Goal: Task Accomplishment & Management: Manage account settings

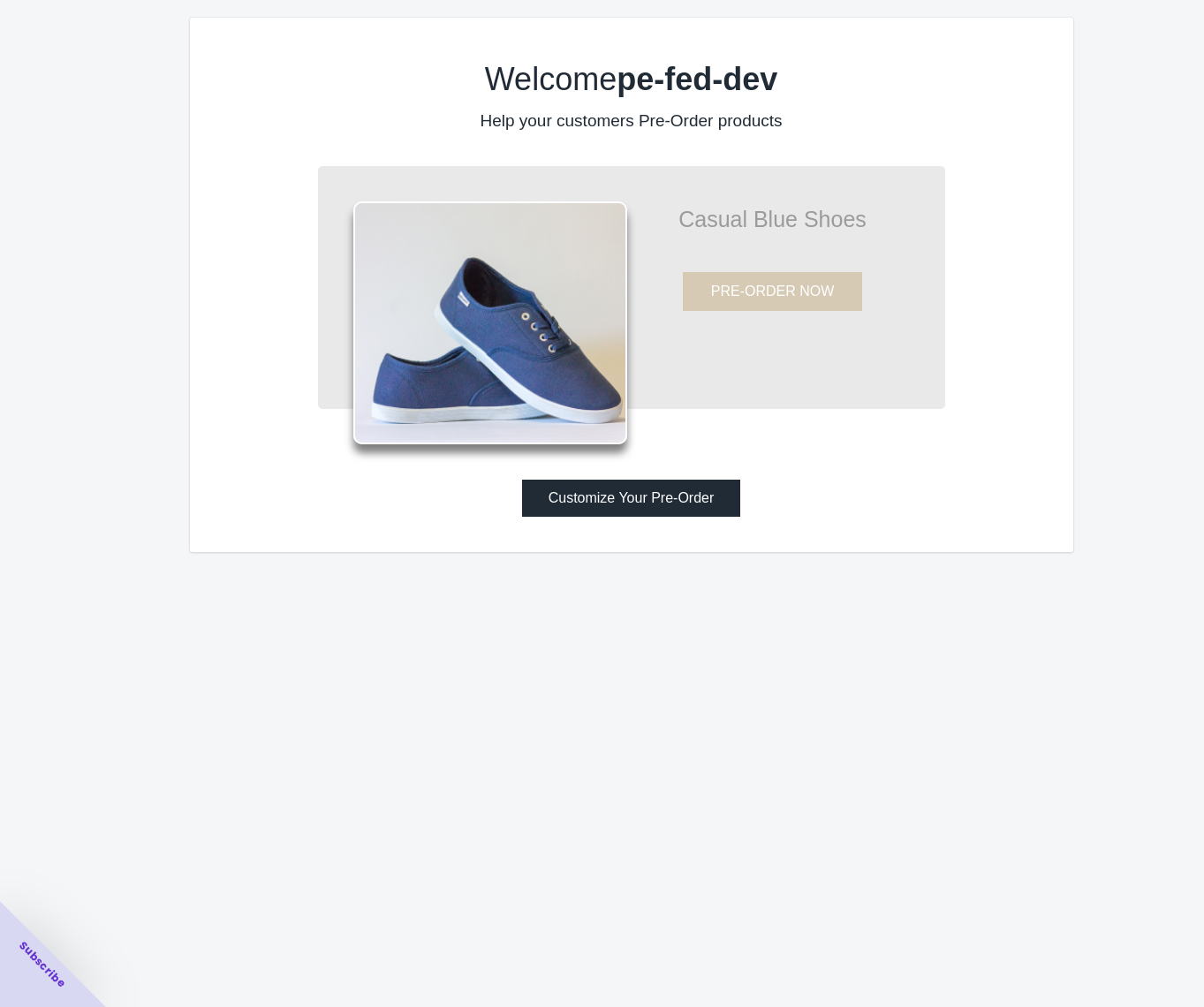
click at [660, 501] on button "Customize Your Pre-Order" at bounding box center [632, 498] width 219 height 37
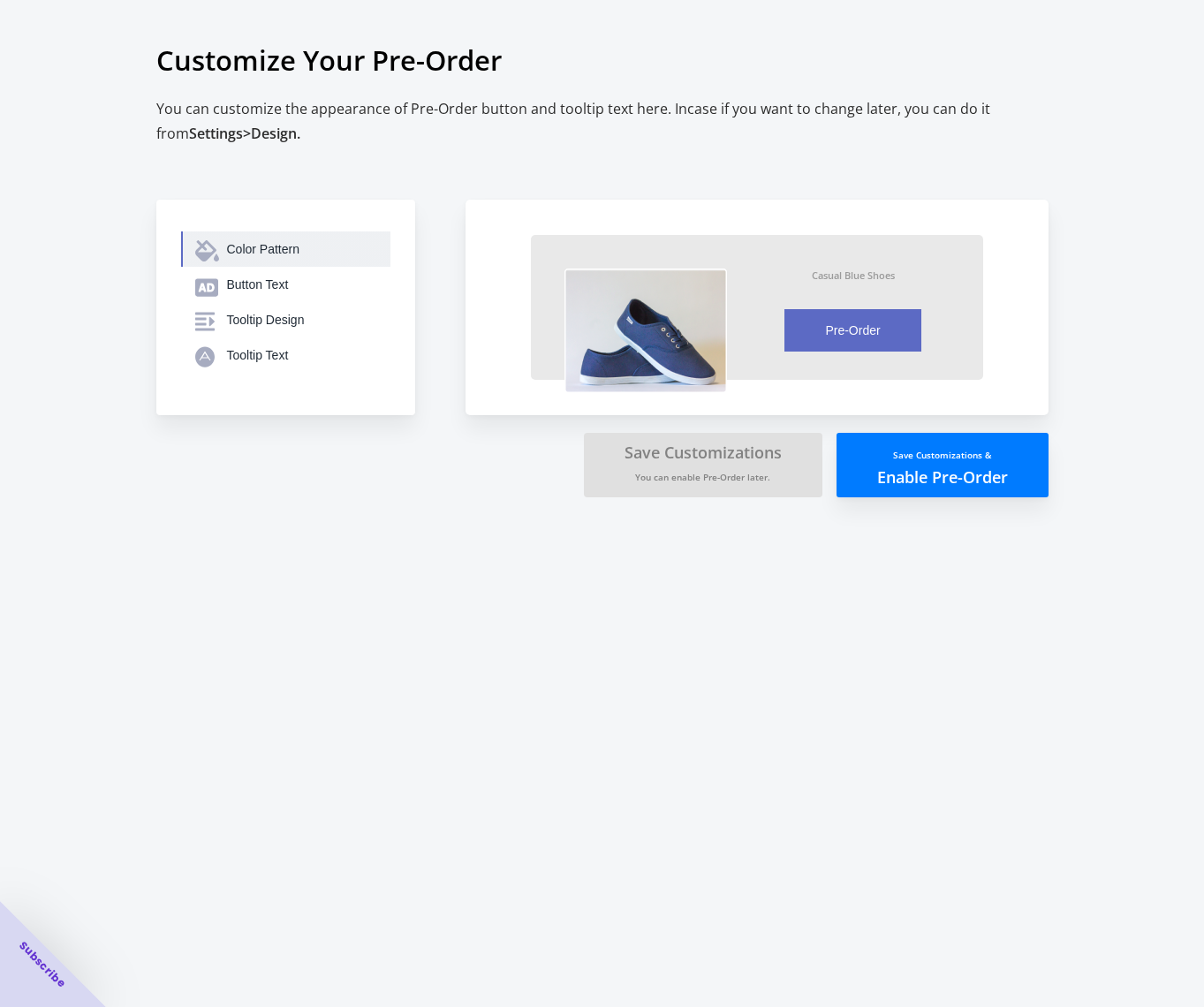
click at [279, 248] on div "Color Pattern" at bounding box center [301, 249] width 149 height 18
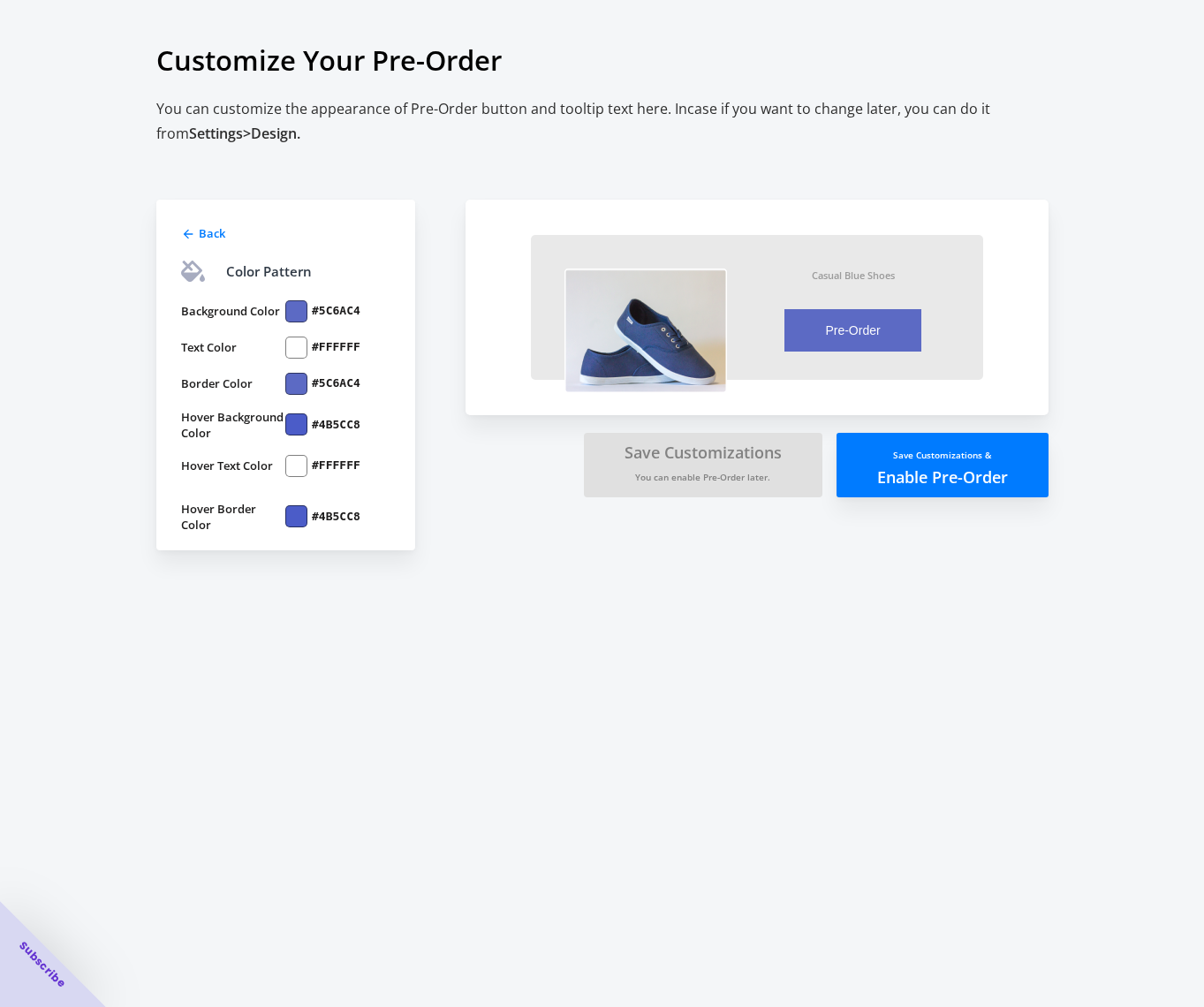
click at [206, 232] on span "Back" at bounding box center [212, 233] width 27 height 16
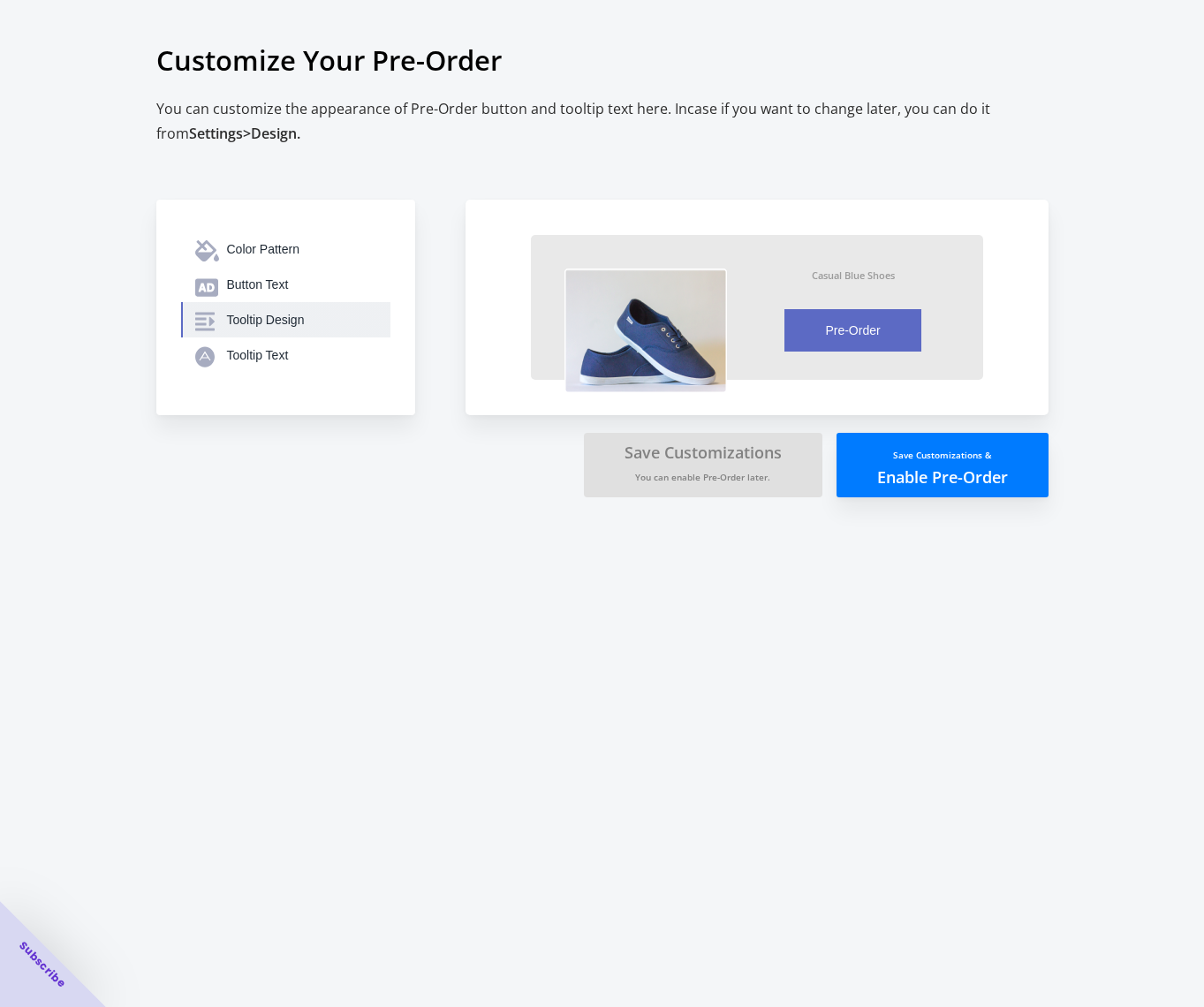
click at [280, 321] on div "Tooltip Design" at bounding box center [301, 320] width 149 height 18
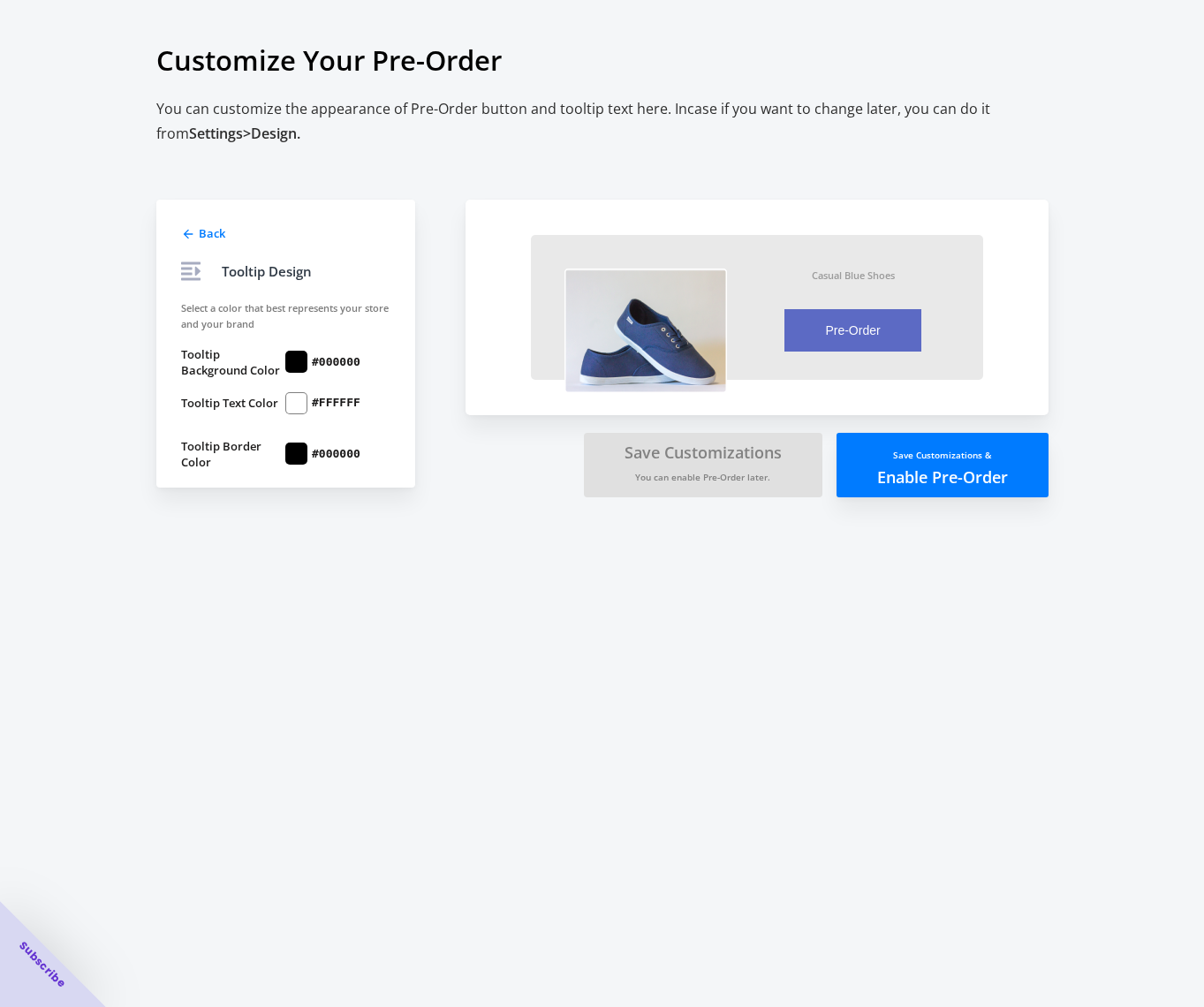
click at [203, 234] on span "Back" at bounding box center [212, 233] width 27 height 16
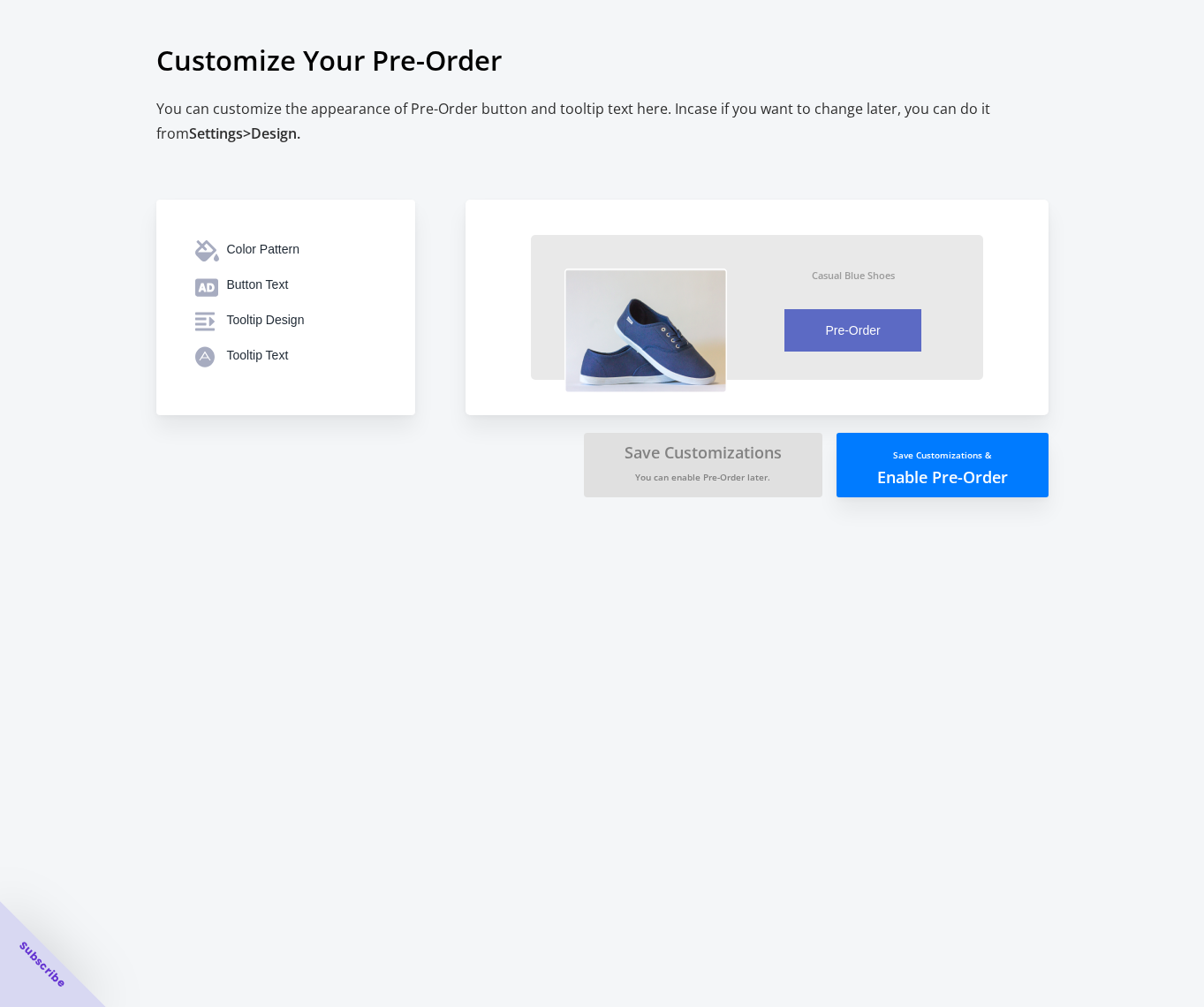
click at [978, 464] on button "Save Customizations & Enable Pre-Order" at bounding box center [943, 466] width 212 height 65
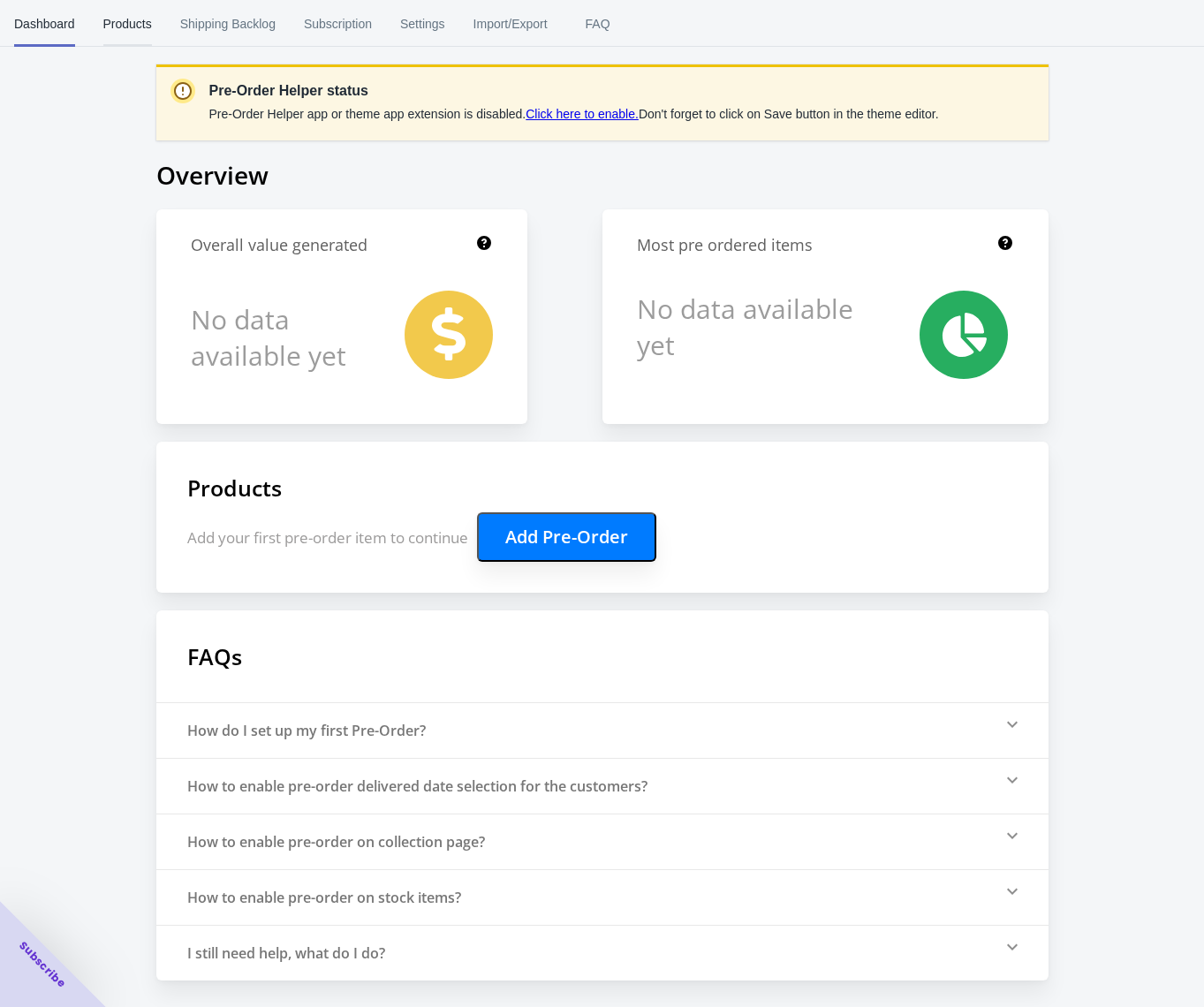
click at [126, 3] on span "Products" at bounding box center [127, 24] width 49 height 46
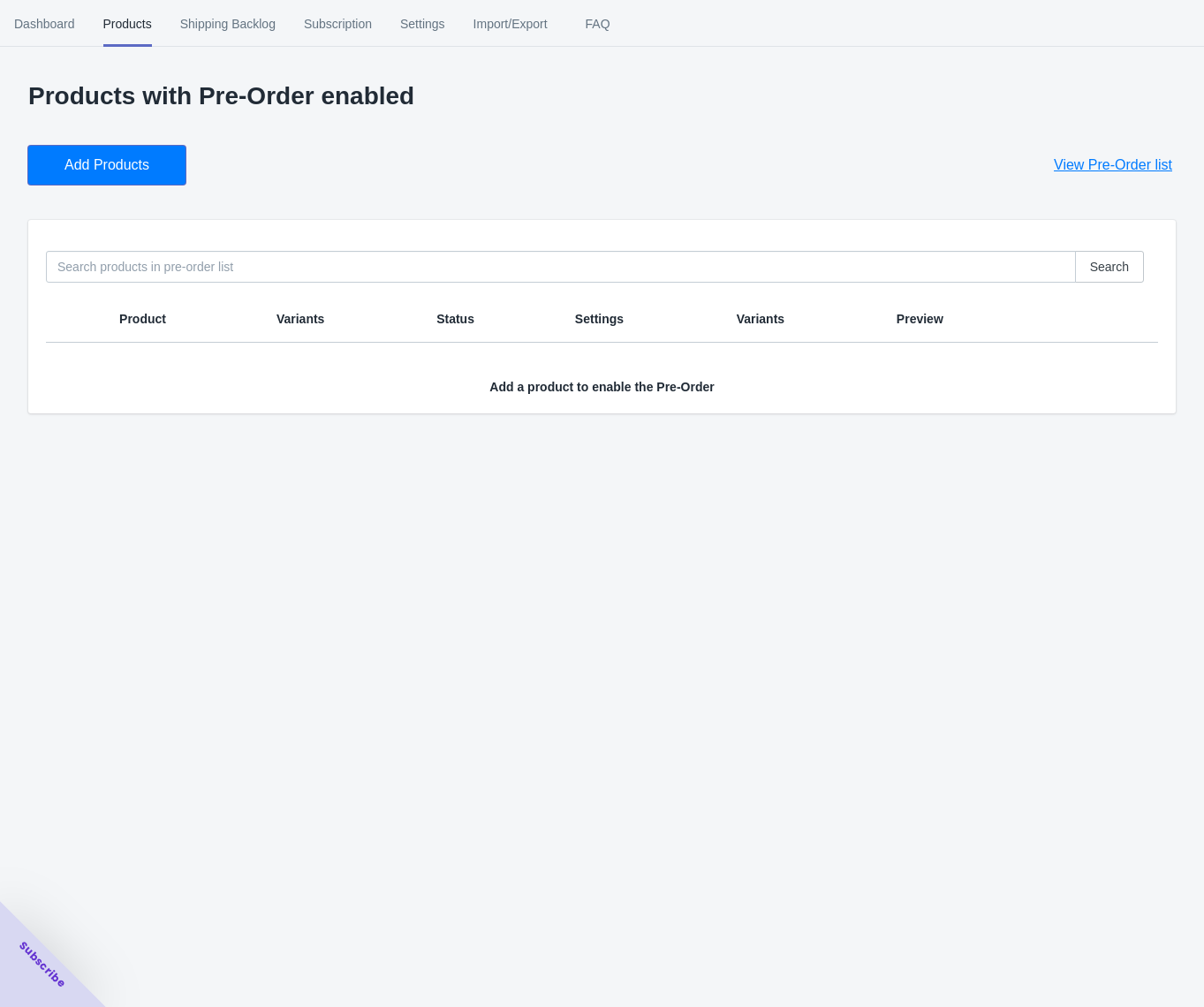
click at [79, 167] on span "Add Products" at bounding box center [107, 165] width 85 height 18
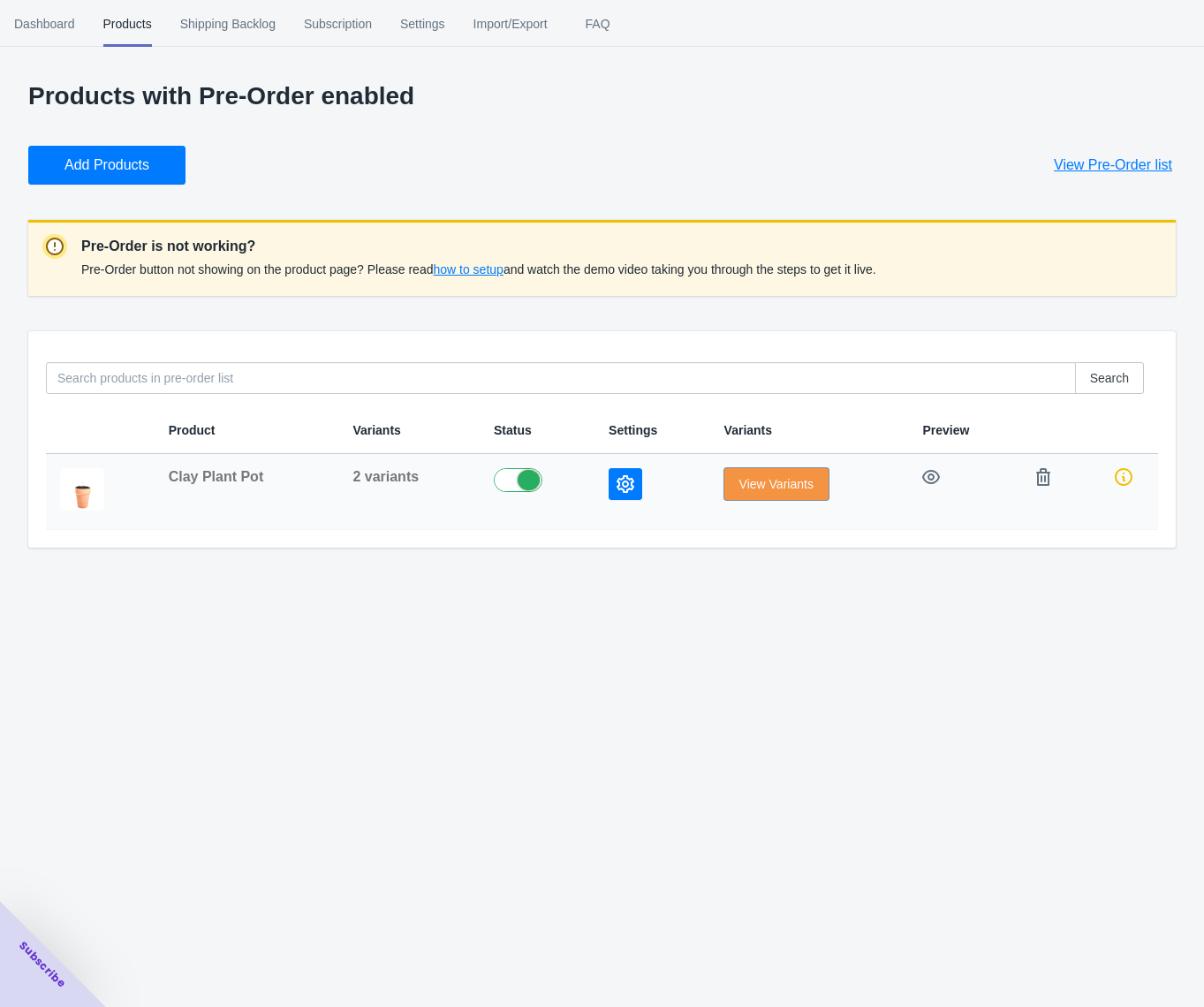
click at [784, 486] on span "View Variants" at bounding box center [777, 484] width 74 height 14
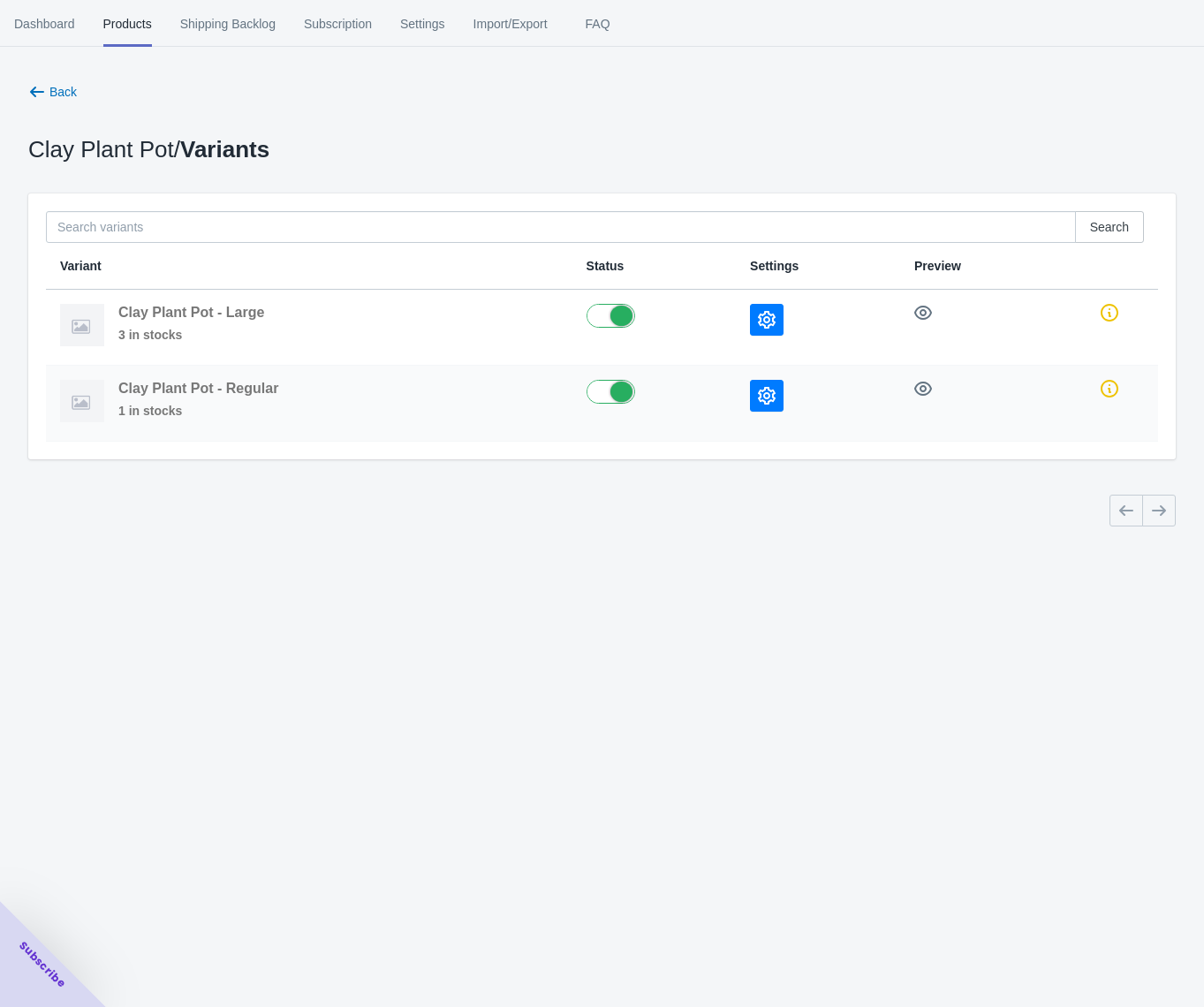
click at [602, 398] on label at bounding box center [654, 390] width 135 height 21
checkbox input "false"
click at [66, 94] on span "Back" at bounding box center [63, 92] width 28 height 14
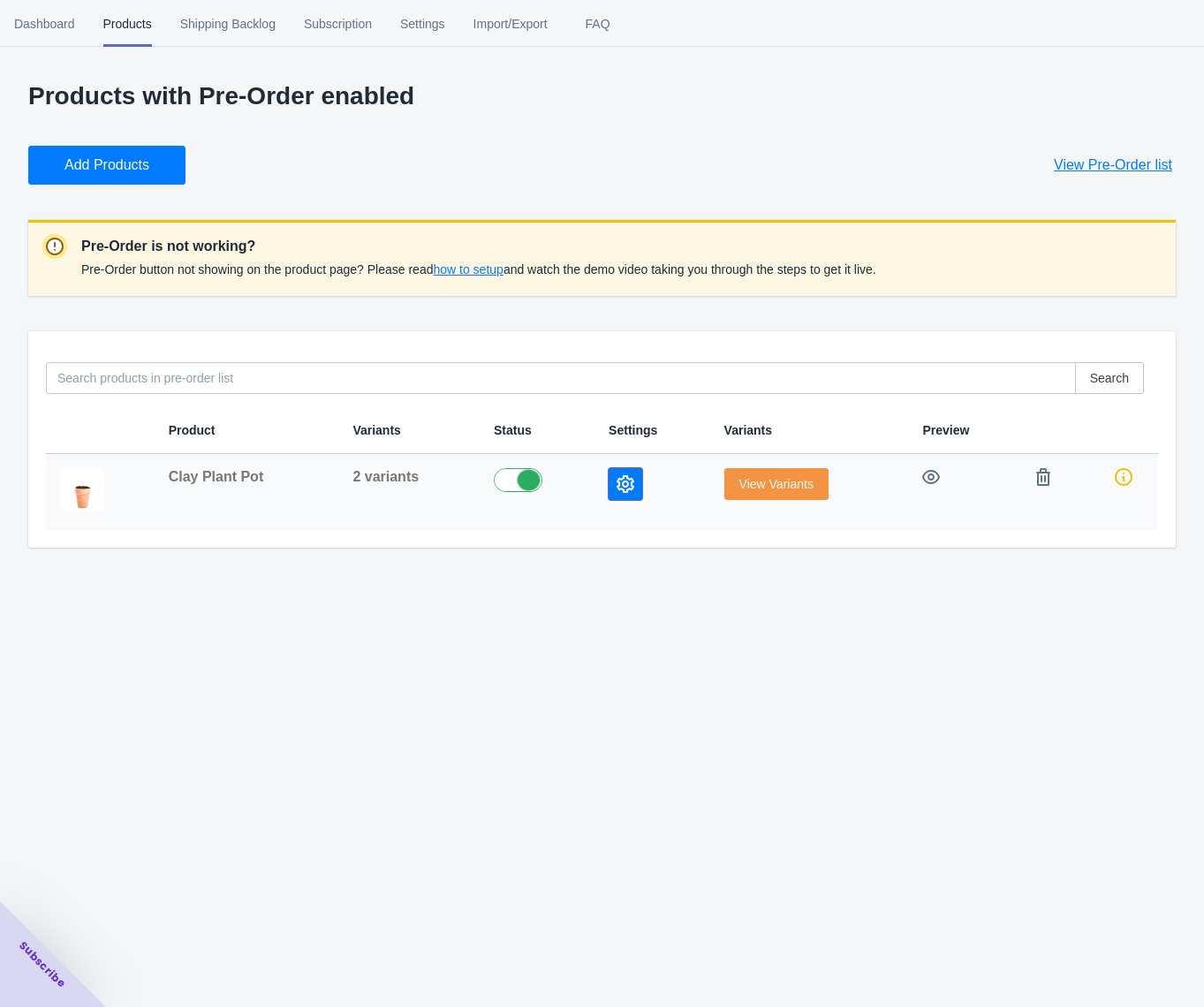
click at [633, 483] on button "button" at bounding box center [625, 484] width 33 height 31
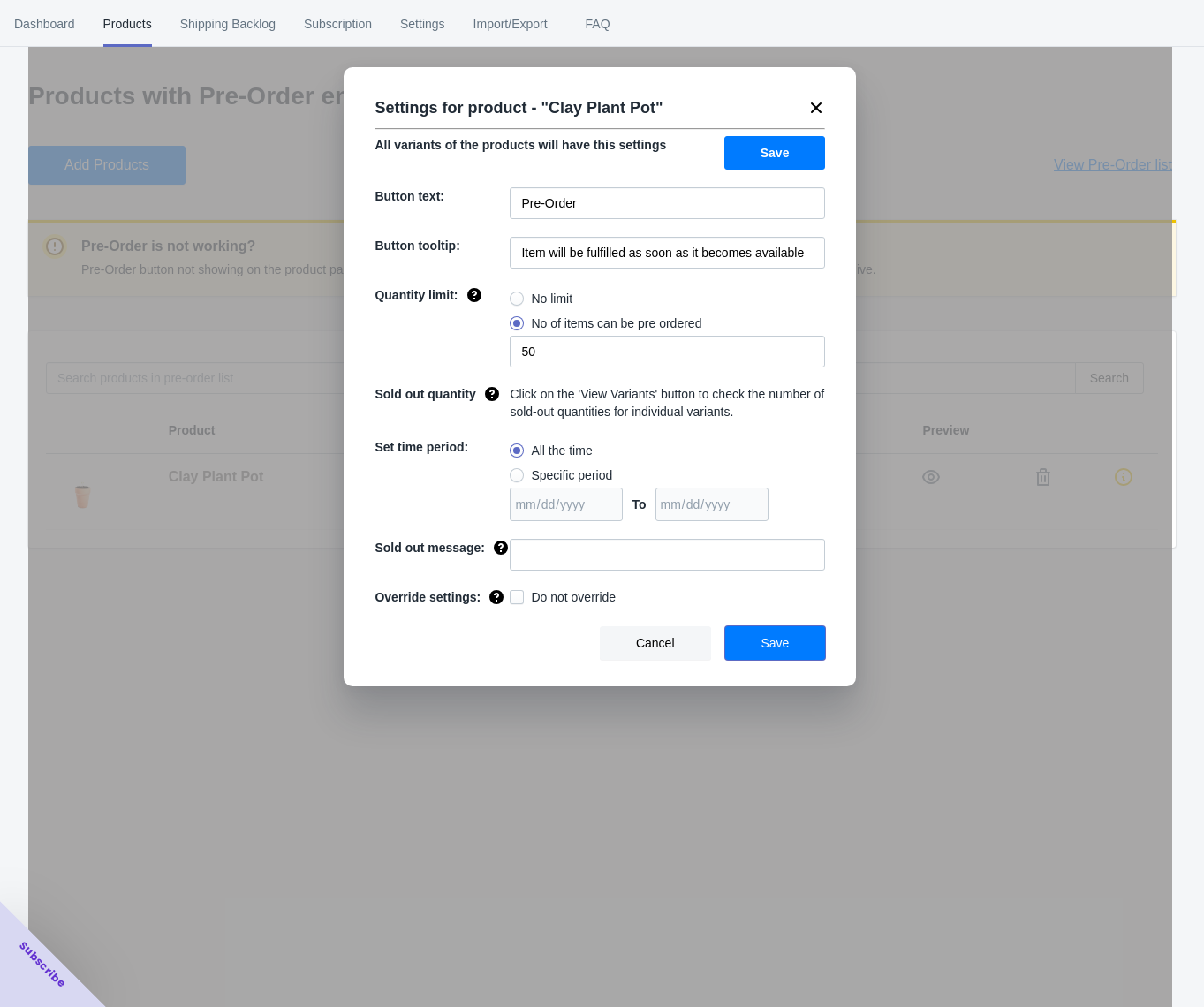
click at [768, 661] on button "Save" at bounding box center [776, 642] width 101 height 33
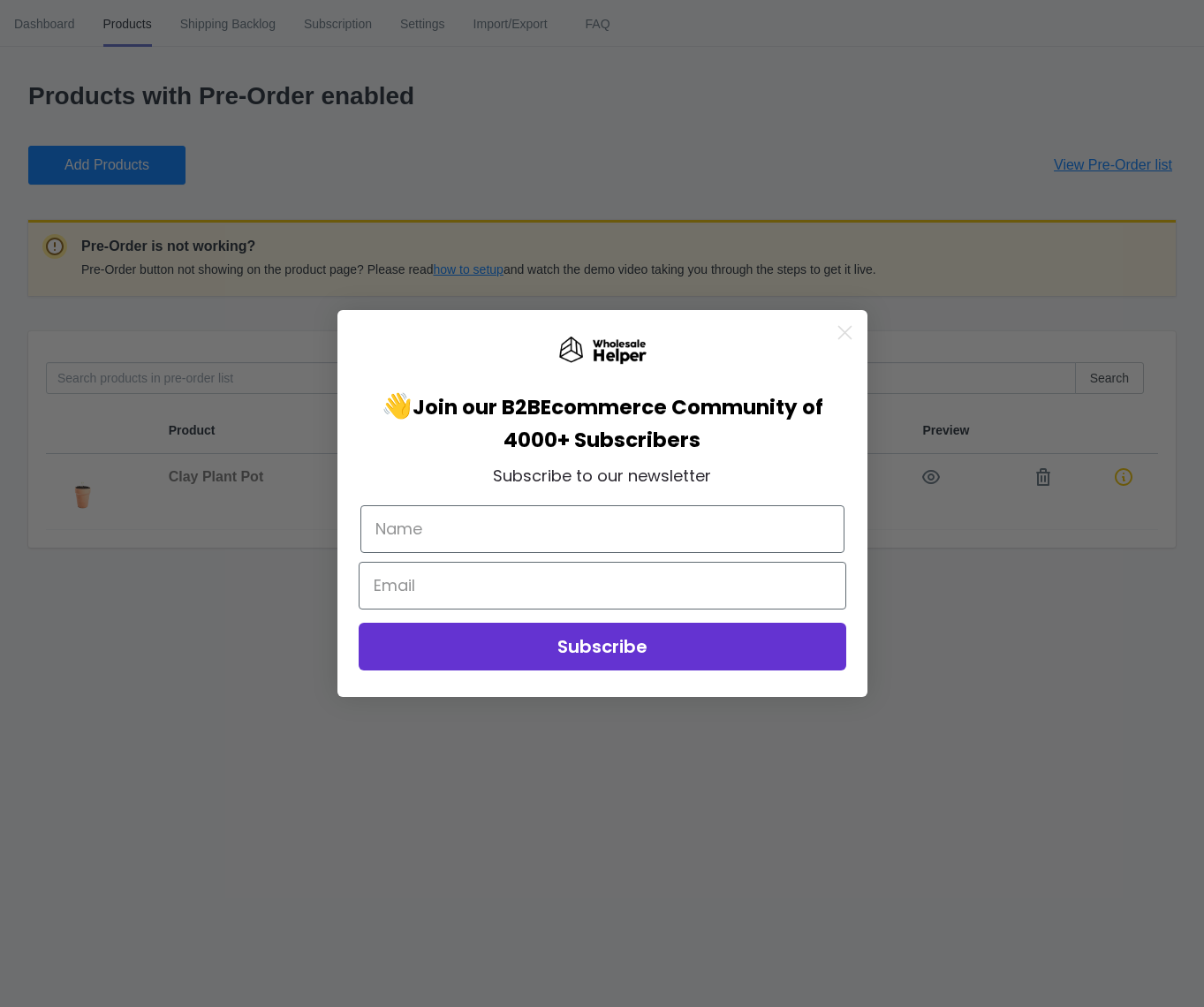
click at [848, 330] on circle "Close dialog" at bounding box center [843, 332] width 30 height 30
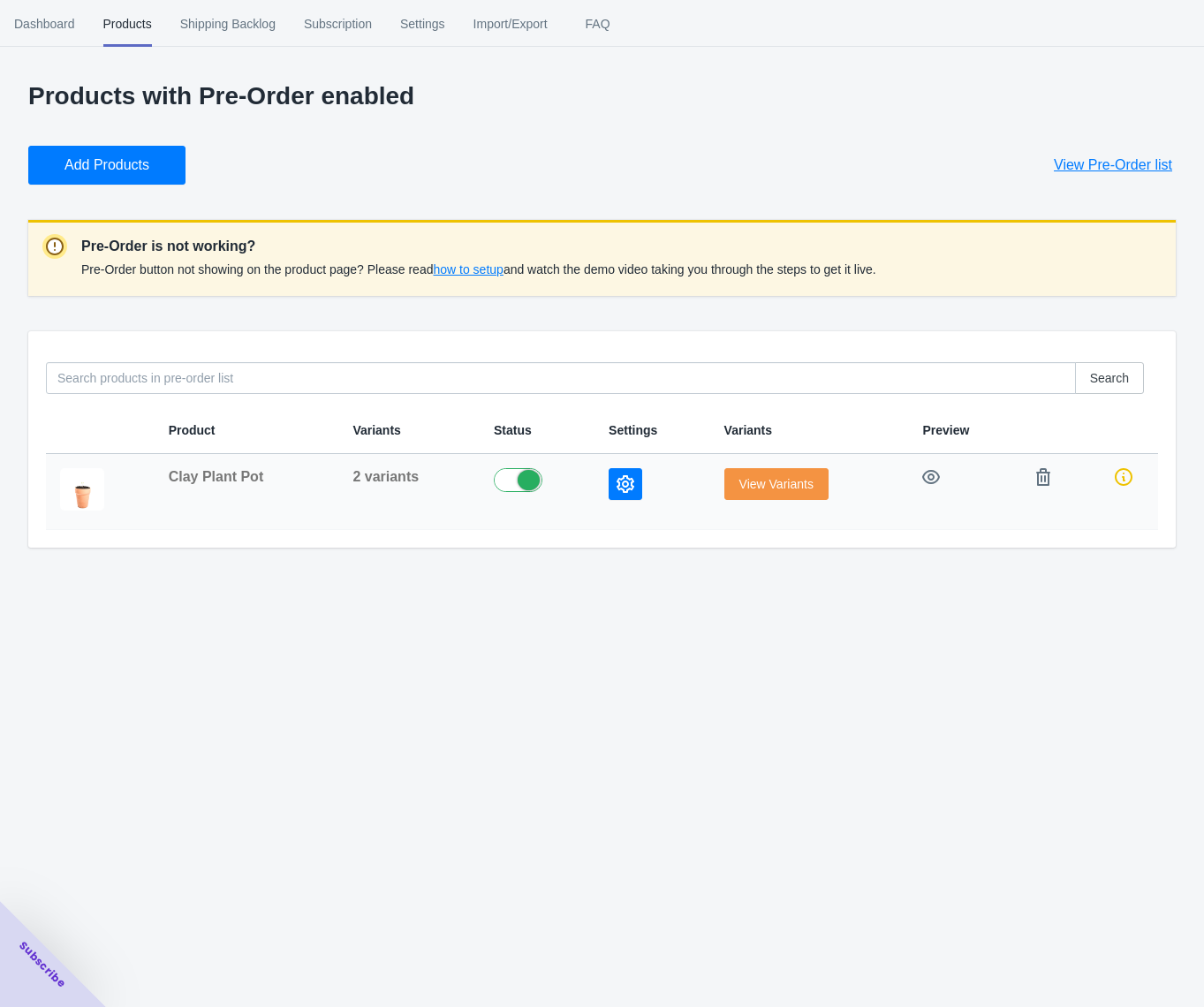
click at [237, 477] on span "Clay Plant Pot" at bounding box center [217, 477] width 95 height 15
click at [1123, 475] on icon at bounding box center [1123, 477] width 18 height 18
click at [783, 489] on span "View Variants" at bounding box center [777, 484] width 74 height 14
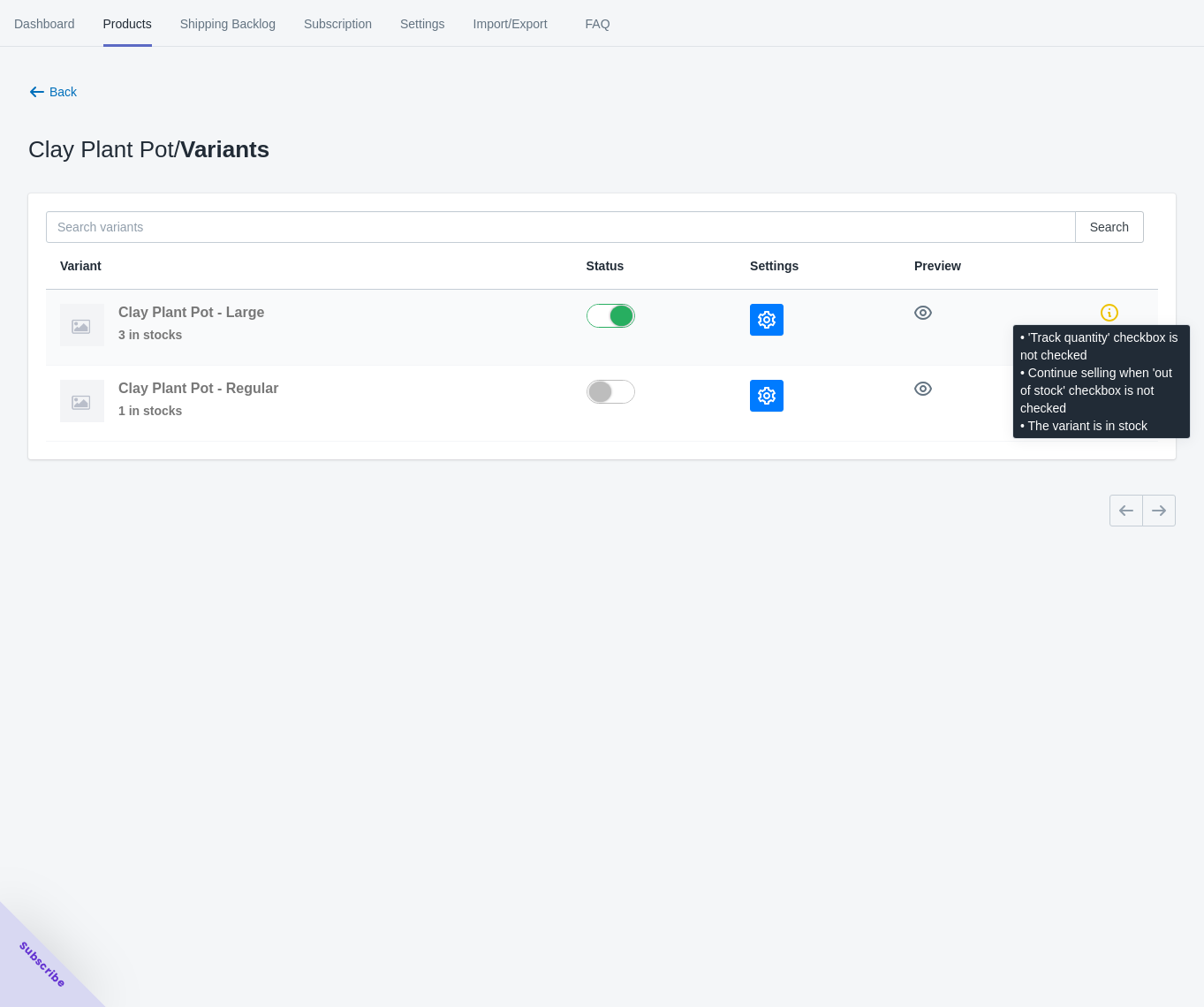
click at [1111, 312] on icon at bounding box center [1110, 312] width 18 height 18
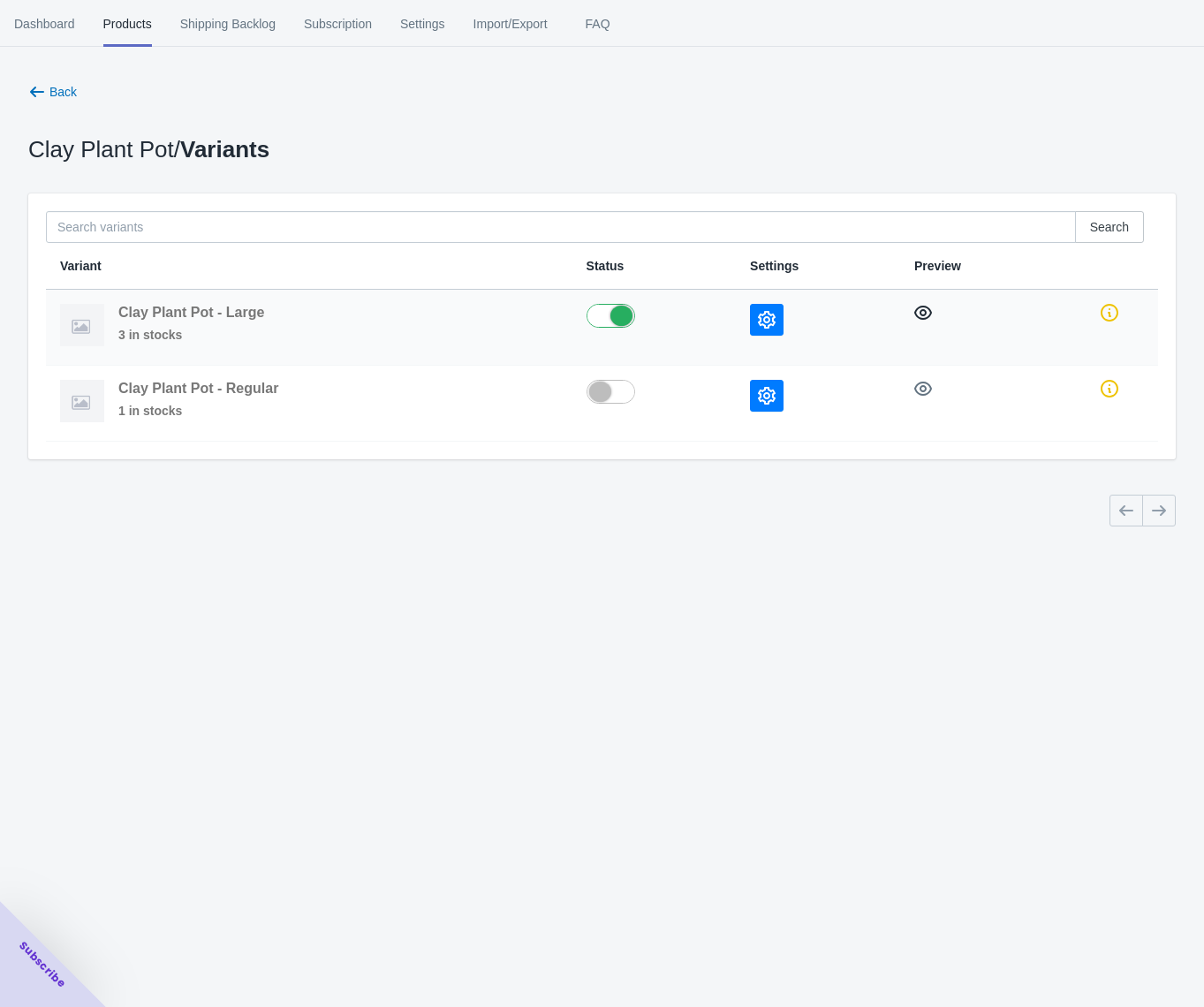
click at [918, 308] on icon "button" at bounding box center [923, 312] width 18 height 18
click at [923, 312] on icon "button" at bounding box center [923, 312] width 18 height 18
click at [767, 320] on icon "button" at bounding box center [766, 320] width 18 height 18
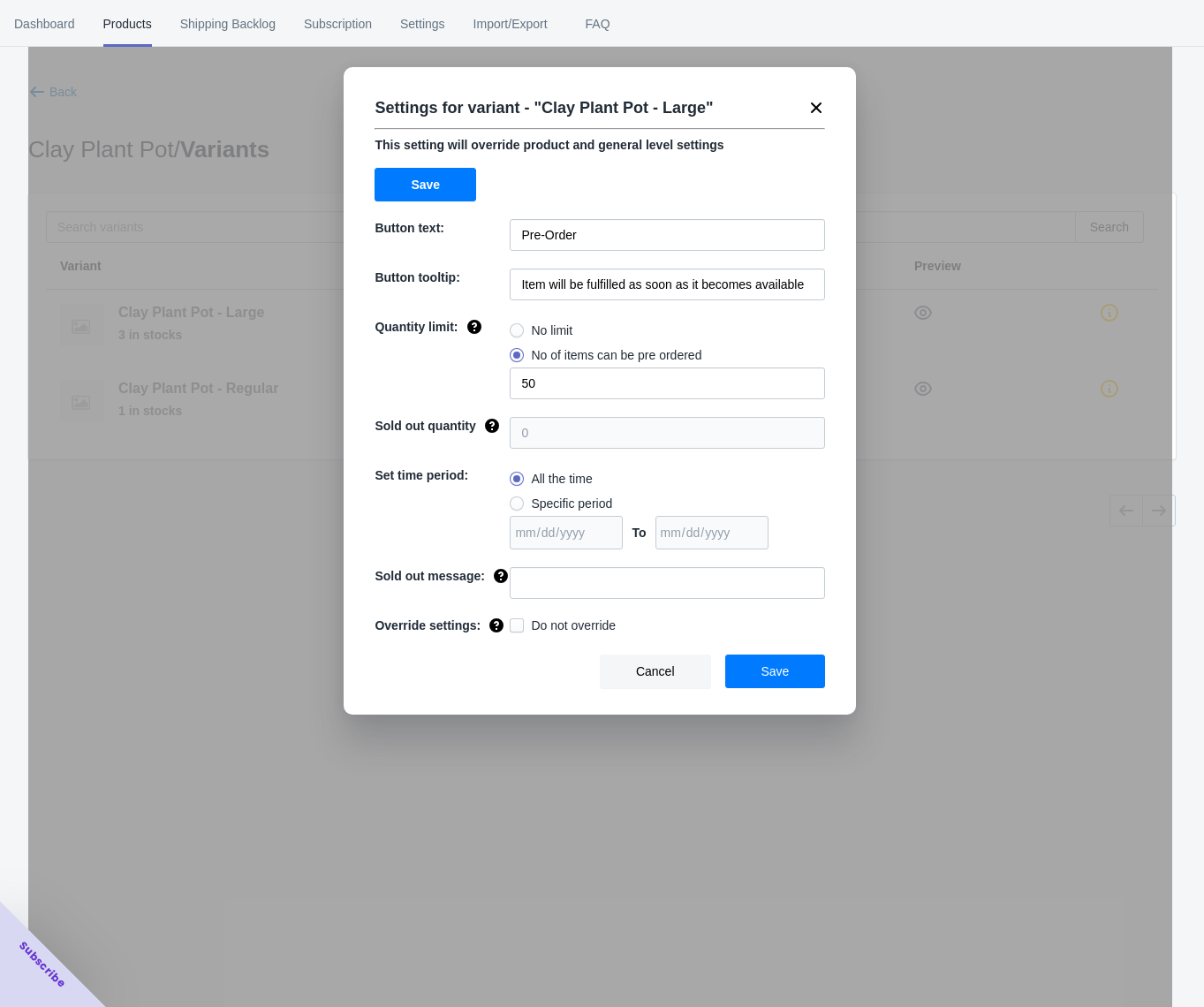
click at [652, 674] on span "Cancel" at bounding box center [655, 671] width 39 height 14
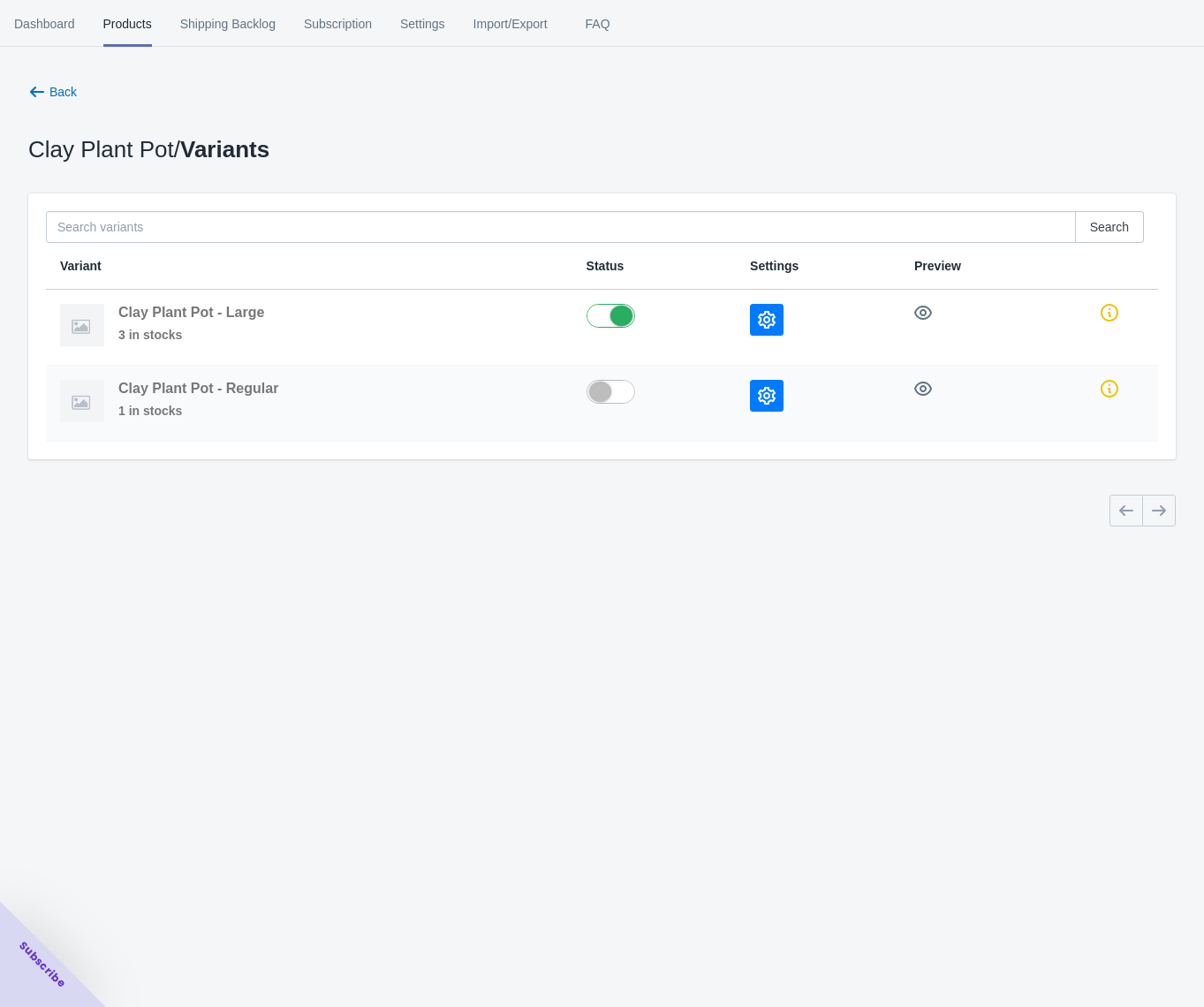
click at [622, 390] on label at bounding box center [654, 390] width 135 height 21
checkbox input "true"
click at [60, 90] on span "Back" at bounding box center [63, 92] width 28 height 14
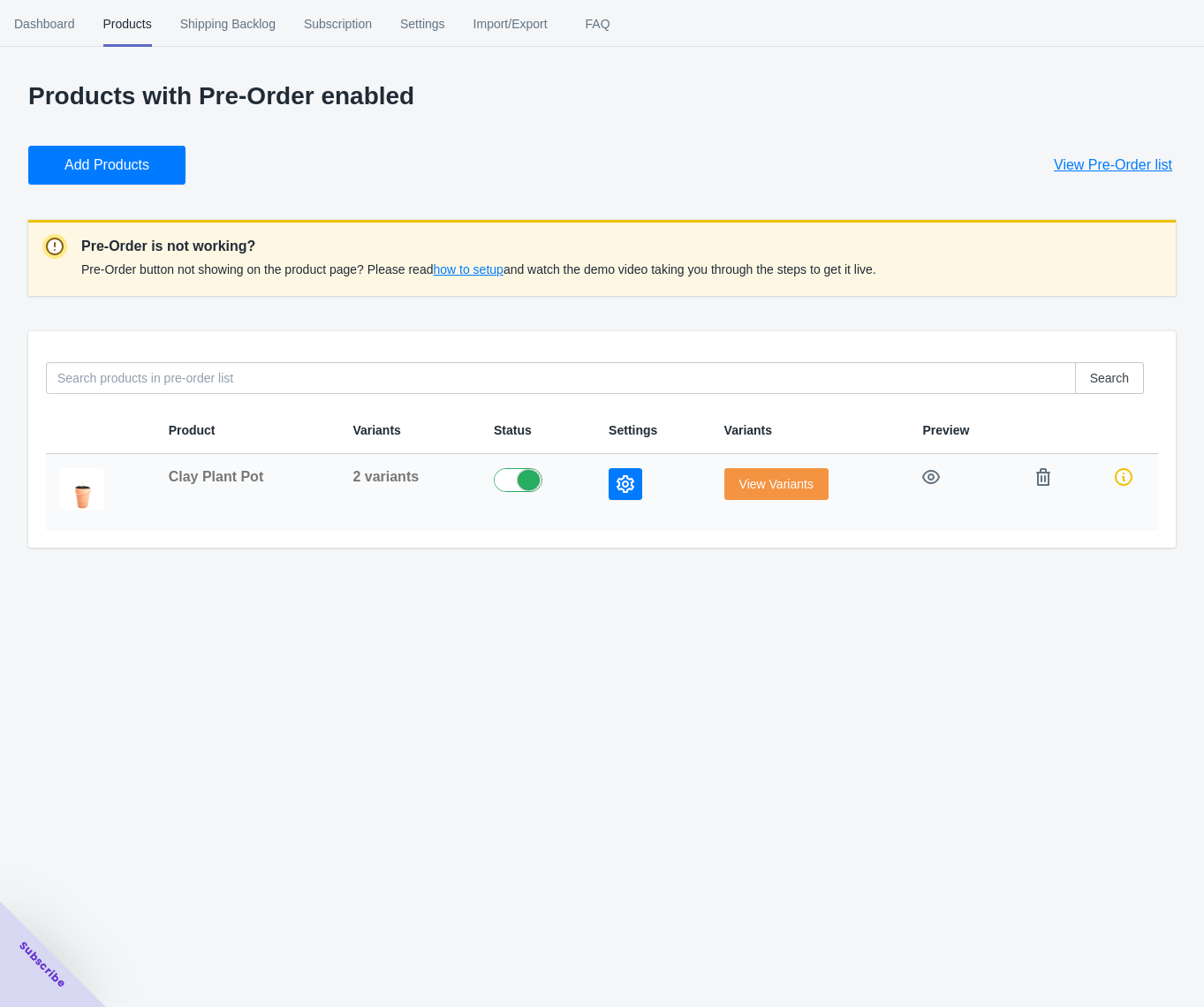
click at [780, 479] on span "View Variants" at bounding box center [777, 484] width 74 height 14
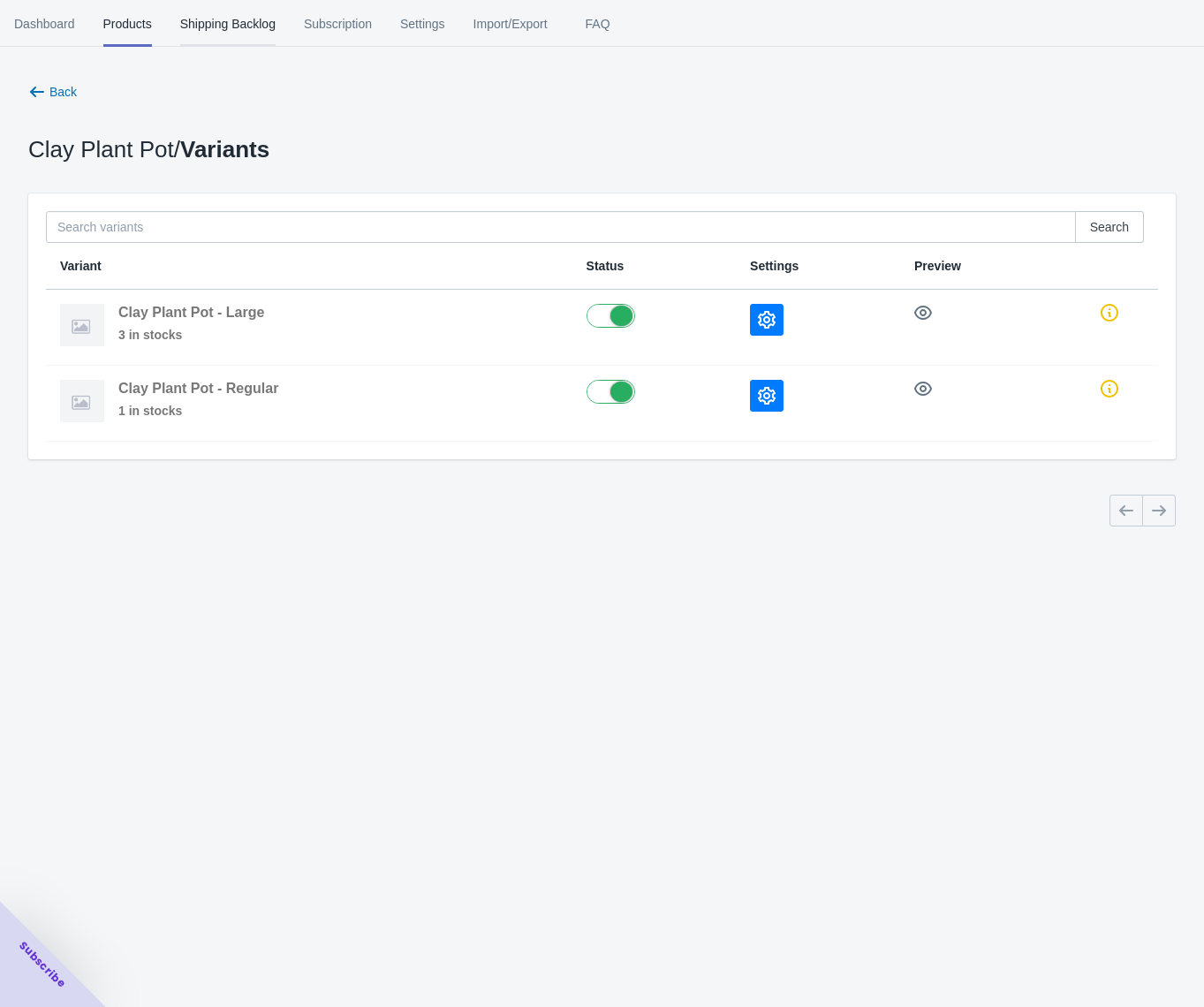
click at [218, 26] on span "Shipping Backlog" at bounding box center [228, 24] width 95 height 46
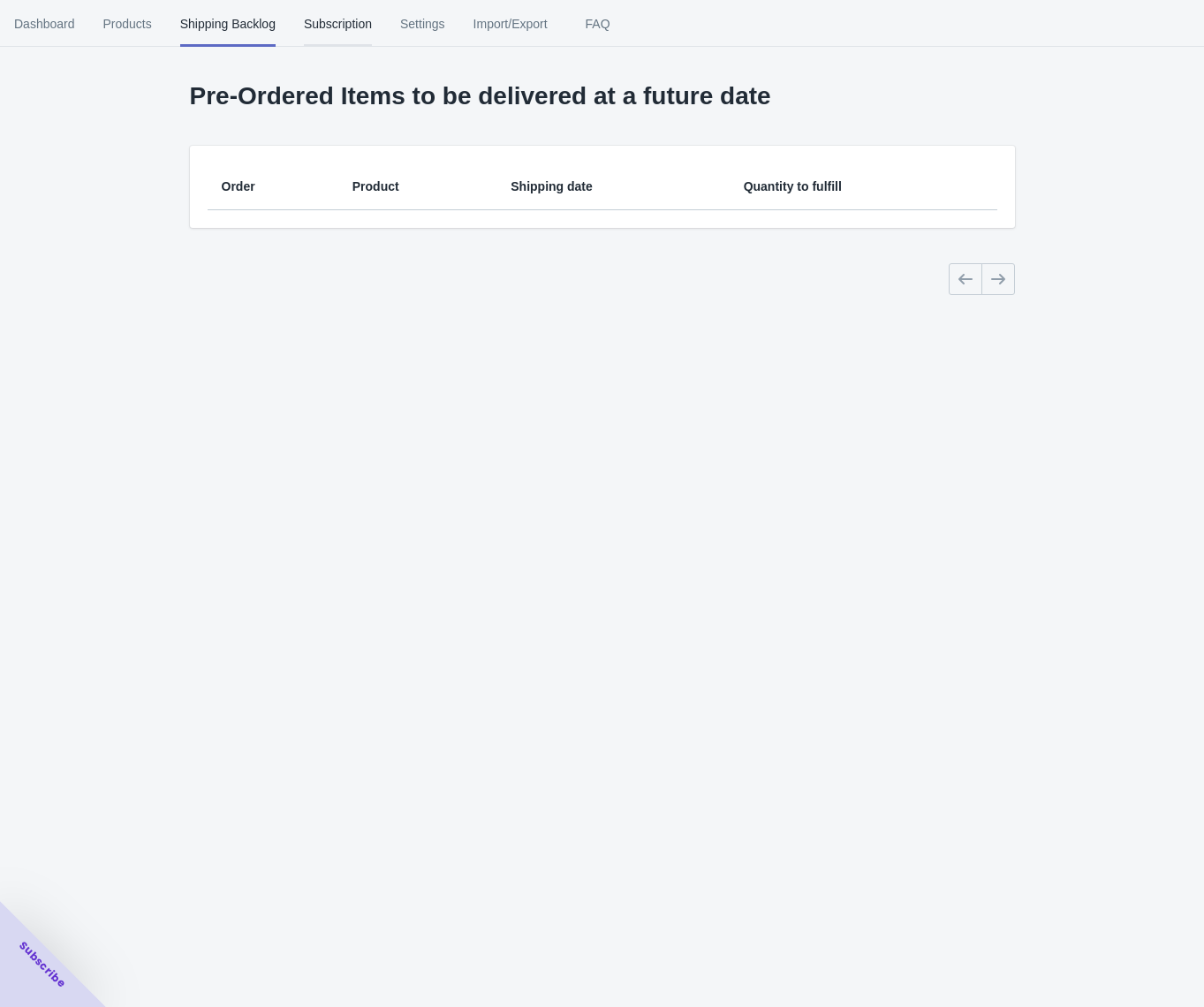
click at [353, 13] on span "Subscription" at bounding box center [337, 24] width 68 height 46
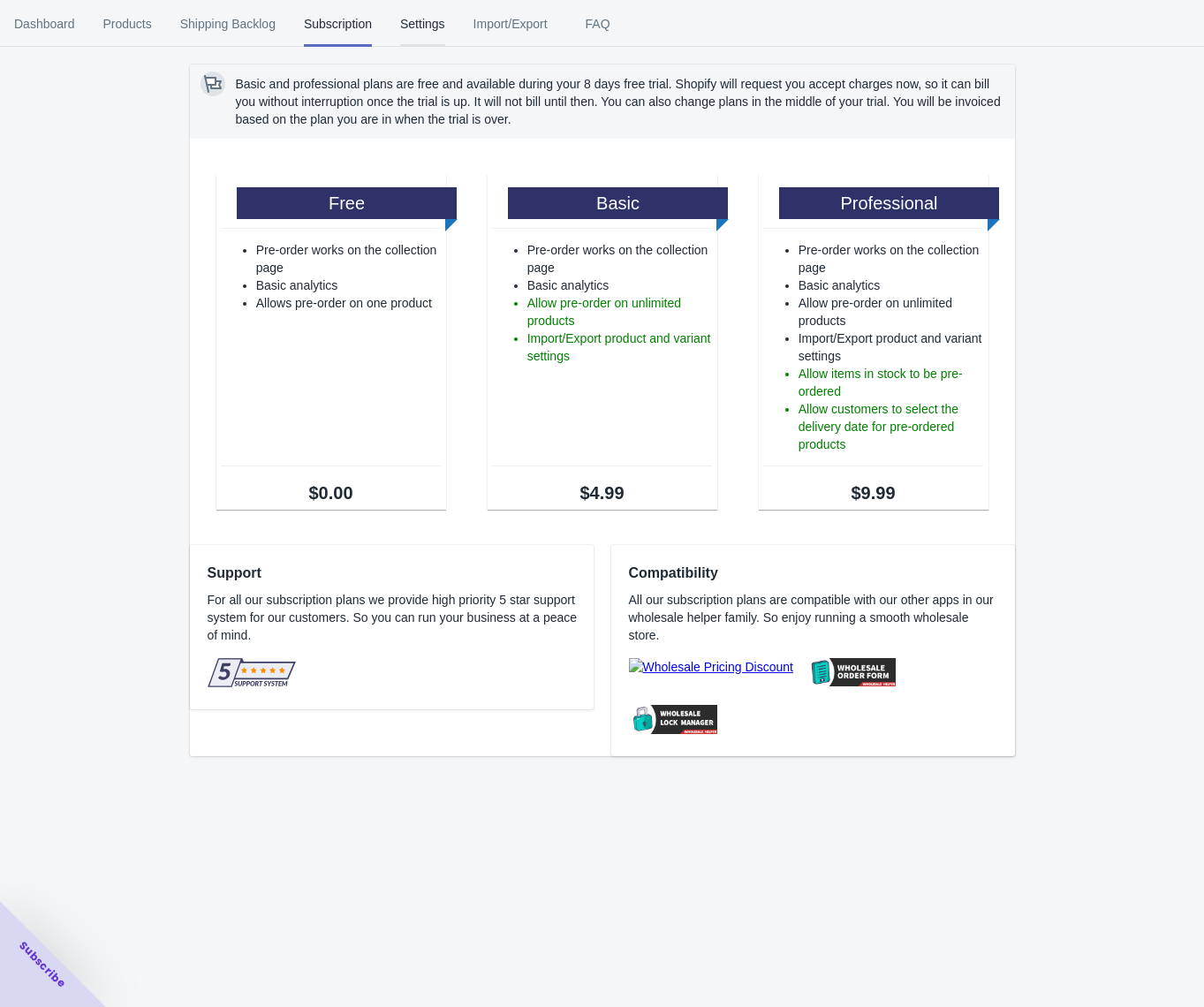
click at [427, 16] on span "Settings" at bounding box center [422, 24] width 45 height 46
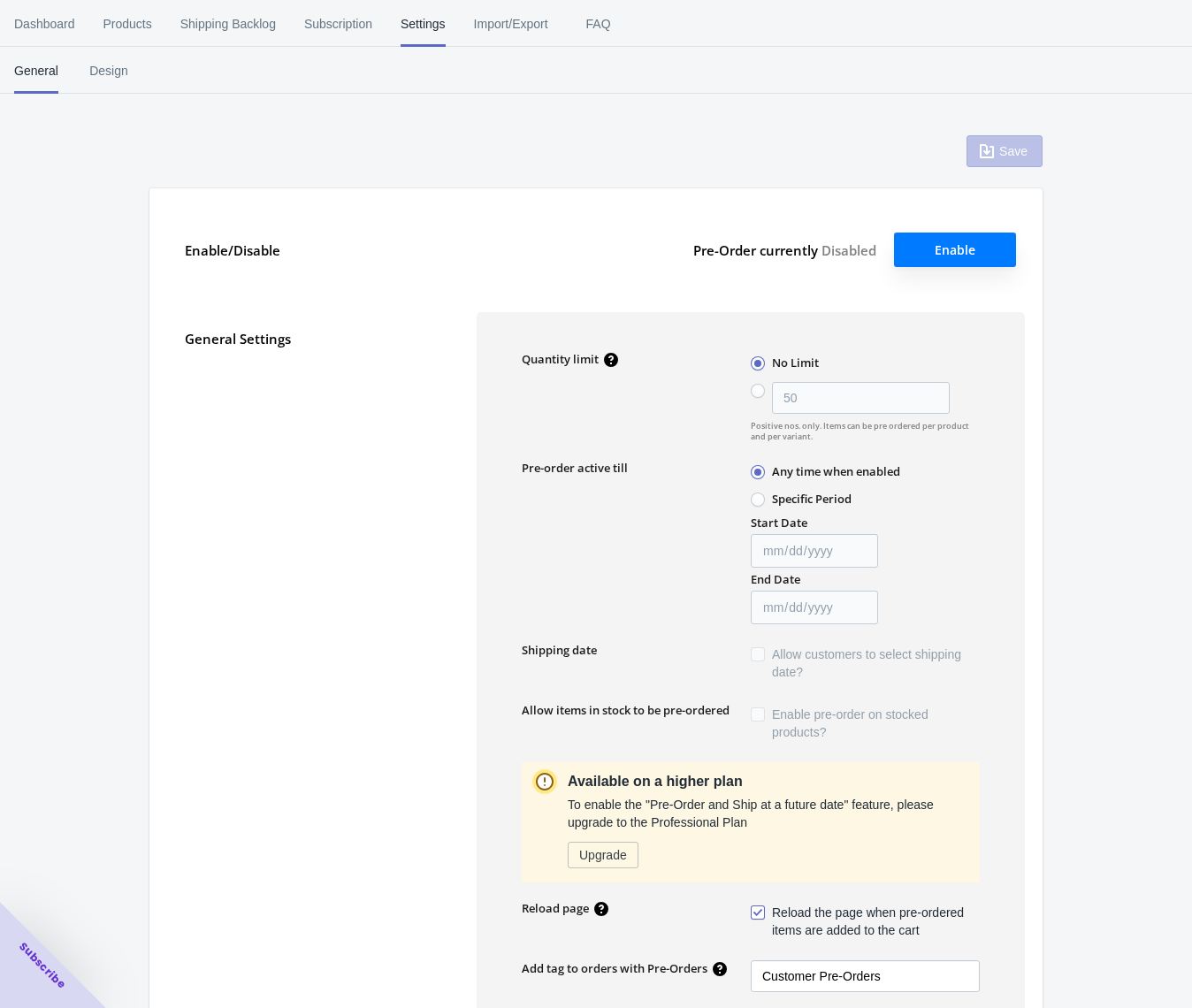
type input "50"
type textarea "Inventory level is <qty>. Some of the items will be pre-ordered."
type textarea "Only <qty> items left in stock."
type textarea "A maximum of <qty> products can be pre ordered."
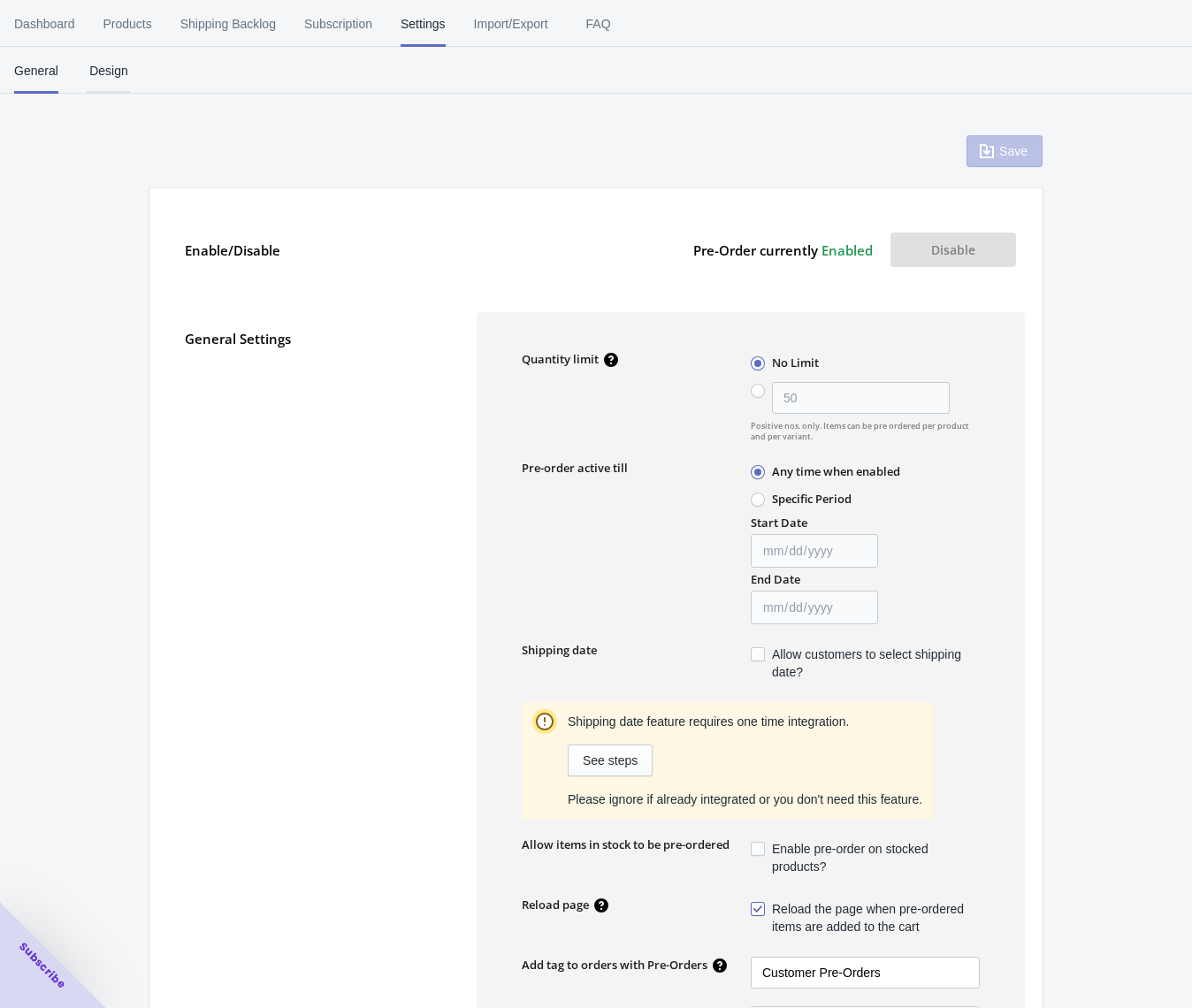
click at [119, 76] on span "Design" at bounding box center [109, 71] width 44 height 46
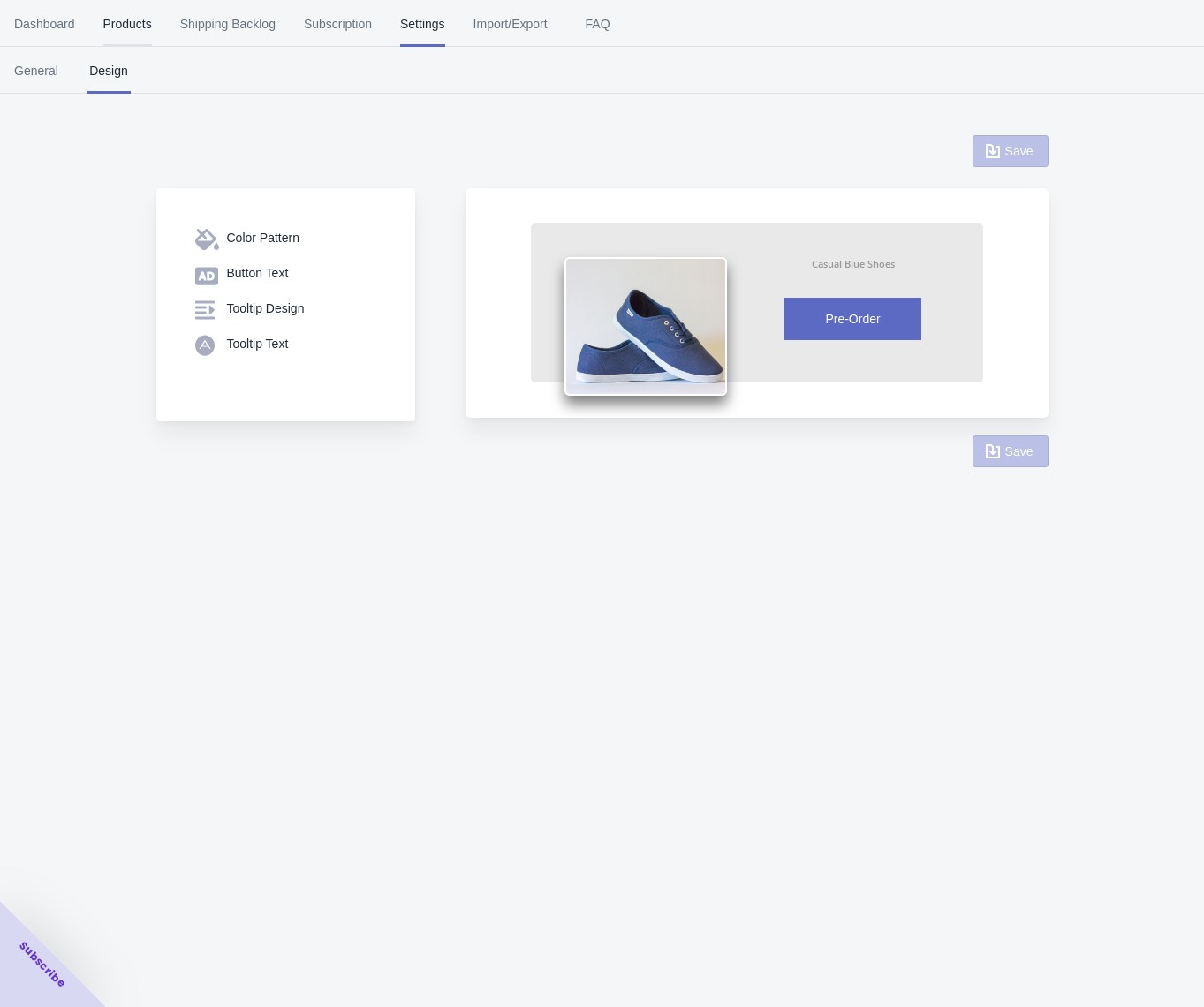
click at [150, 28] on span "Products" at bounding box center [127, 24] width 49 height 46
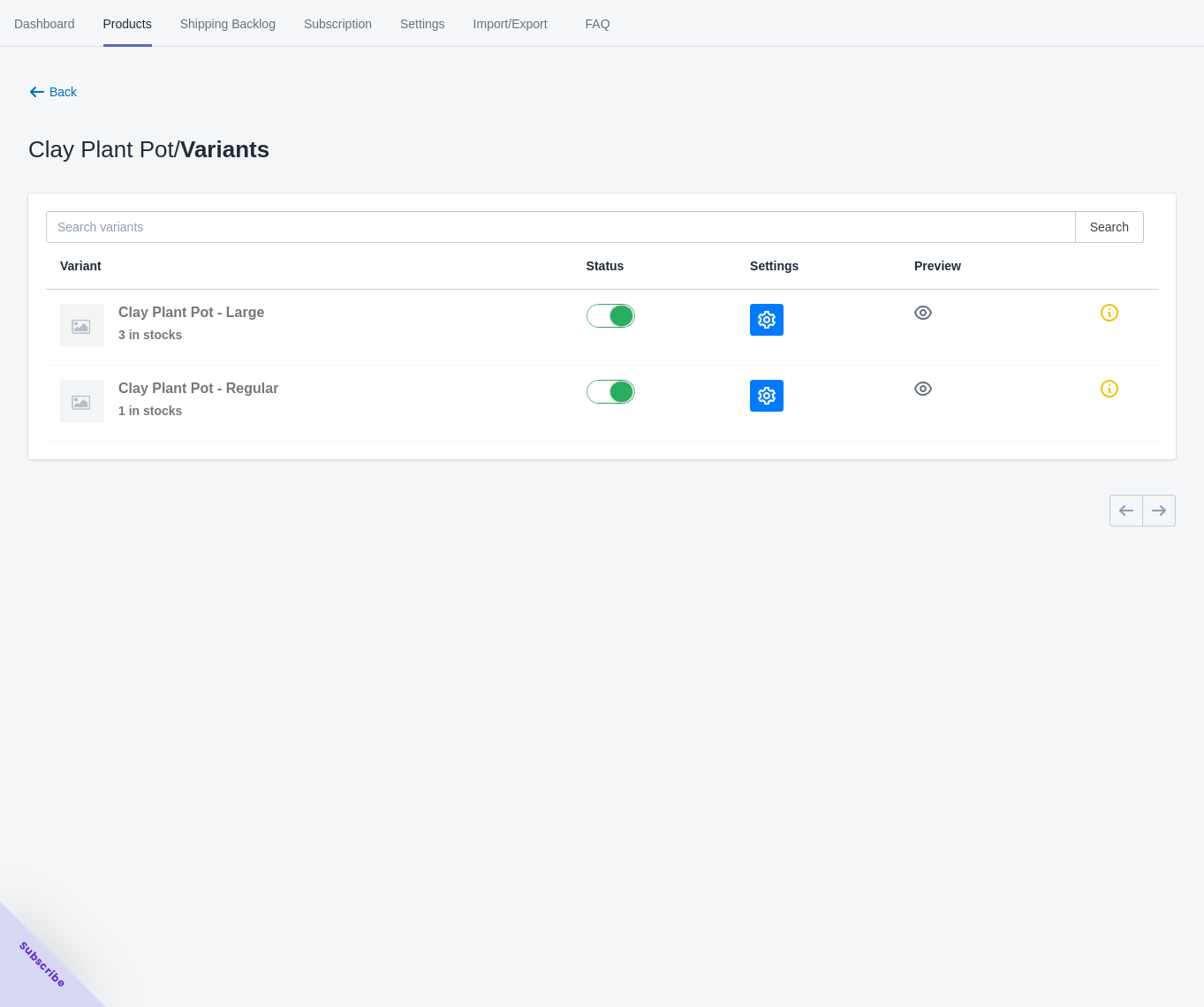
click at [143, 24] on span "Products" at bounding box center [127, 24] width 49 height 46
click at [57, 95] on span "Back" at bounding box center [63, 92] width 28 height 14
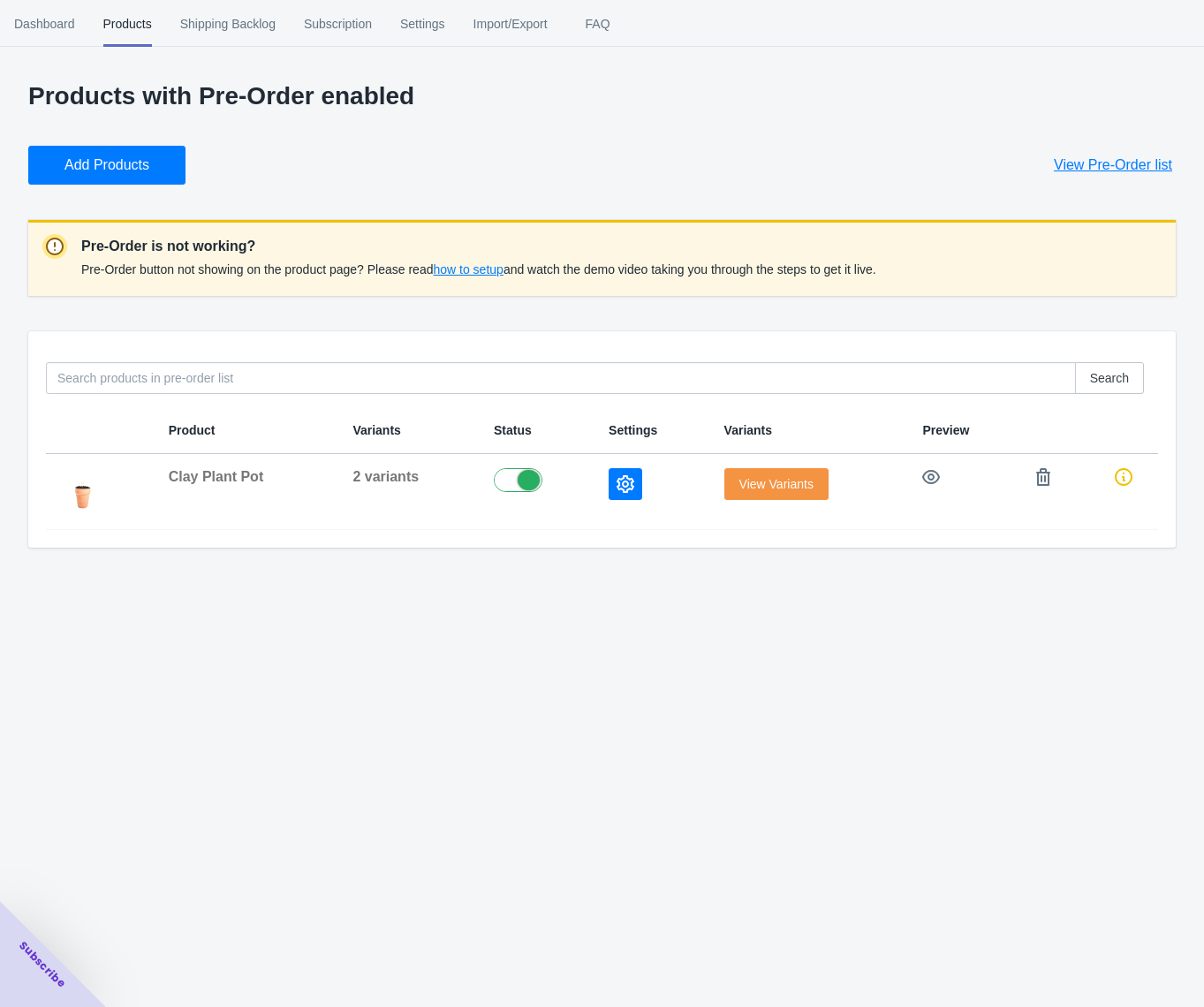
click at [119, 170] on span "Add Products" at bounding box center [107, 165] width 85 height 18
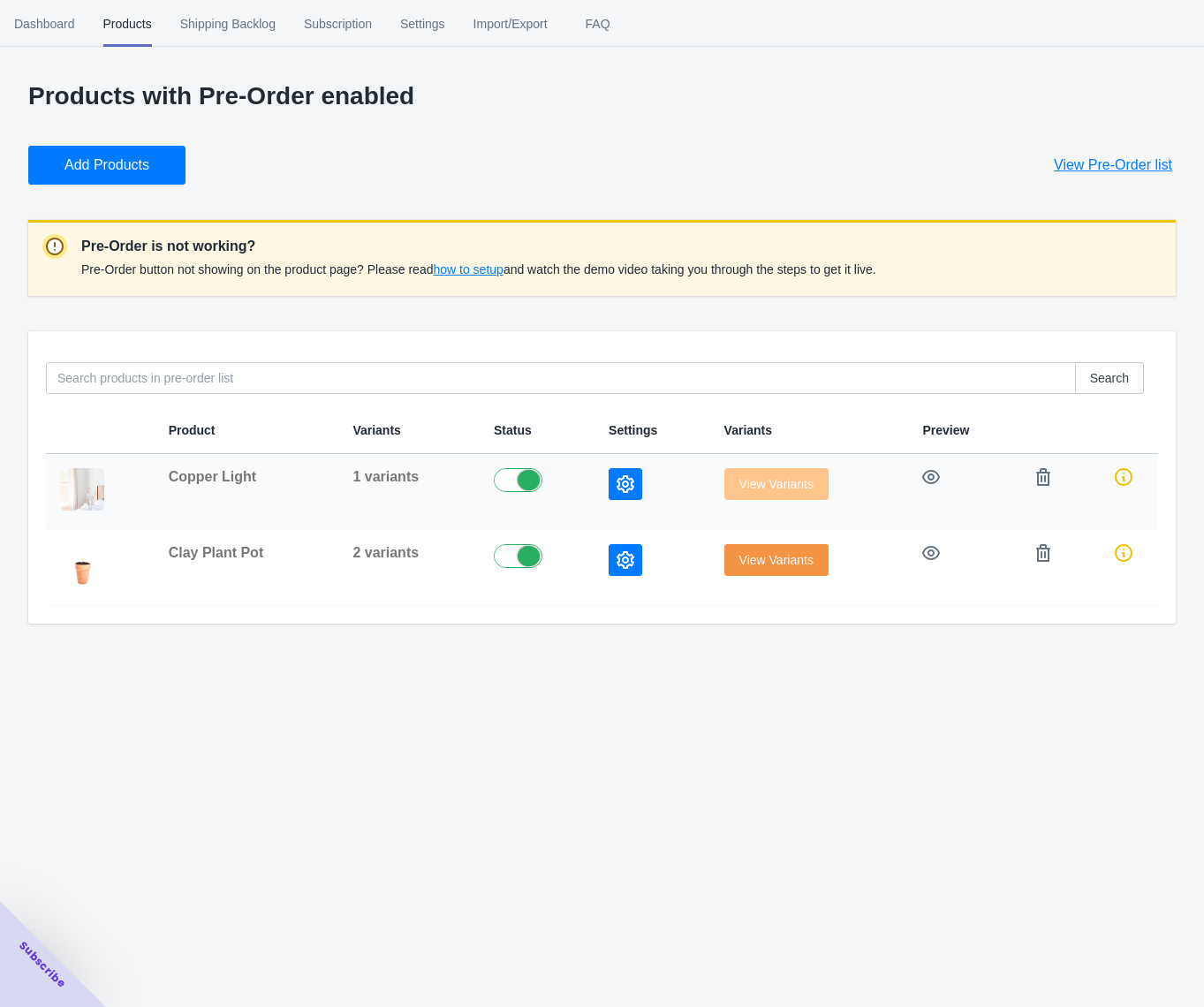
click at [229, 478] on span "Copper Light" at bounding box center [213, 477] width 89 height 15
click at [930, 472] on icon "button" at bounding box center [931, 477] width 18 height 18
click at [620, 22] on span "FAQ" at bounding box center [598, 24] width 44 height 46
click at [620, 30] on span "FAQ" at bounding box center [598, 24] width 44 height 46
click at [70, 30] on span "Dashboard" at bounding box center [45, 24] width 61 height 46
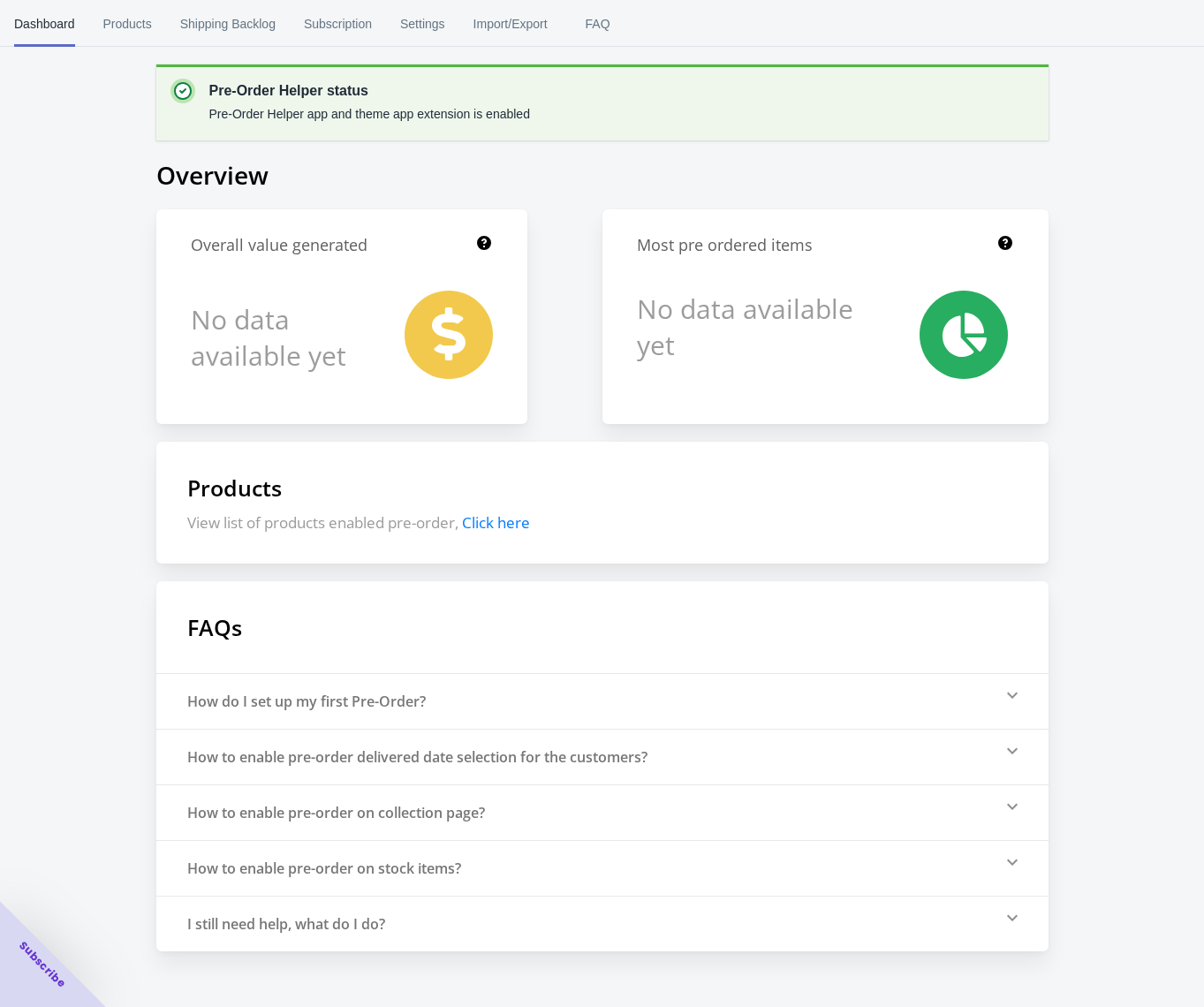
click at [445, 864] on div "How to enable pre-order on stock items?" at bounding box center [323, 869] width 274 height 19
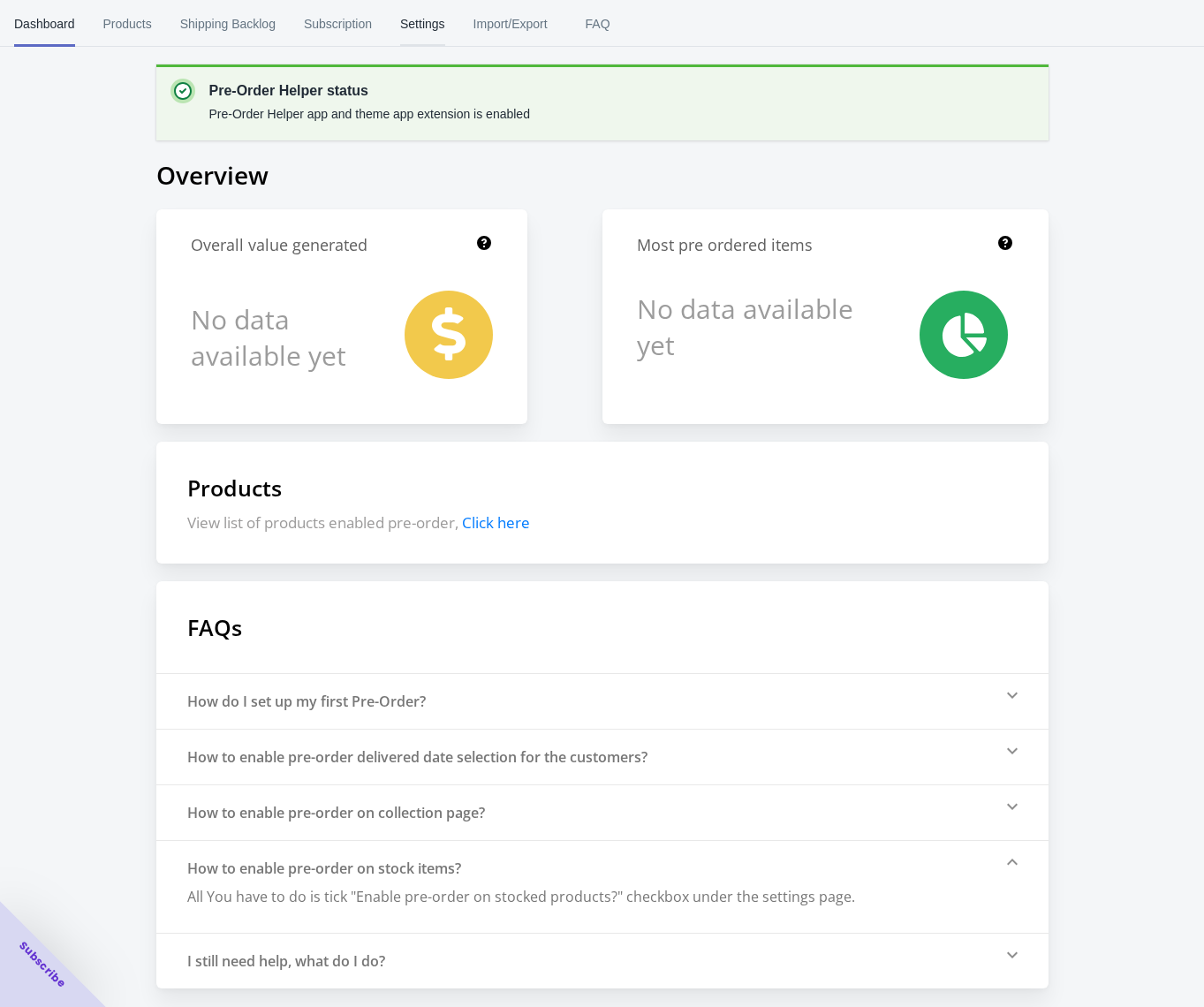
click at [438, 16] on span "Settings" at bounding box center [422, 24] width 45 height 46
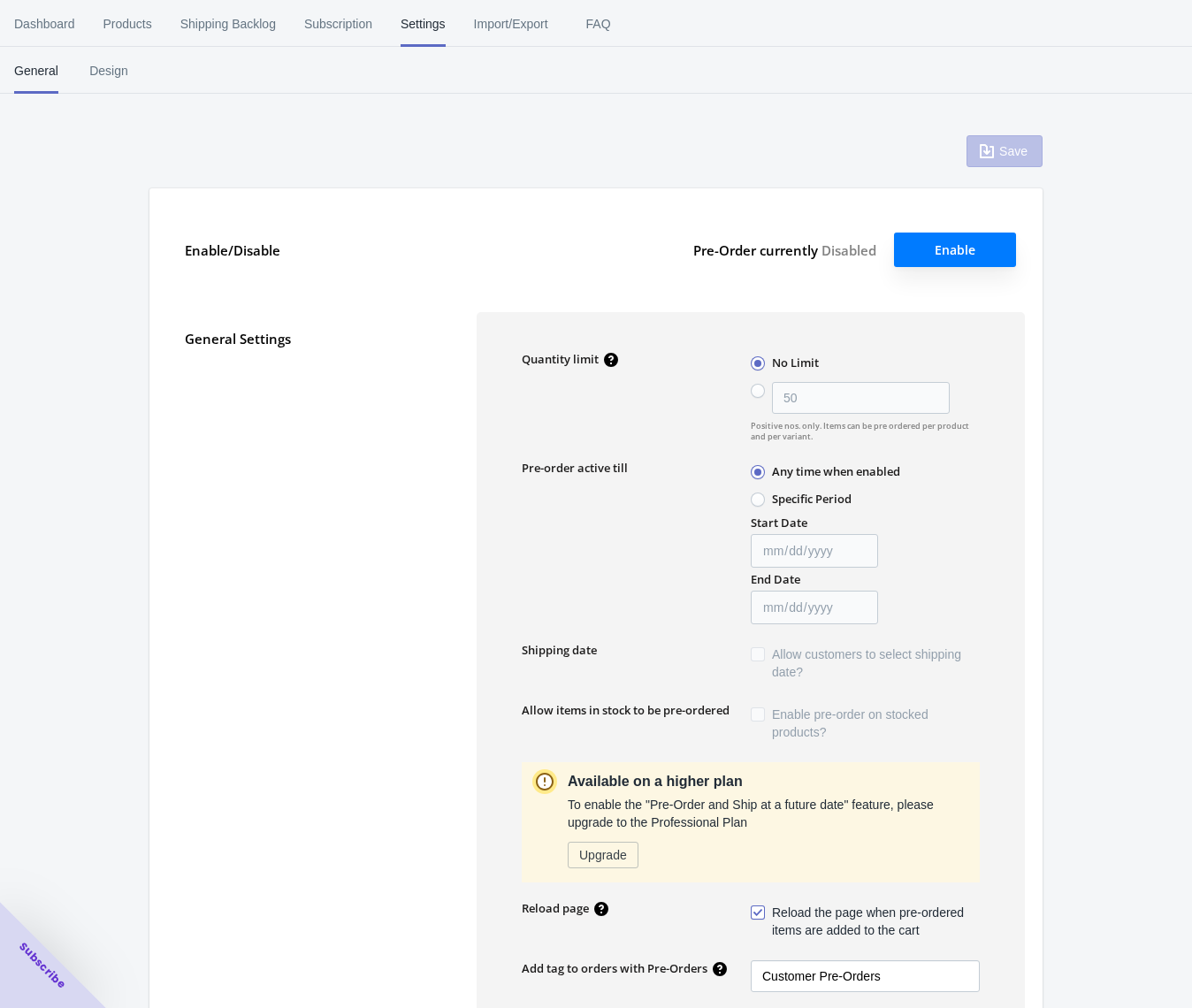
type input "50"
type textarea "Inventory level is <qty>. Some of the items will be pre-ordered."
type textarea "Only <qty> items left in stock."
type textarea "A maximum of <qty> products can be pre ordered."
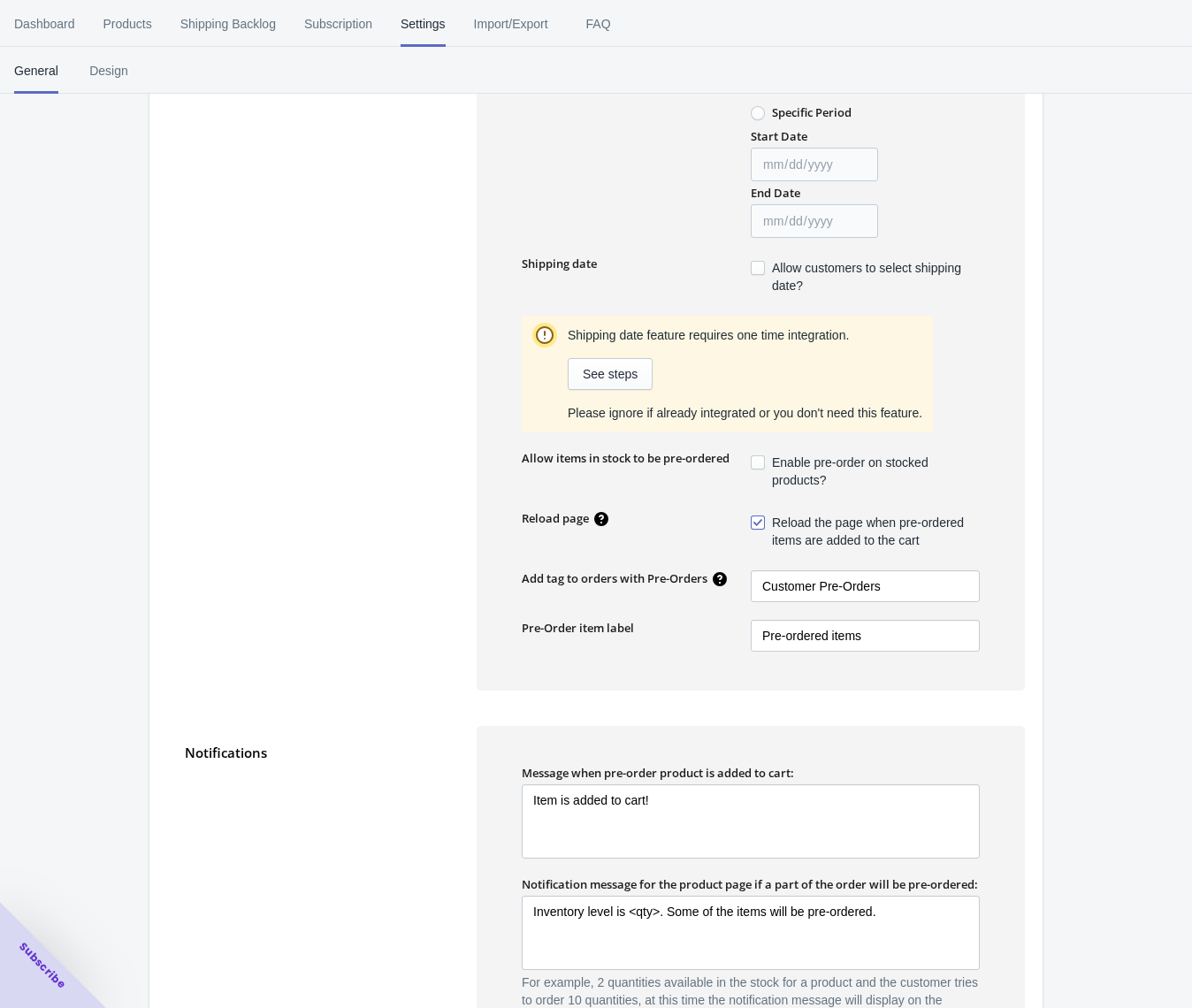
scroll to position [390, 0]
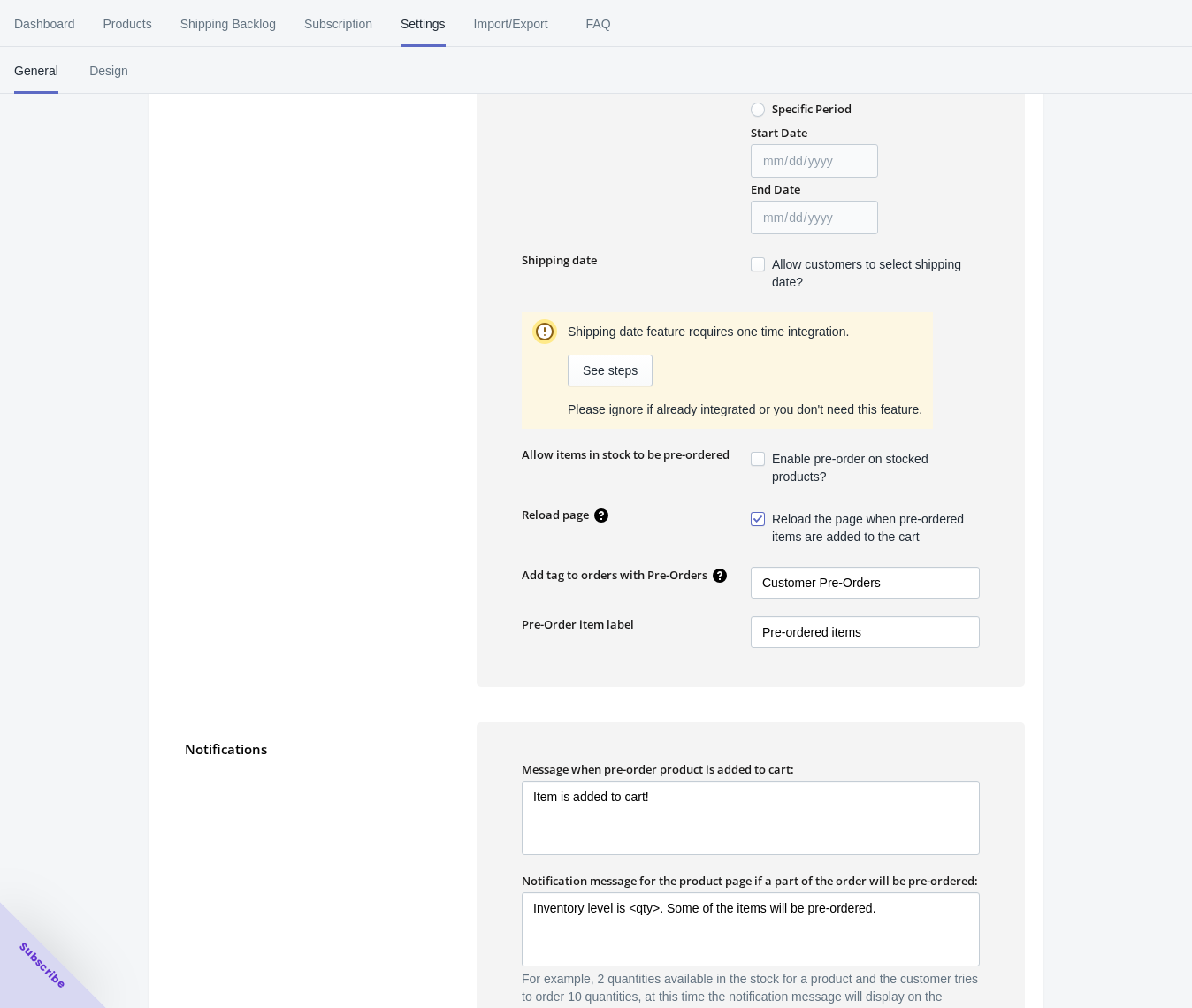
click at [756, 461] on span at bounding box center [757, 459] width 14 height 14
click at [756, 456] on input "Enable pre-order on stocked products?" at bounding box center [755, 455] width 1 height 1
checkbox input "true"
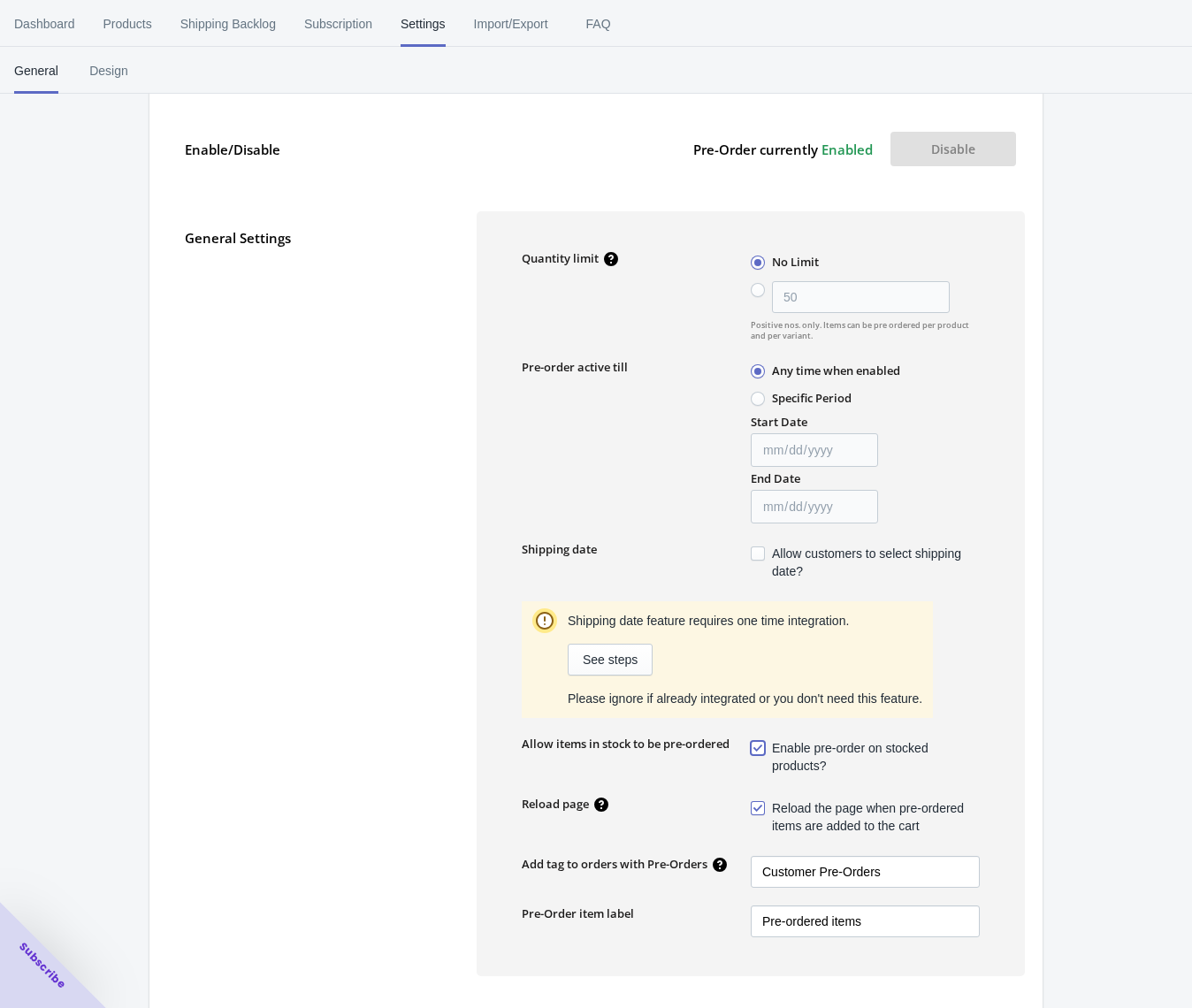
scroll to position [529, 0]
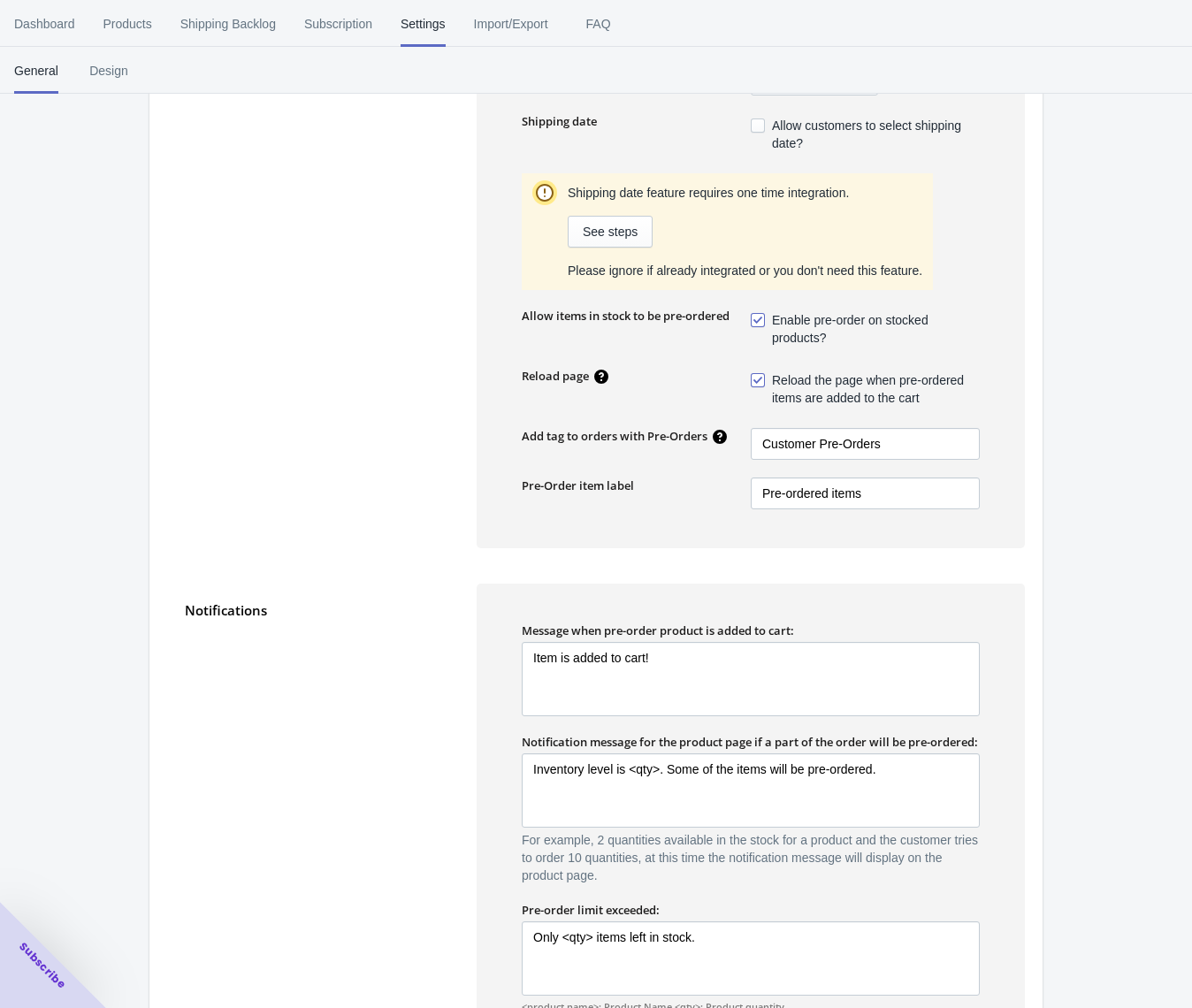
click at [332, 394] on div "General Settings" at bounding box center [321, 165] width 274 height 765
click at [329, 30] on span "Subscription" at bounding box center [337, 24] width 68 height 46
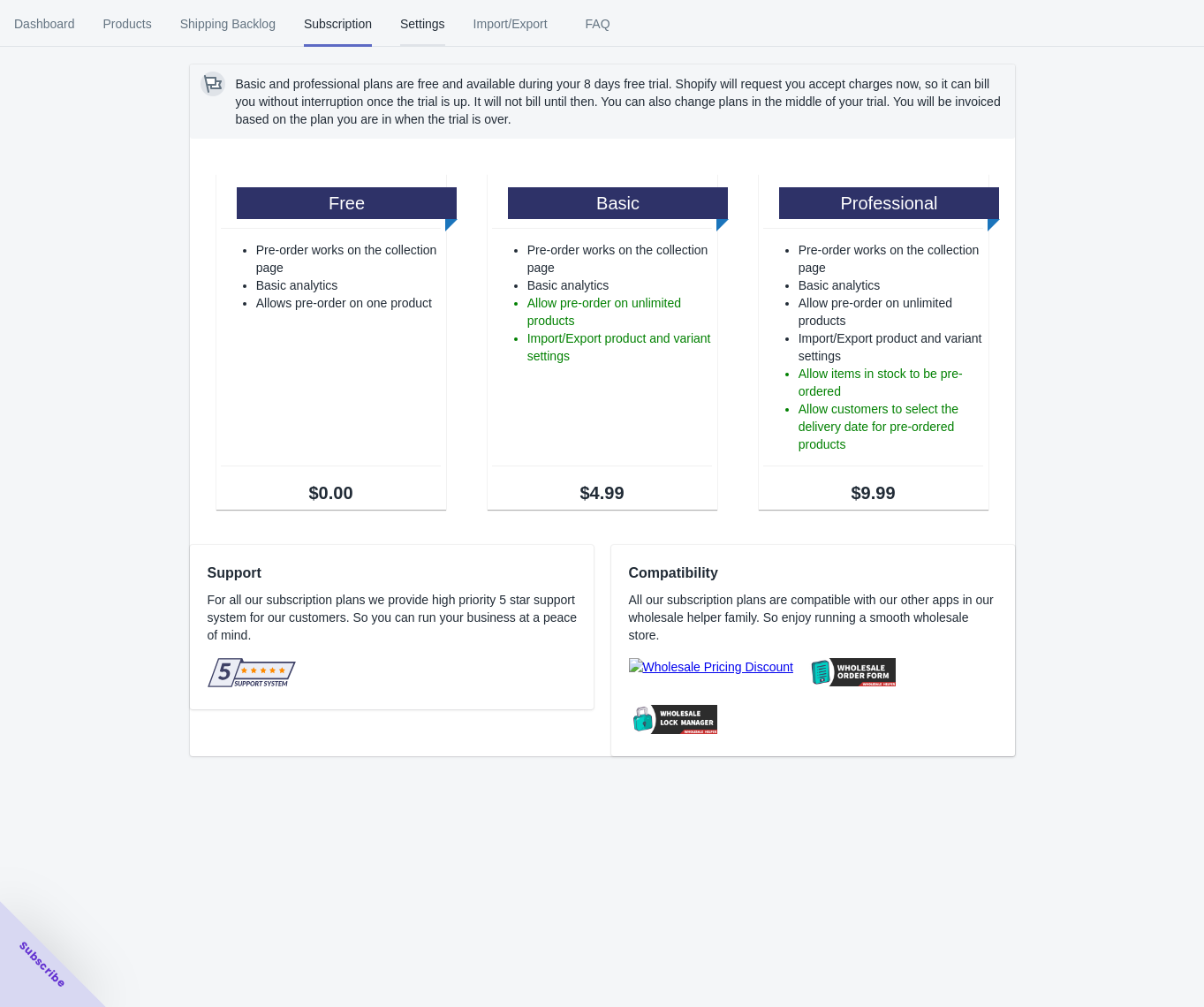
click at [438, 22] on span "Settings" at bounding box center [422, 24] width 45 height 46
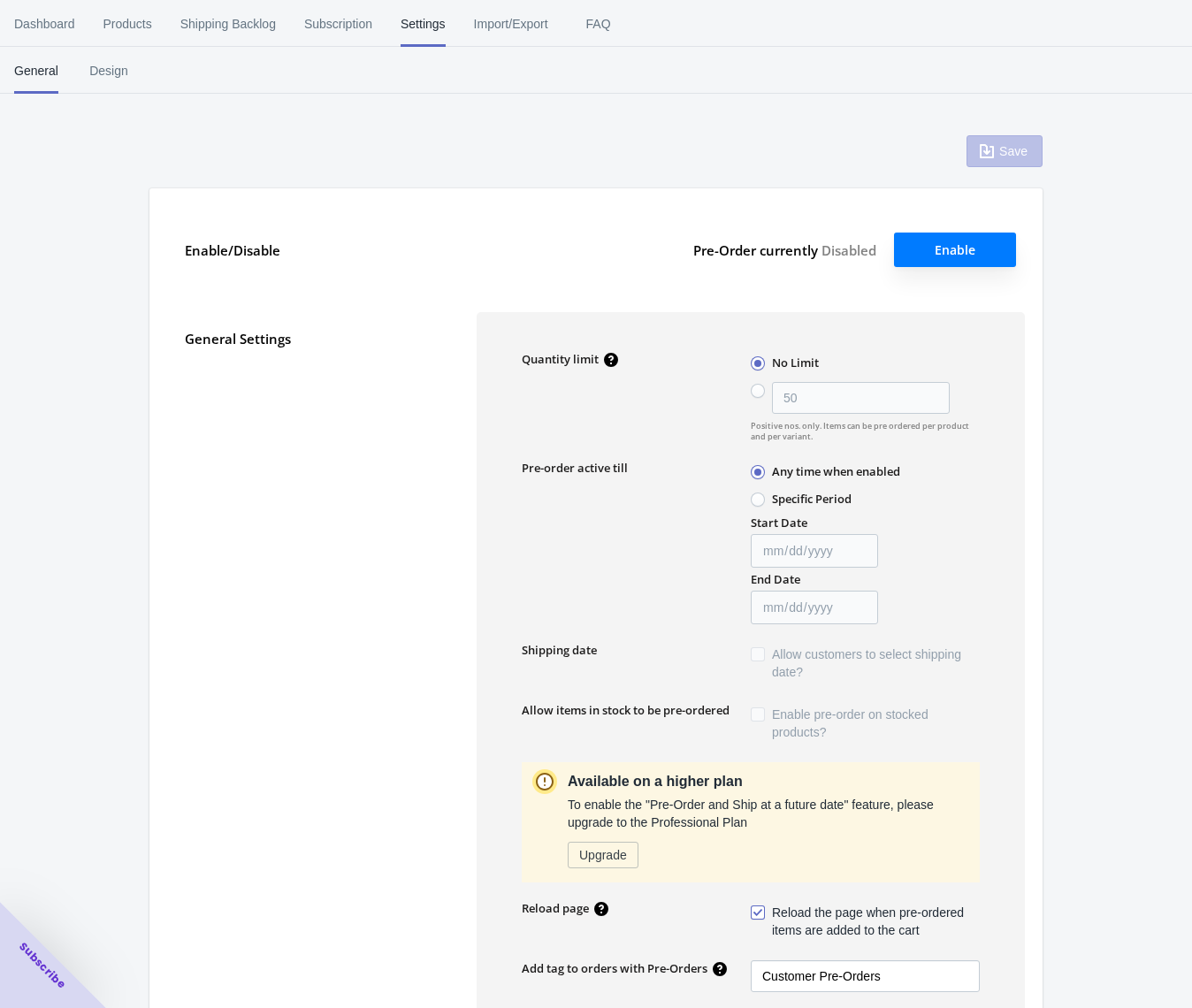
type input "50"
type textarea "Inventory level is <qty>. Some of the items will be pre-ordered."
type textarea "Only <qty> items left in stock."
type textarea "A maximum of <qty> products can be pre ordered."
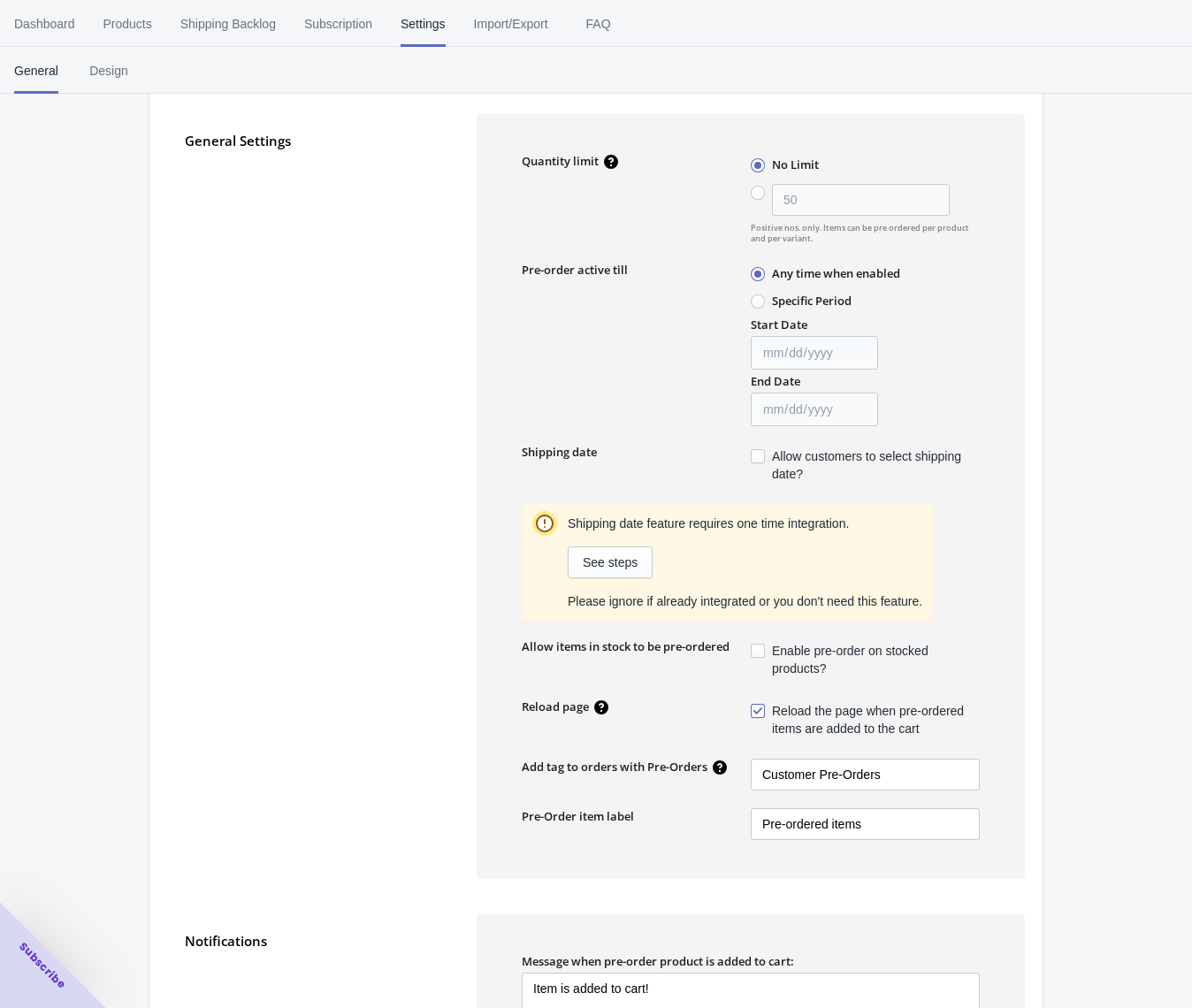
scroll to position [265, 0]
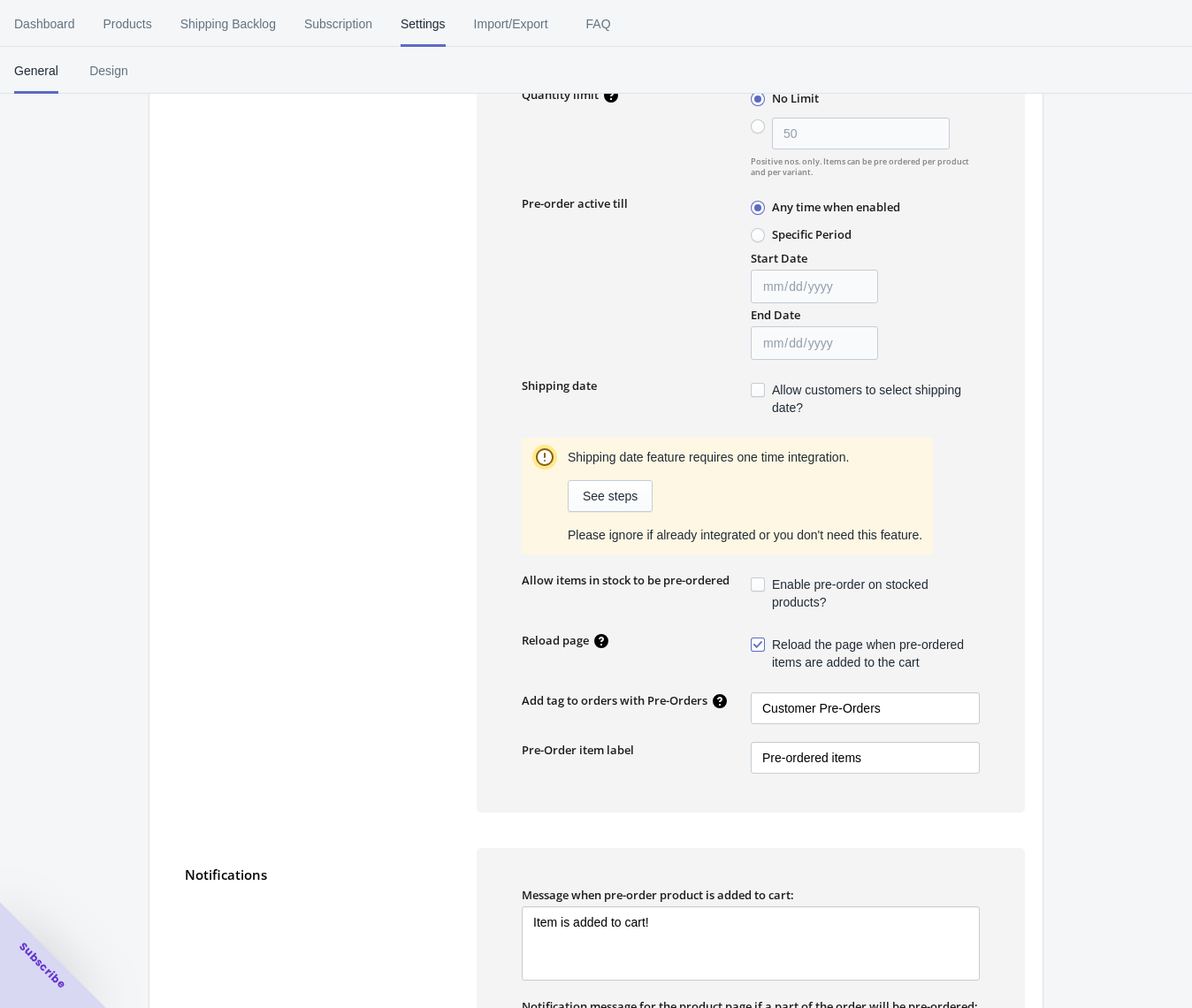
click at [761, 584] on span at bounding box center [757, 585] width 14 height 14
click at [756, 581] on input "Enable pre-order on stocked products?" at bounding box center [755, 580] width 1 height 1
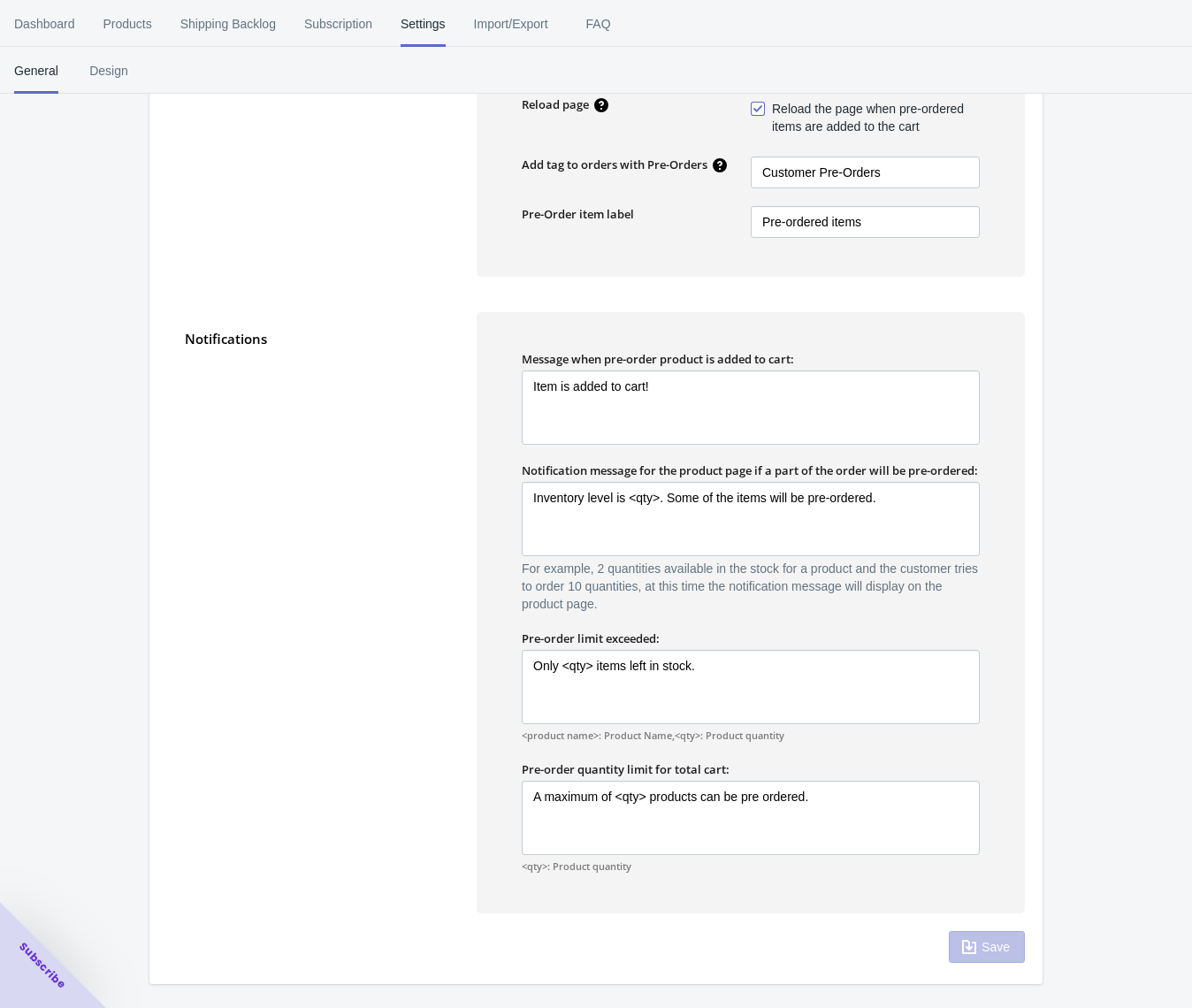
click at [986, 955] on div "Save" at bounding box center [987, 947] width 76 height 32
click at [989, 951] on div "Save" at bounding box center [987, 947] width 76 height 32
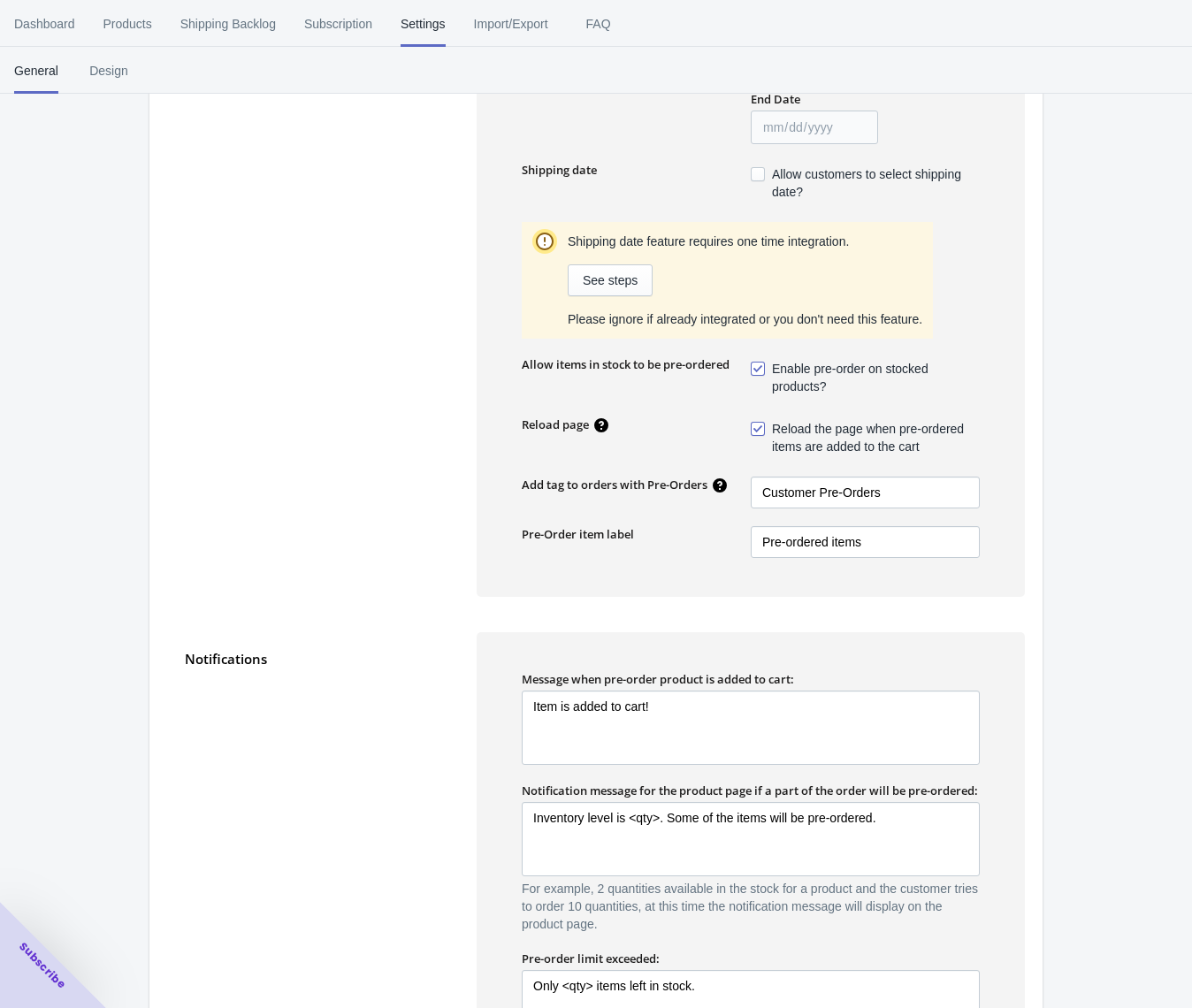
scroll to position [0, 0]
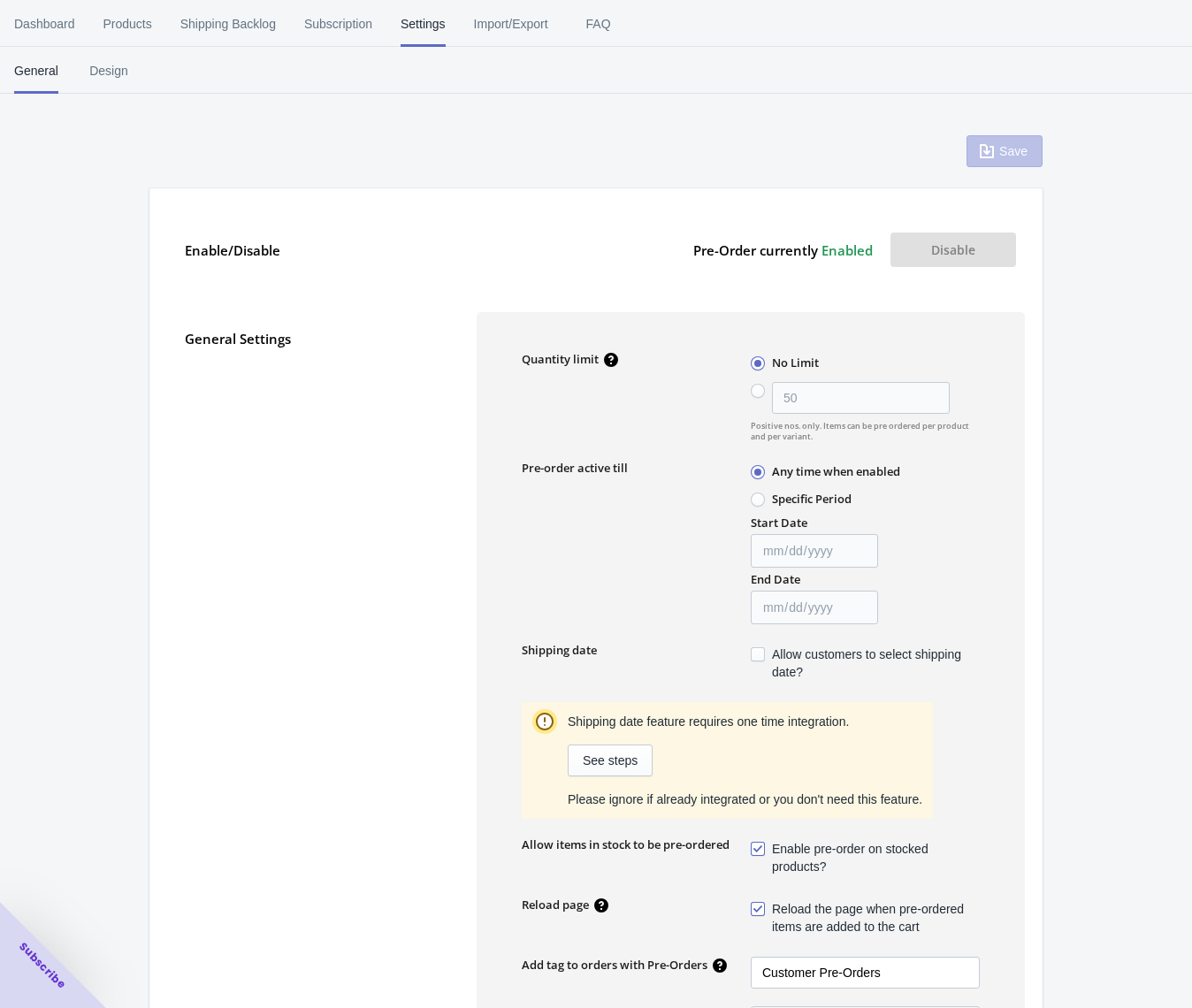
click at [1025, 150] on div "Save" at bounding box center [1005, 151] width 76 height 32
click at [485, 142] on div "Save Enable/Disable Pre-Order currently Enabled Disable General Settings Quanti…" at bounding box center [595, 960] width 893 height 1698
click at [837, 251] on span "Enabled" at bounding box center [847, 250] width 52 height 18
click at [845, 253] on span "Enabled" at bounding box center [847, 250] width 52 height 18
click at [759, 252] on label "Pre-Order currently Enabled" at bounding box center [783, 249] width 180 height 34
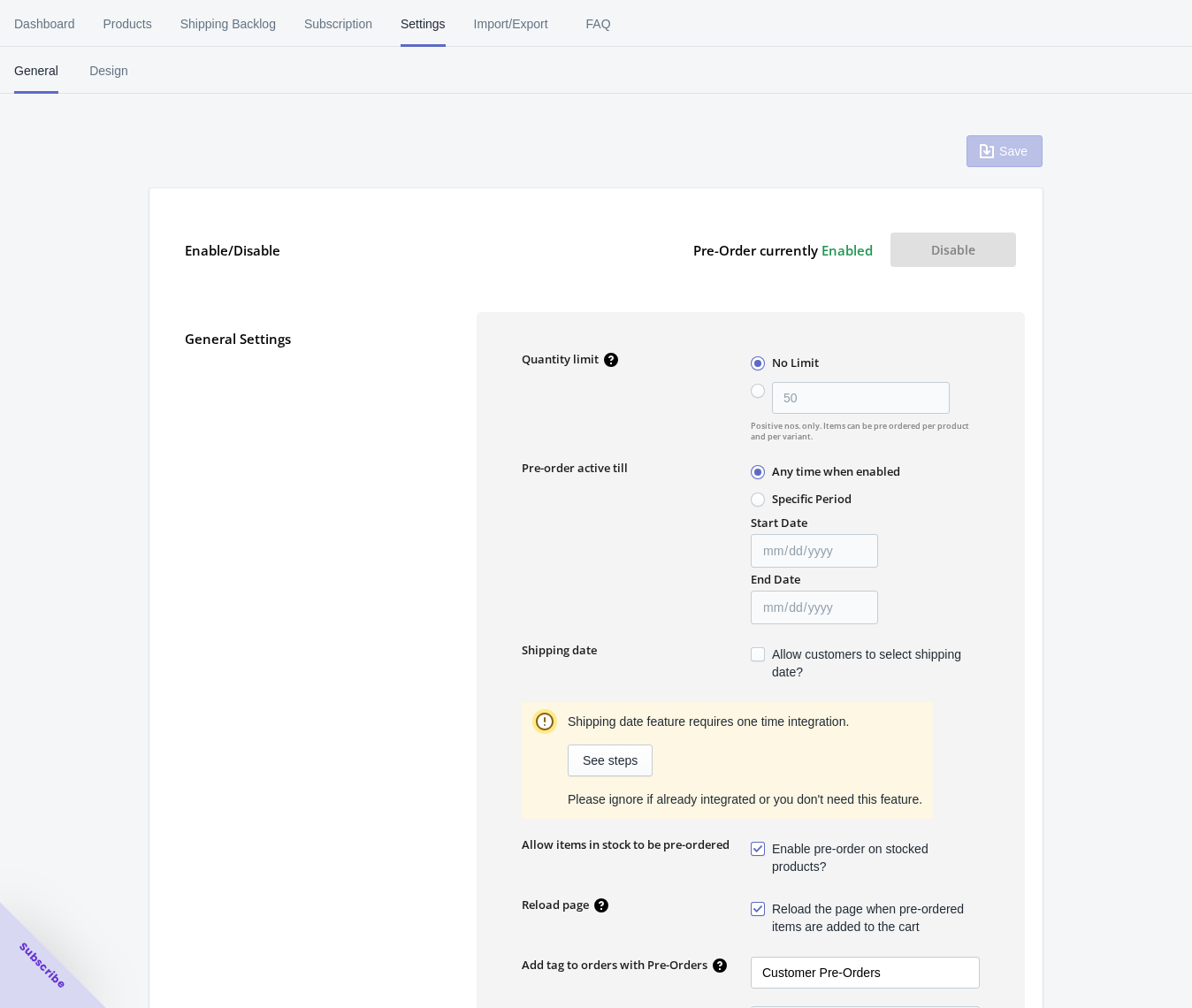
click at [936, 253] on button "Disable" at bounding box center [952, 249] width 125 height 34
click at [1012, 152] on div "Save" at bounding box center [1005, 151] width 76 height 32
click at [1021, 153] on div "Save" at bounding box center [1005, 151] width 76 height 32
click at [963, 248] on button "Disable" at bounding box center [952, 249] width 125 height 34
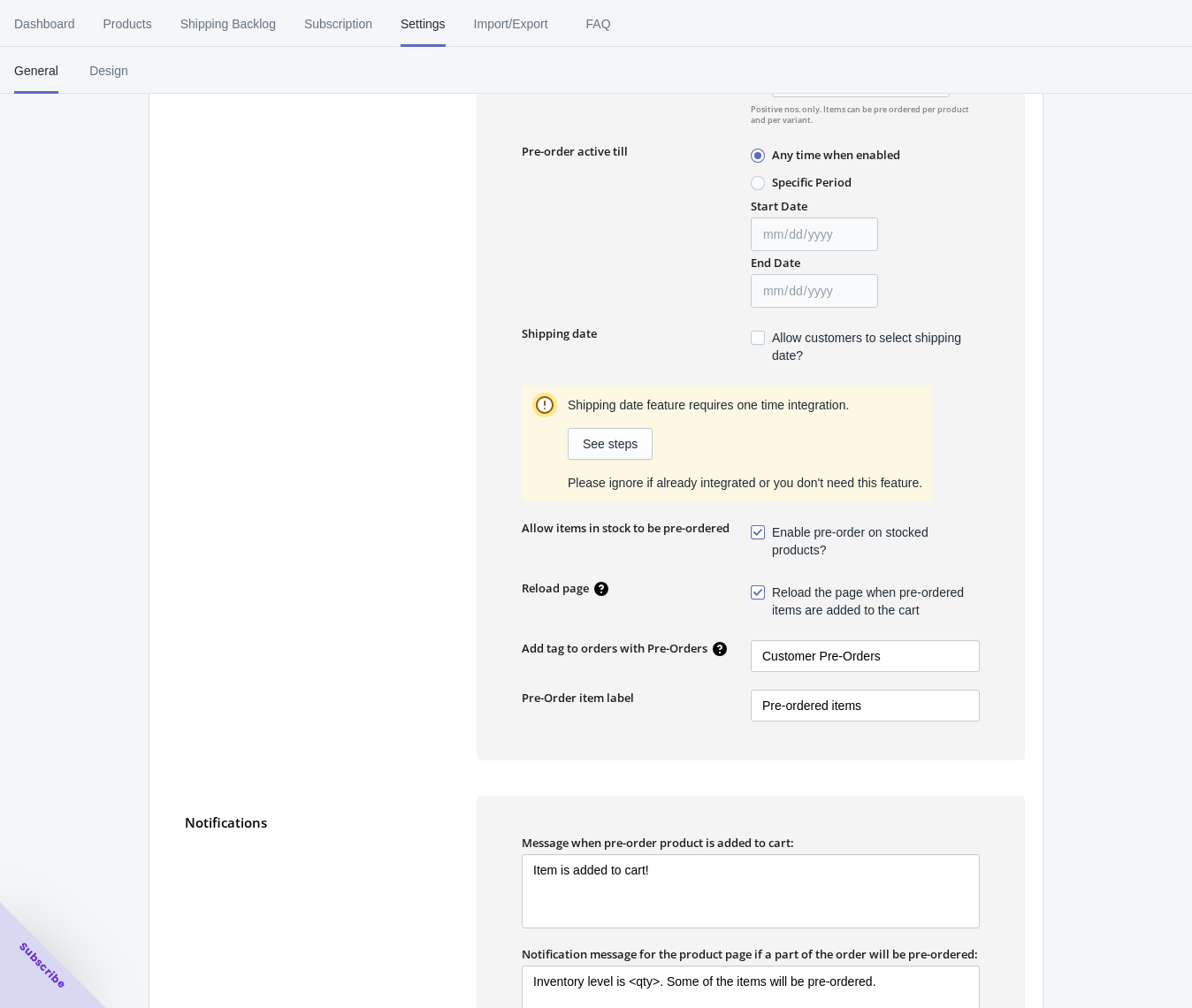
click at [761, 531] on span at bounding box center [757, 532] width 14 height 14
click at [756, 529] on input "Enable pre-order on stocked products?" at bounding box center [755, 528] width 1 height 1
click at [761, 532] on span at bounding box center [757, 532] width 14 height 14
click at [756, 529] on input "Enable pre-order on stocked products?" at bounding box center [755, 528] width 1 height 1
checkbox input "true"
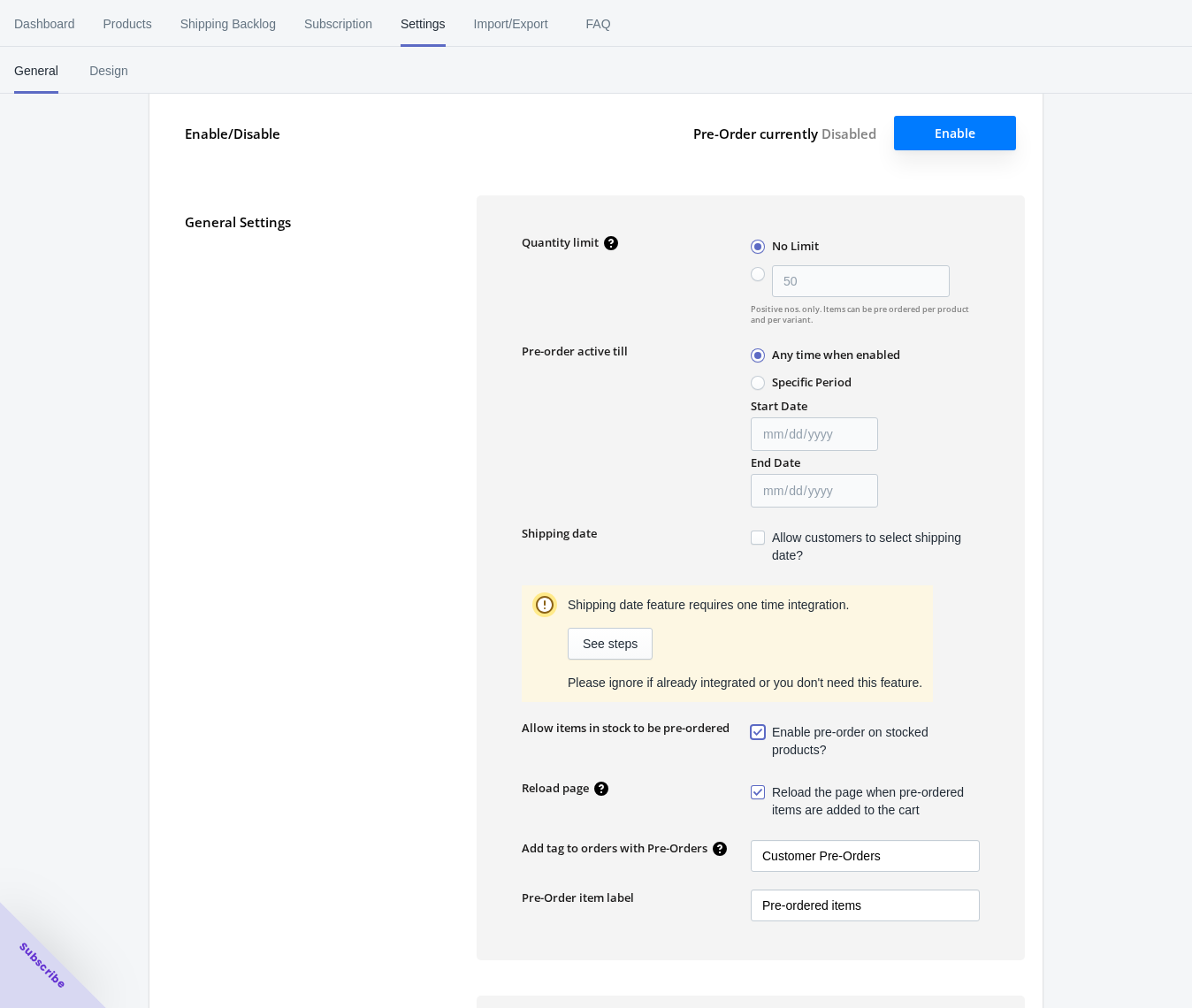
scroll to position [0, 0]
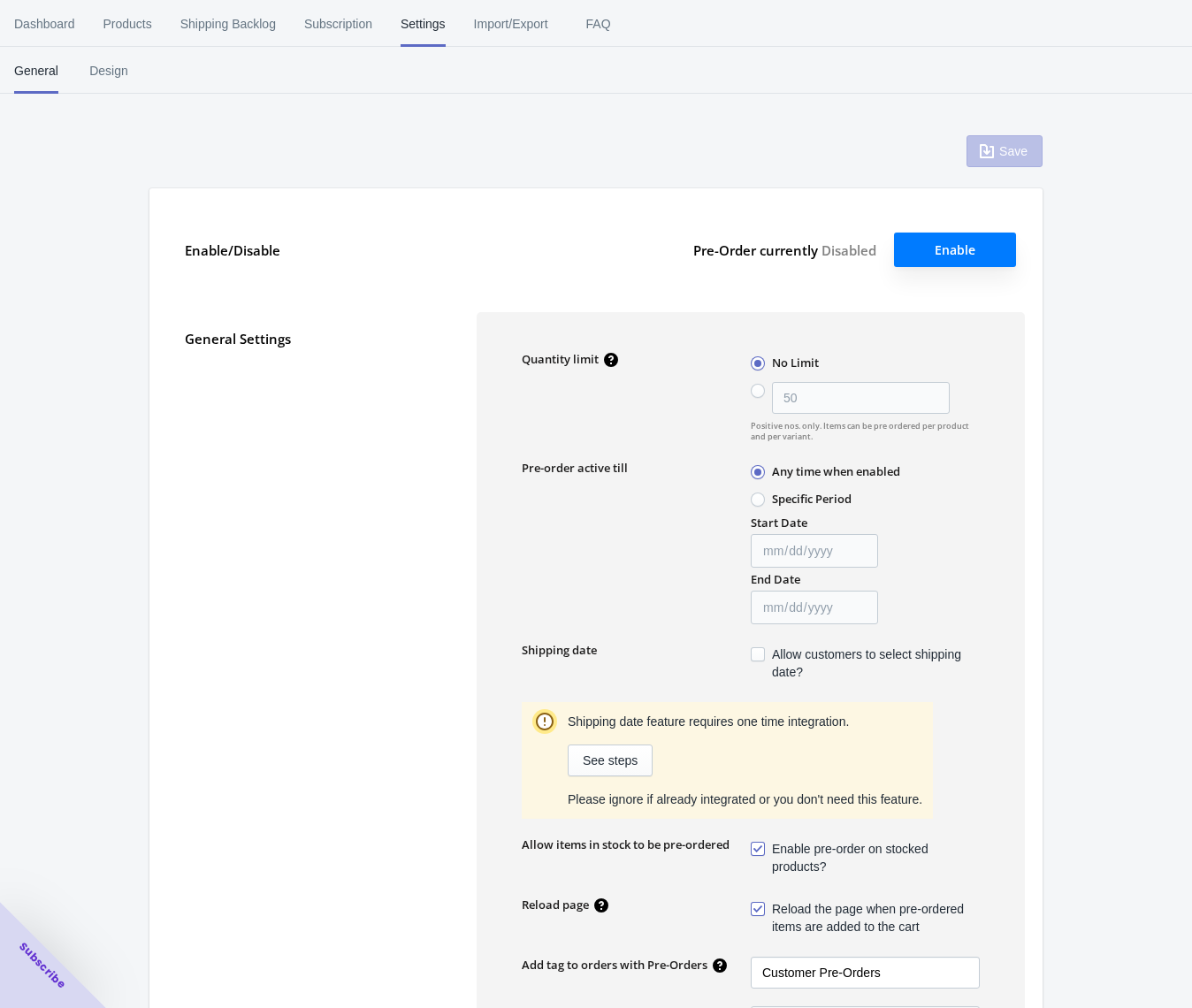
click at [1009, 161] on div "Save" at bounding box center [1005, 151] width 76 height 32
click at [1015, 151] on div "Save" at bounding box center [1005, 151] width 76 height 32
click at [936, 256] on button "Enable" at bounding box center [955, 249] width 122 height 34
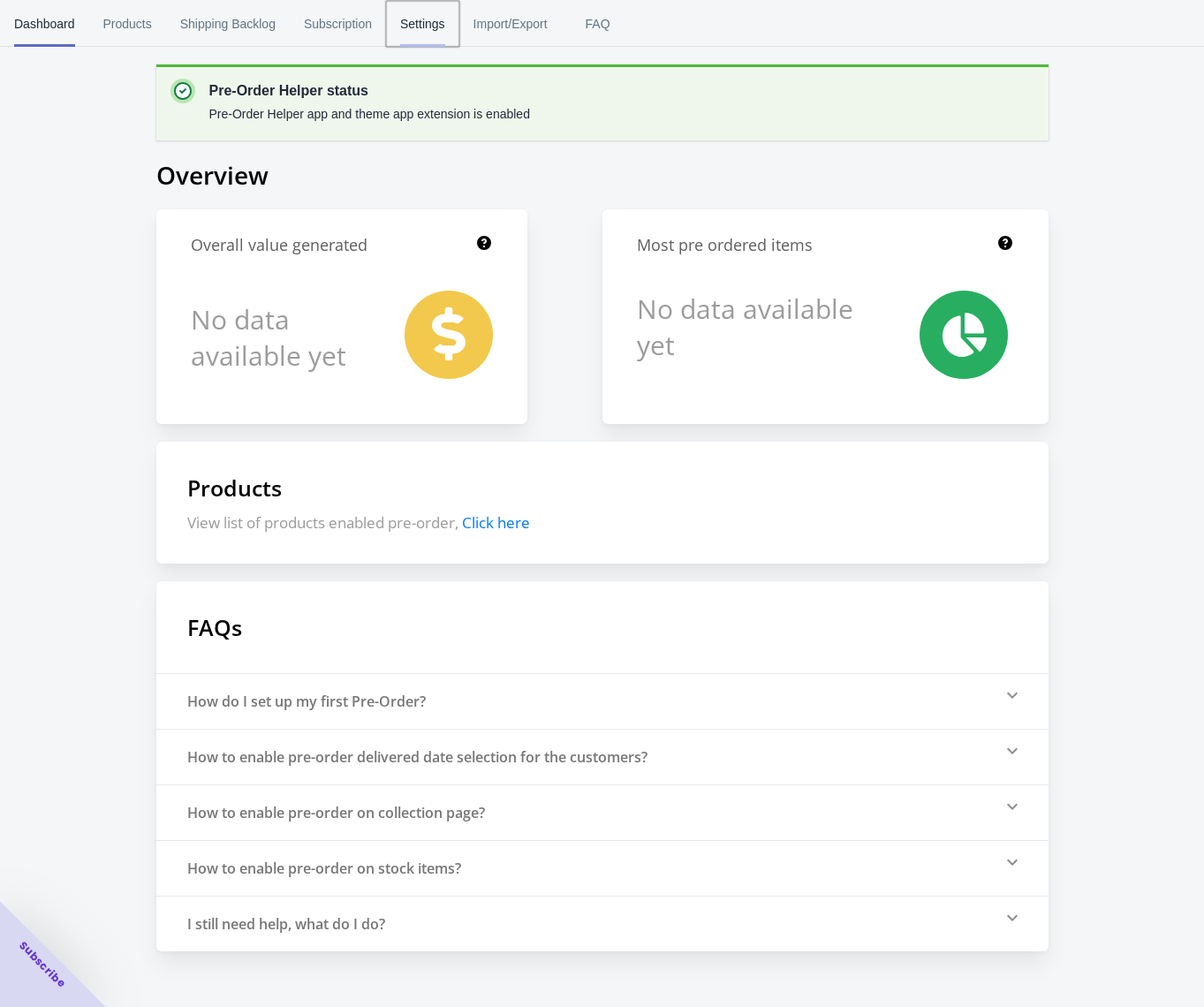
click at [443, 19] on span "Settings" at bounding box center [422, 24] width 45 height 46
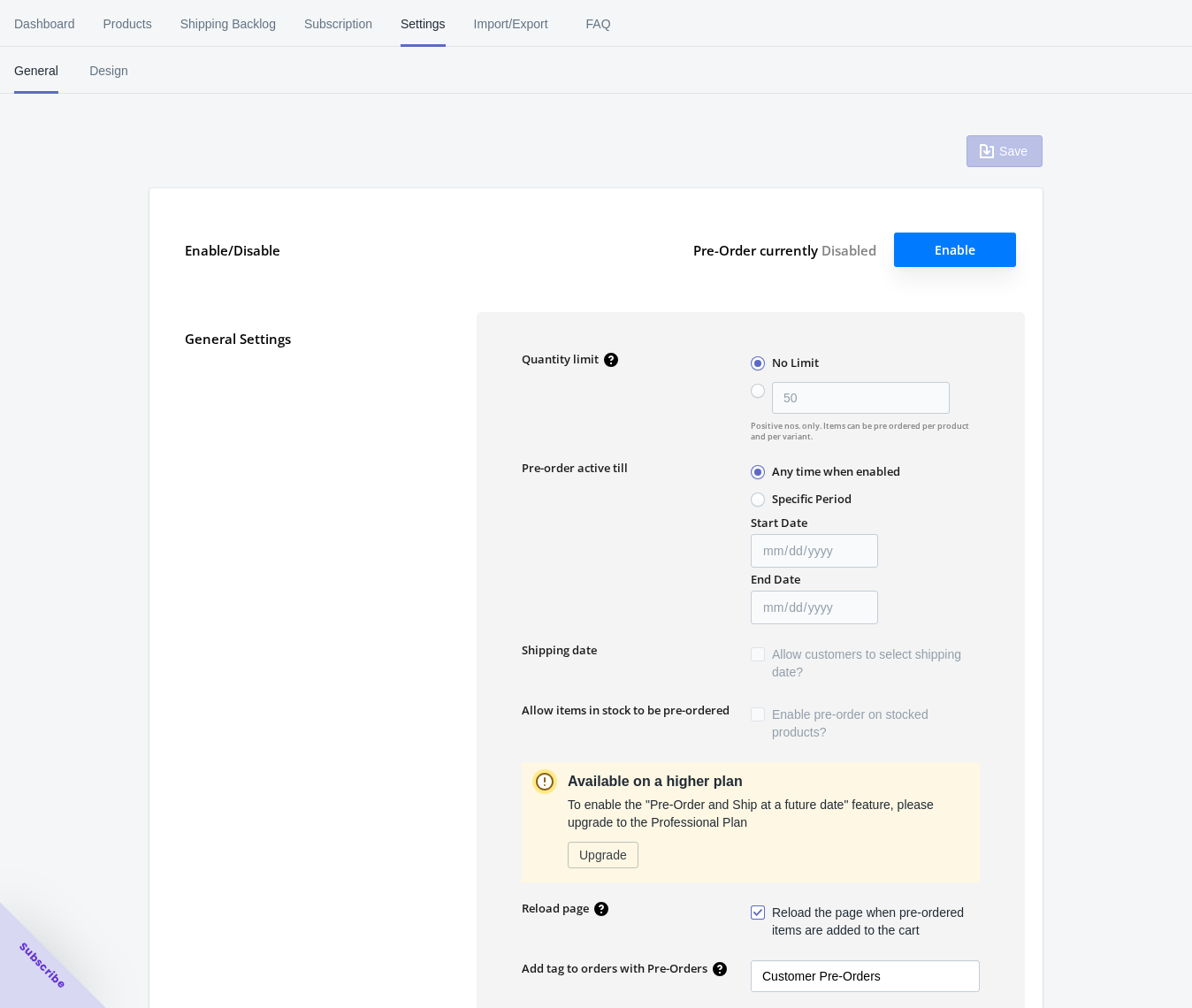
type input "50"
type textarea "Inventory level is <qty>. Some of the items will be pre-ordered."
type textarea "Only <qty> items left in stock."
type textarea "A maximum of <qty> products can be pre ordered."
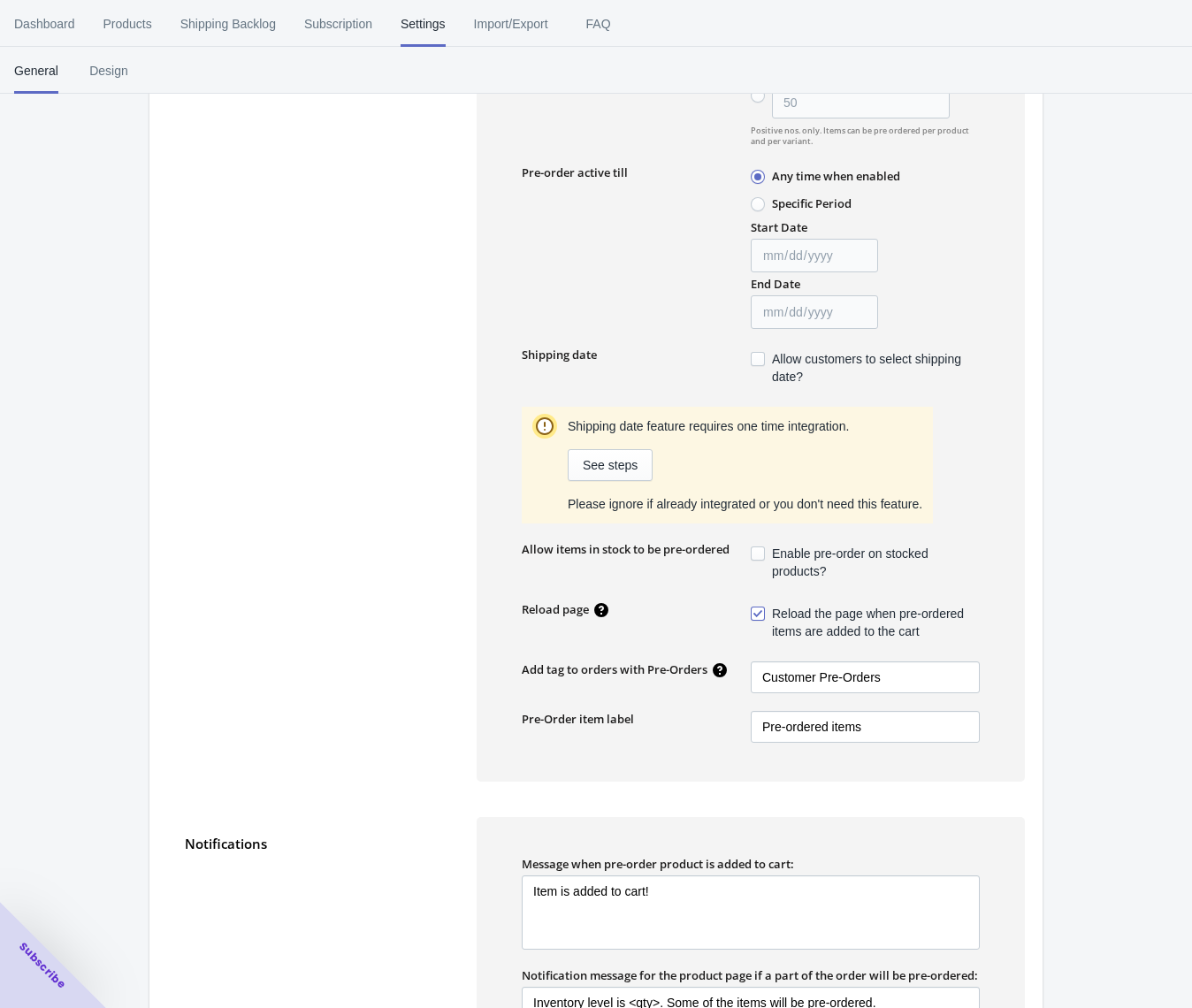
scroll to position [312, 0]
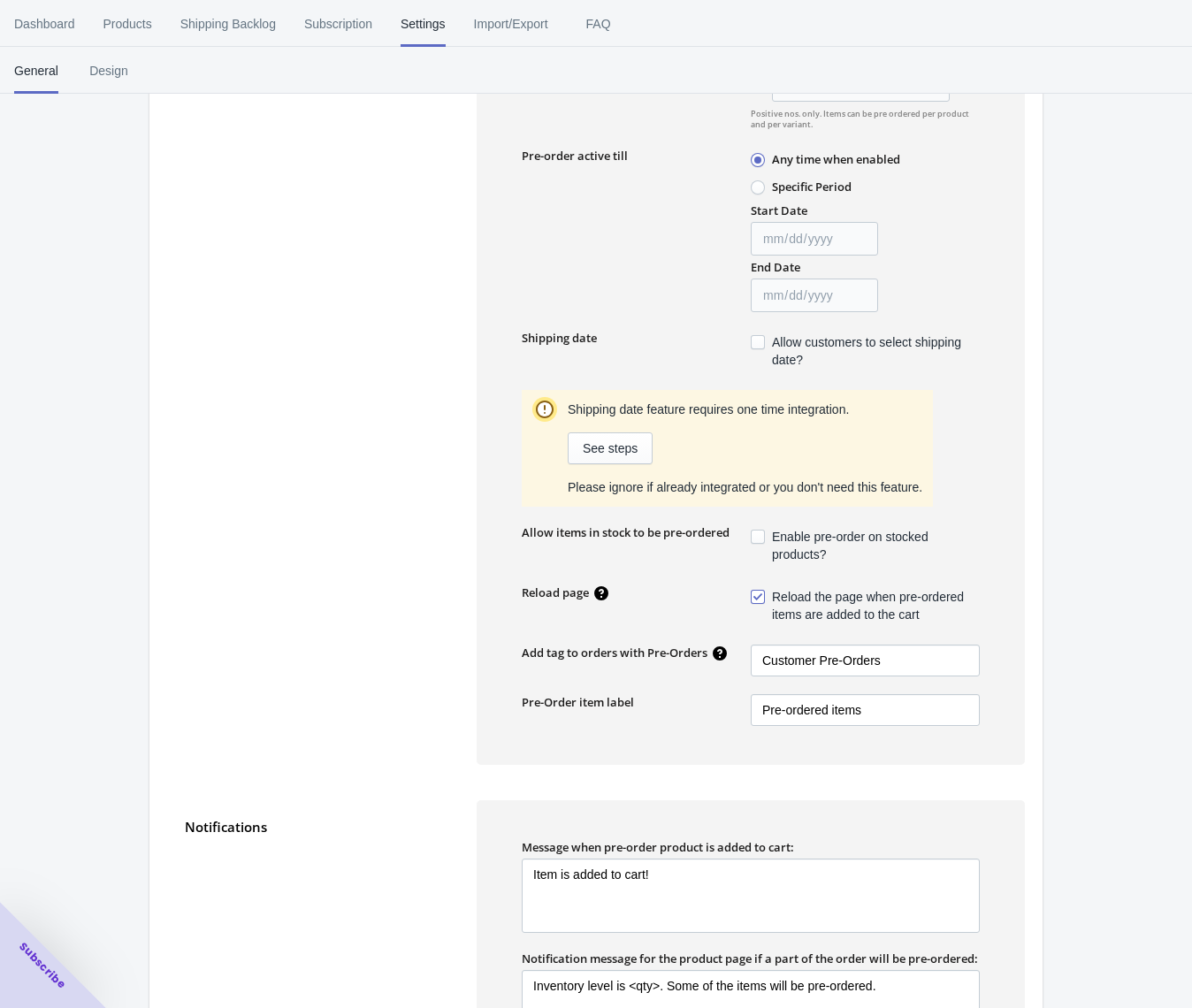
click at [759, 540] on span at bounding box center [757, 537] width 14 height 14
click at [756, 533] on input "Enable pre-order on stocked products?" at bounding box center [755, 532] width 1 height 1
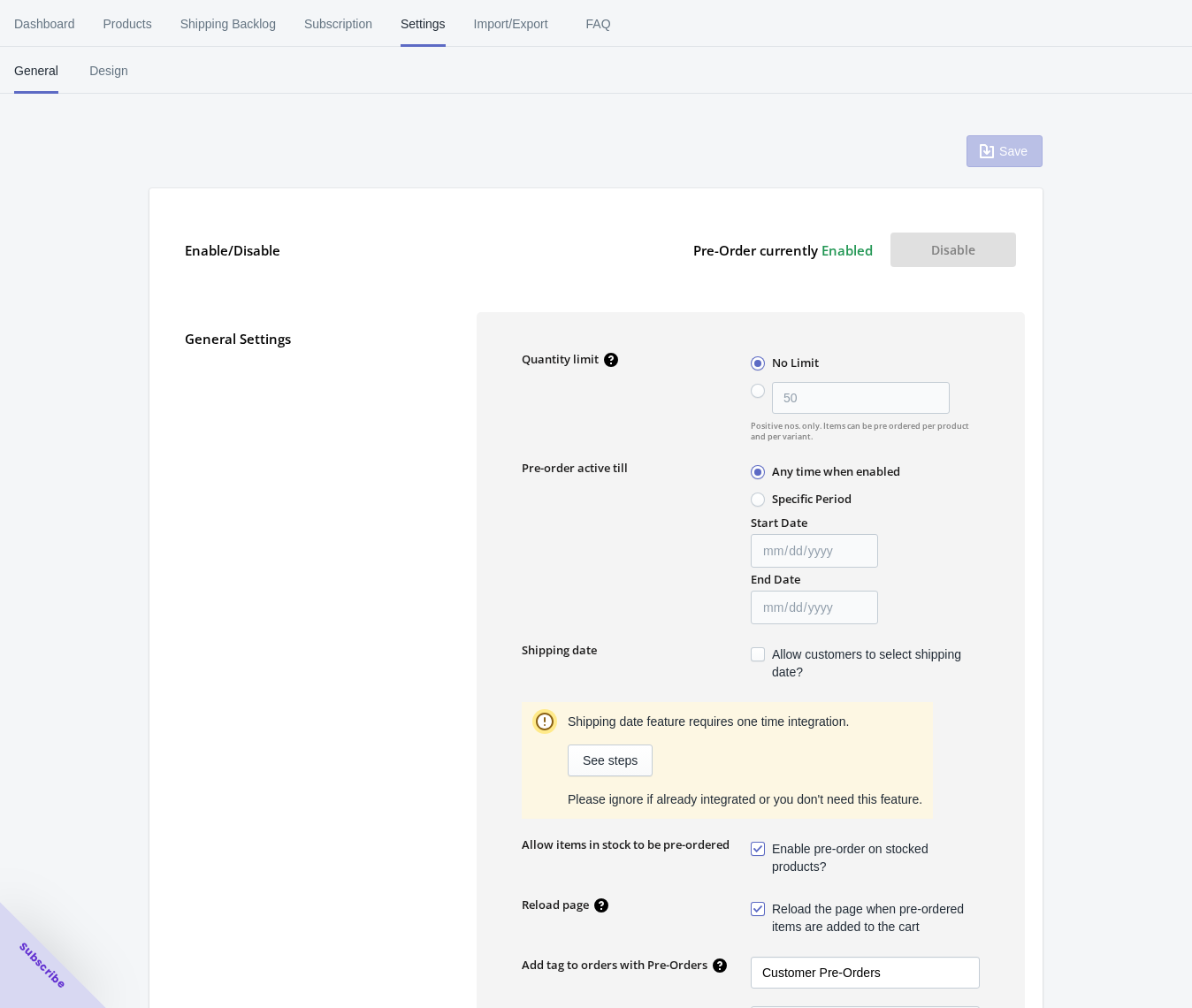
click at [757, 848] on span at bounding box center [757, 848] width 14 height 14
click at [756, 846] on input "Enable pre-order on stocked products?" at bounding box center [755, 845] width 1 height 1
click at [1004, 150] on div "Save" at bounding box center [1005, 151] width 76 height 32
click at [1027, 161] on div "Save" at bounding box center [1005, 151] width 76 height 32
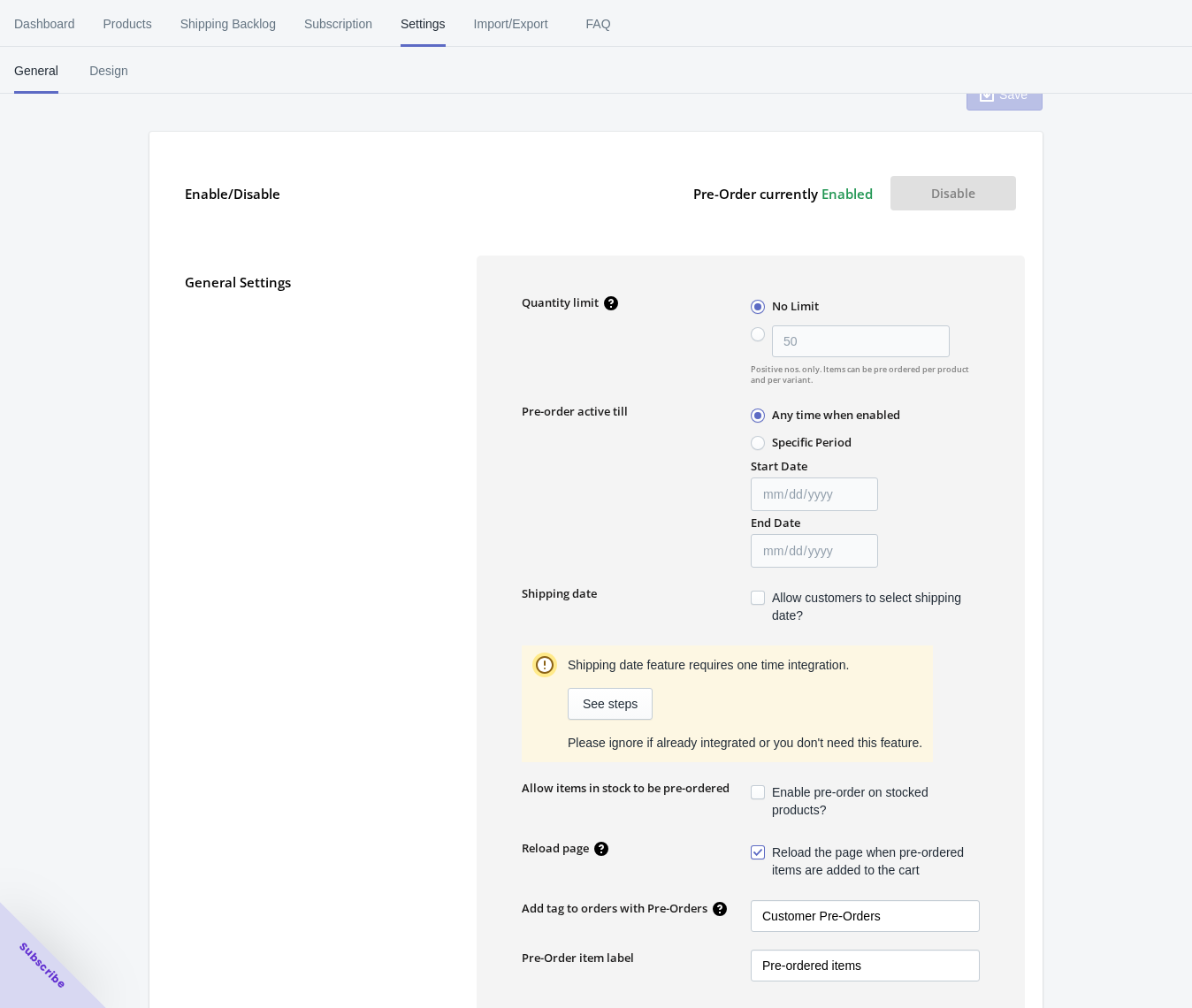
scroll to position [167, 0]
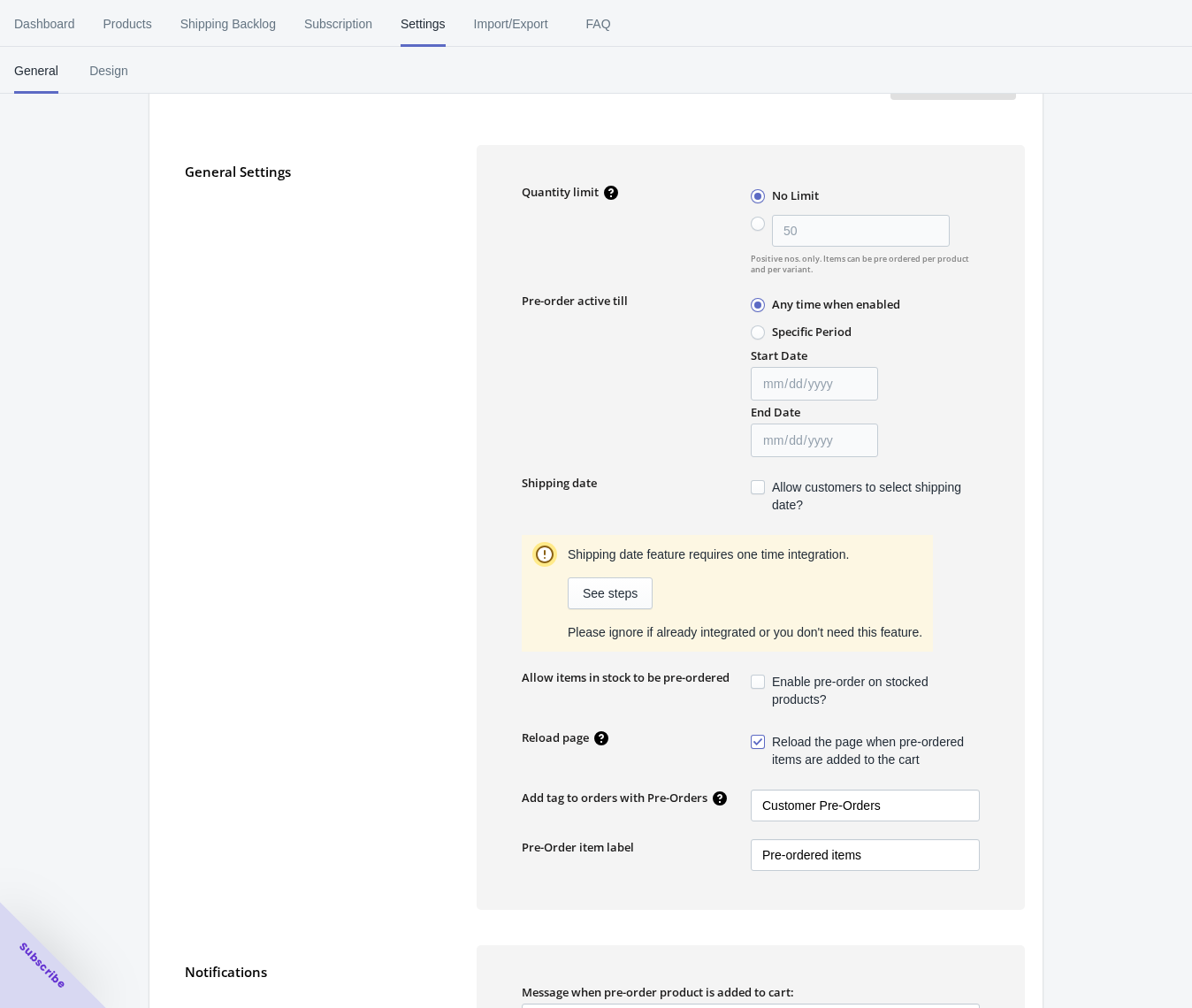
click at [830, 684] on span "Enable pre-order on stocked products?" at bounding box center [876, 691] width 208 height 35
click at [756, 678] on input "Enable pre-order on stocked products?" at bounding box center [755, 677] width 1 height 1
checkbox input "true"
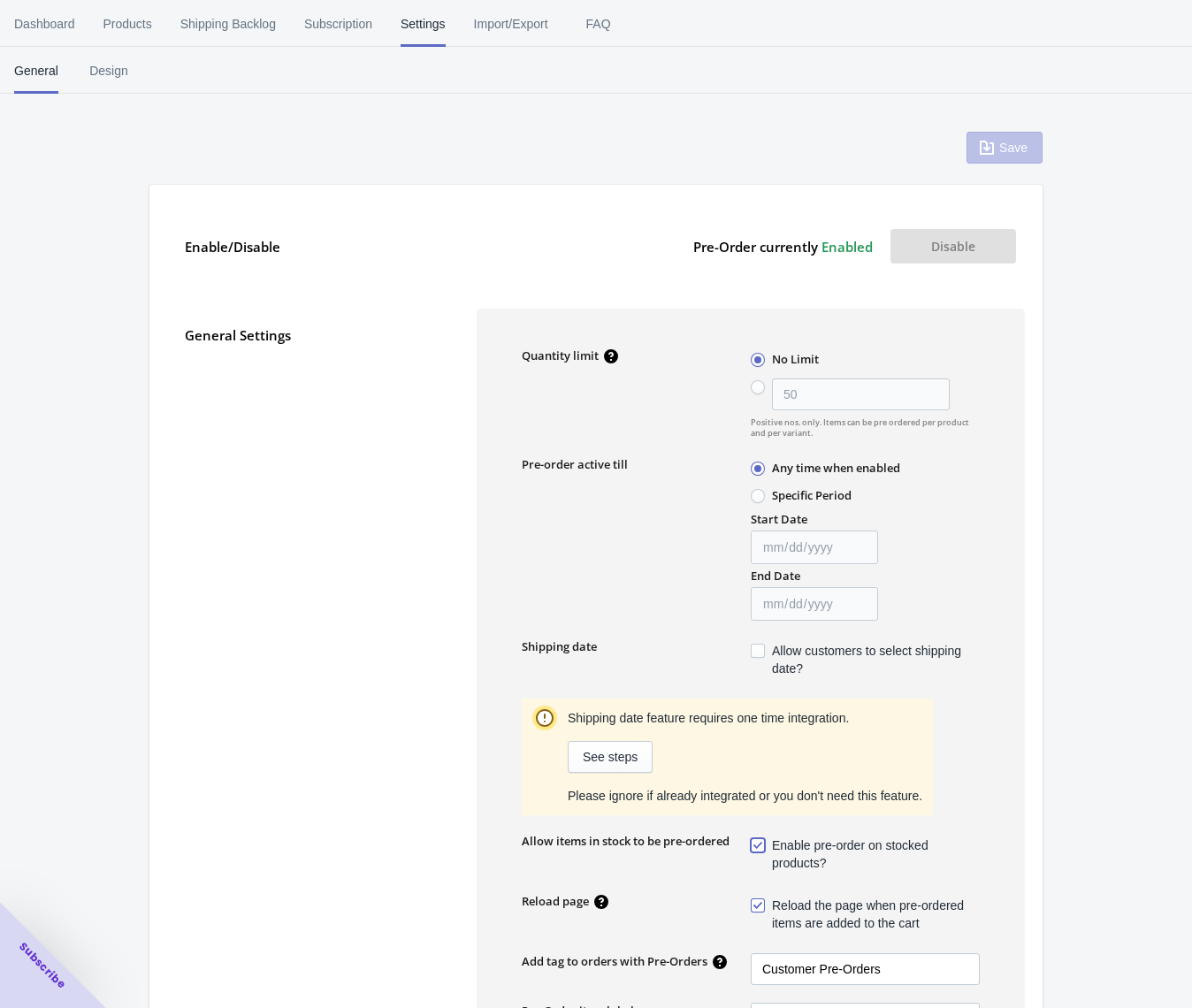
scroll to position [0, 0]
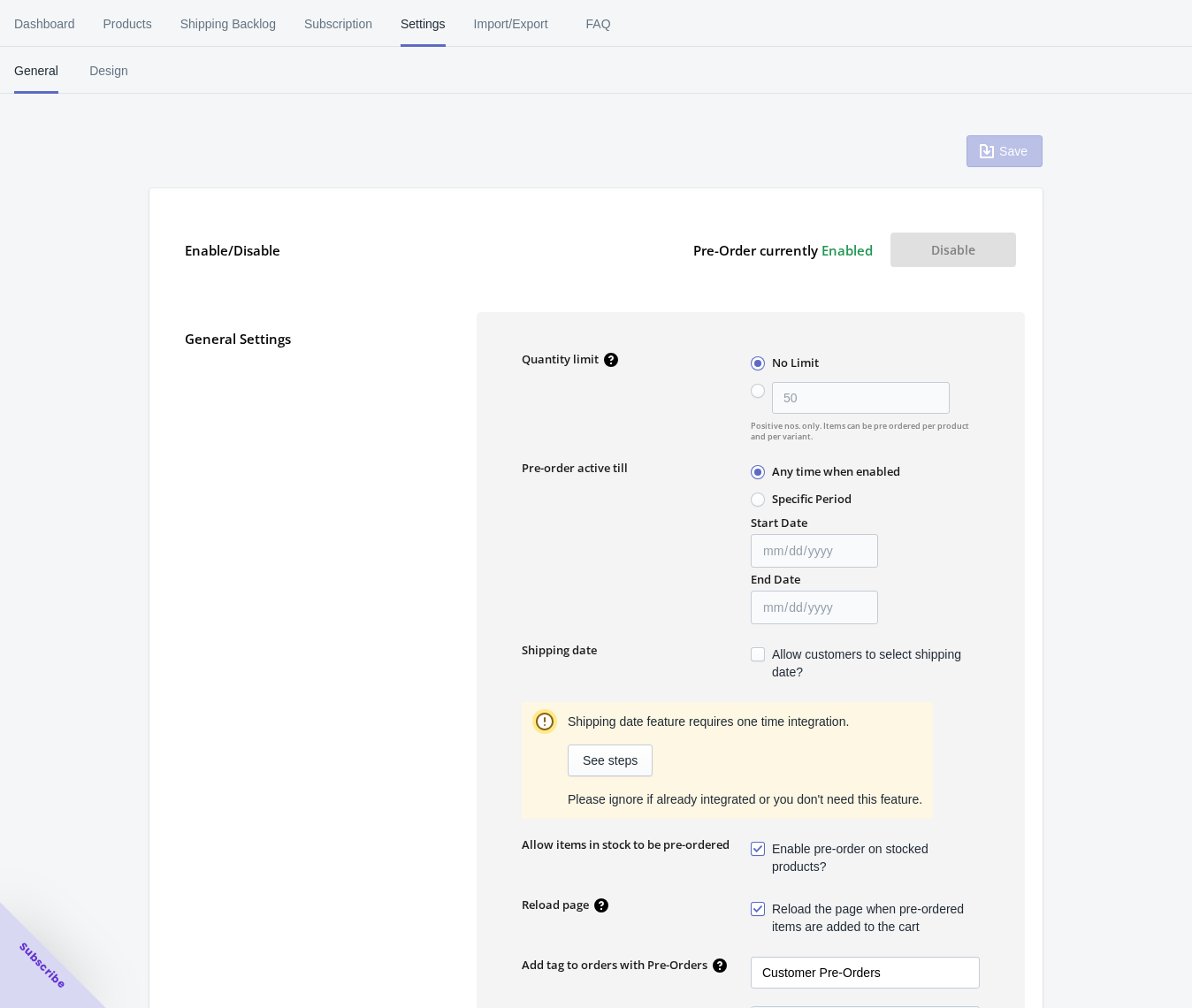
click at [1024, 154] on div "Save" at bounding box center [1005, 151] width 76 height 32
click at [1011, 156] on div "Save" at bounding box center [1005, 151] width 76 height 32
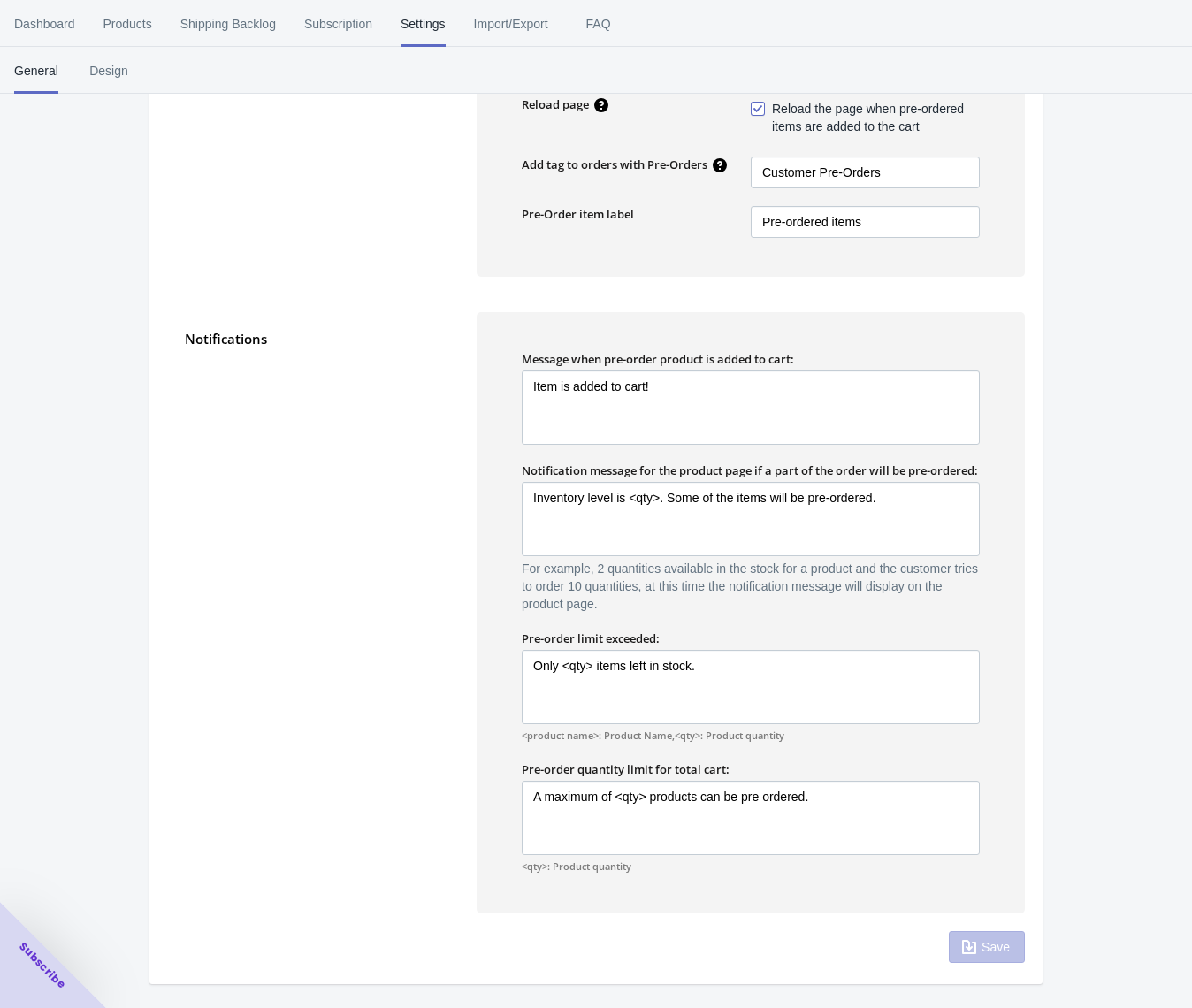
scroll to position [816, 0]
click at [972, 954] on div "Save" at bounding box center [987, 947] width 76 height 32
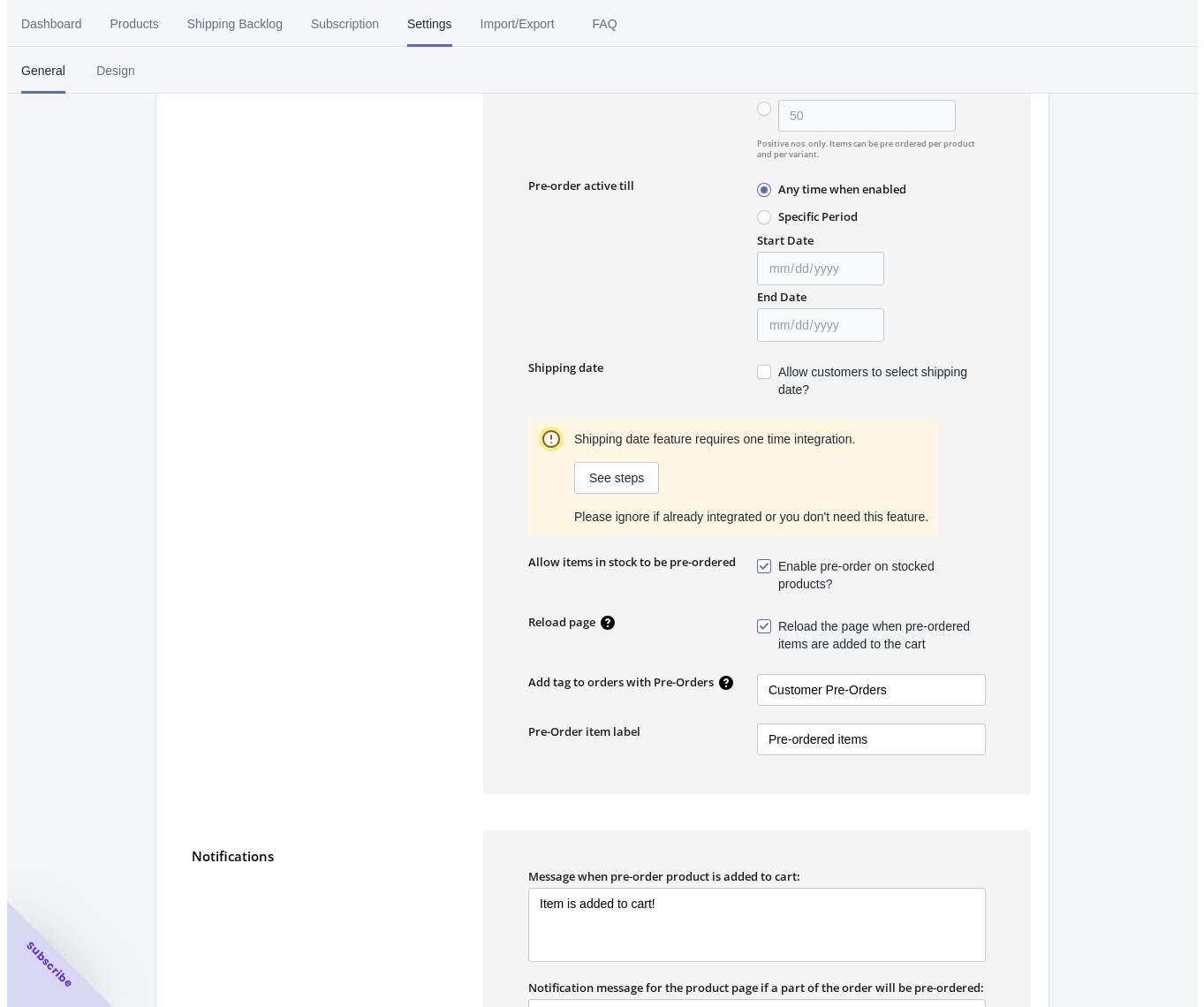
scroll to position [0, 0]
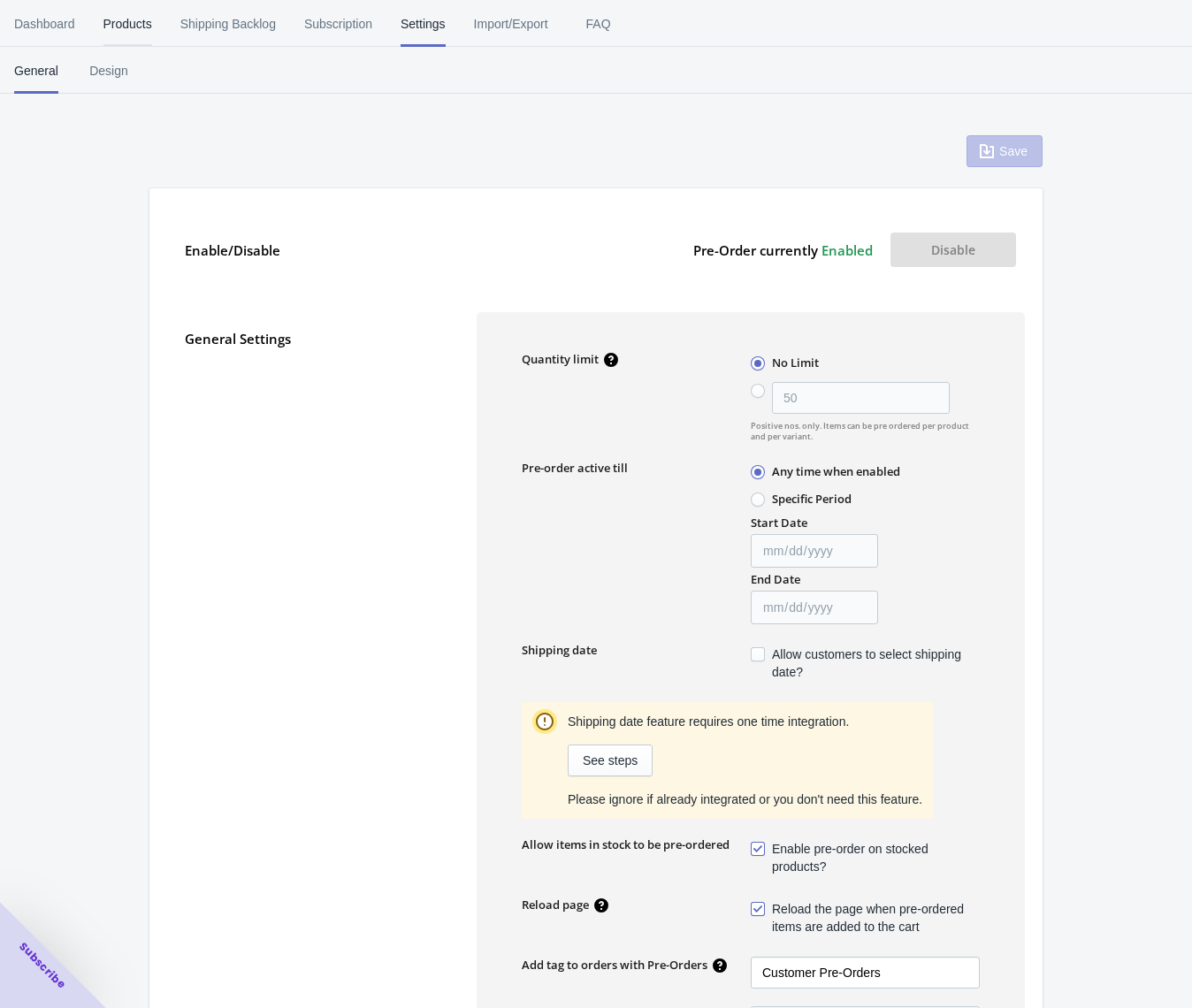
click at [137, 17] on span "Products" at bounding box center [127, 24] width 49 height 46
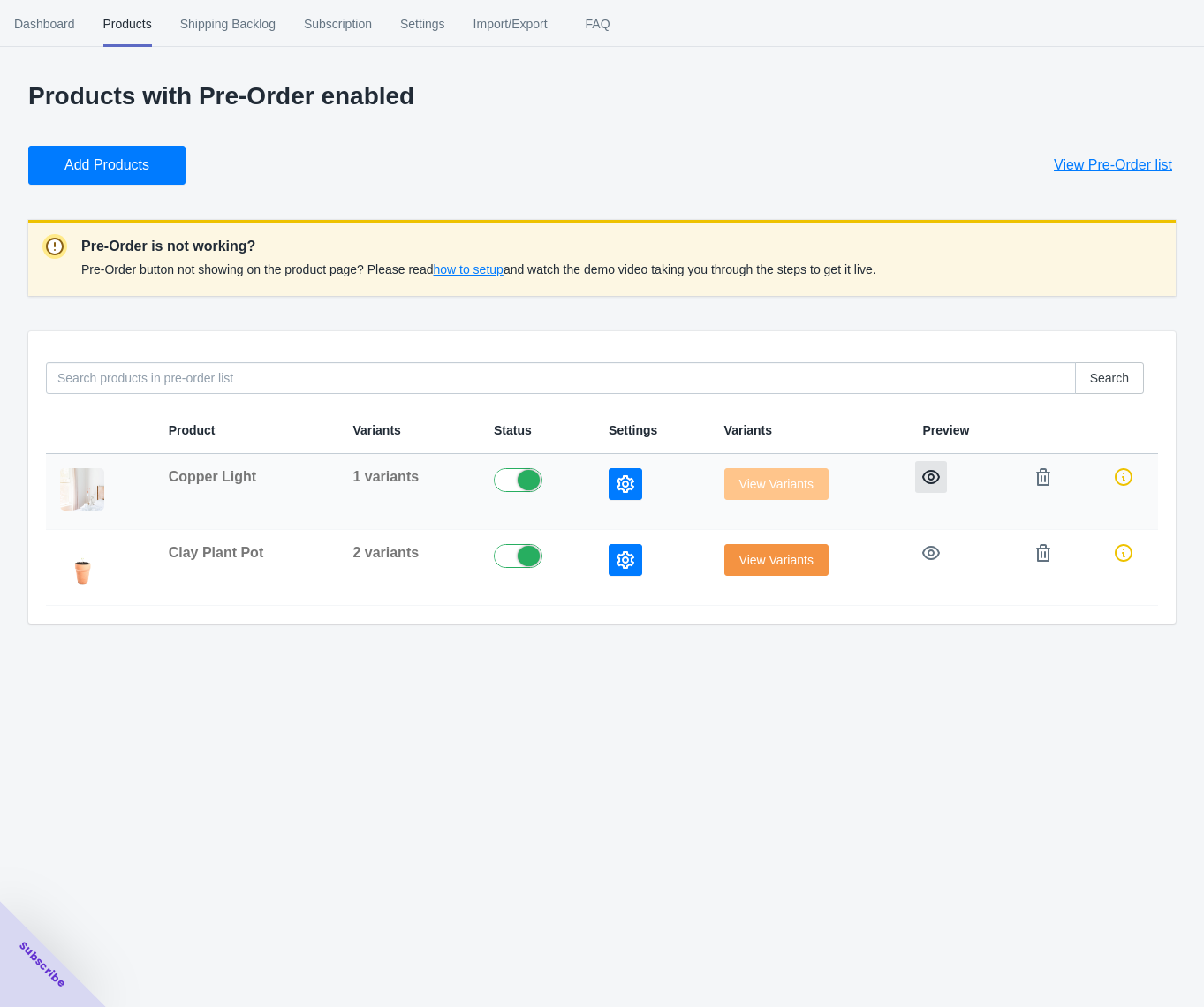
click at [934, 475] on icon "button" at bounding box center [931, 477] width 18 height 18
